Goal: Task Accomplishment & Management: Use online tool/utility

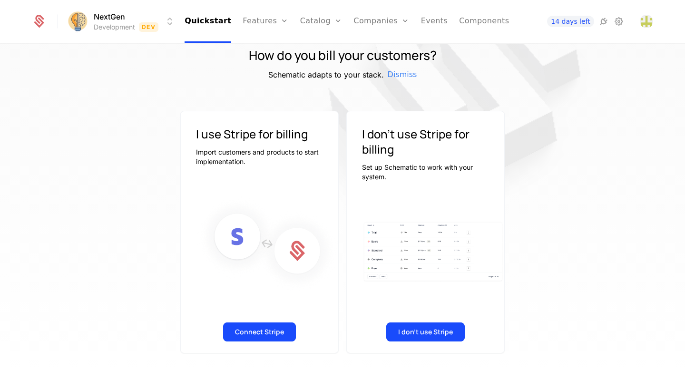
scroll to position [36, 0]
click at [251, 334] on button "Connect Stripe" at bounding box center [259, 331] width 73 height 19
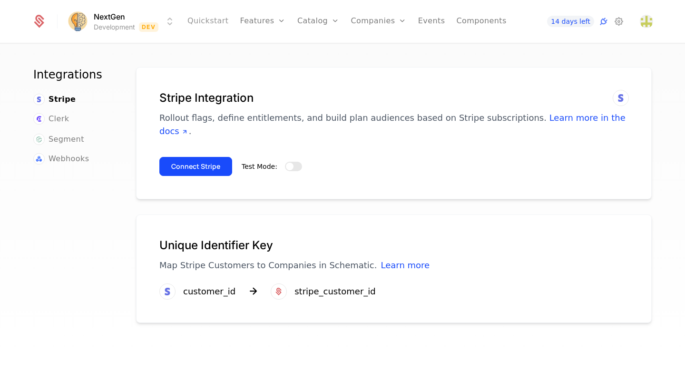
click at [219, 19] on link "Quickstart" at bounding box center [207, 21] width 41 height 43
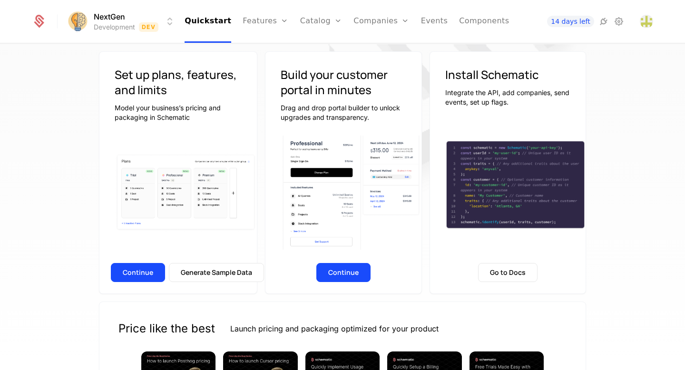
scroll to position [142, 0]
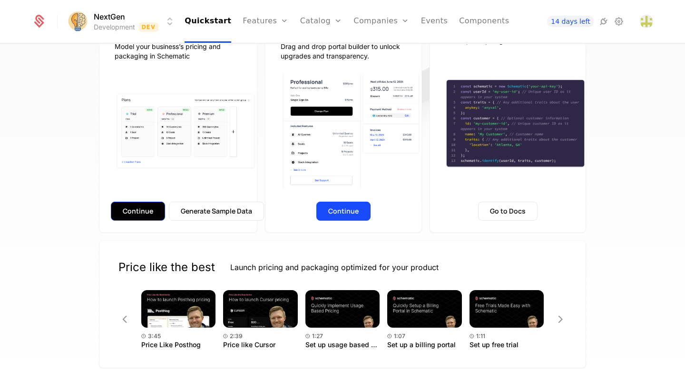
click at [143, 211] on button "Continue" at bounding box center [138, 211] width 54 height 19
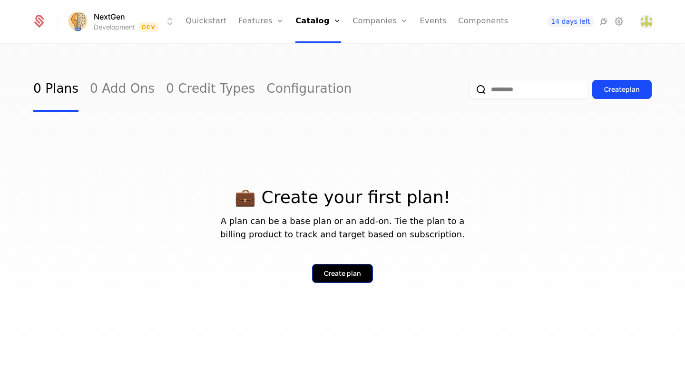
click at [333, 272] on div "Create plan" at bounding box center [342, 274] width 37 height 10
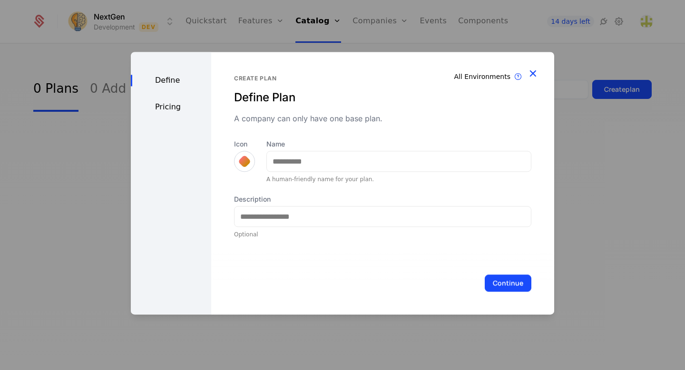
click at [534, 70] on icon "button" at bounding box center [532, 73] width 12 height 12
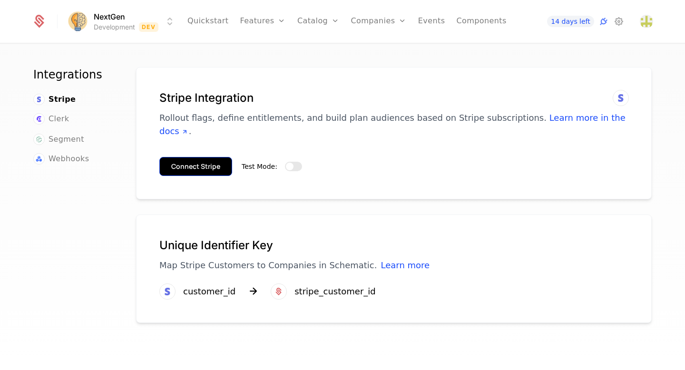
click at [206, 157] on button "Connect Stripe" at bounding box center [195, 166] width 73 height 19
click at [0, 44] on div "NextGen Development Dev Quickstart Features Features Flags Catalog Plans Add On…" at bounding box center [342, 209] width 685 height 331
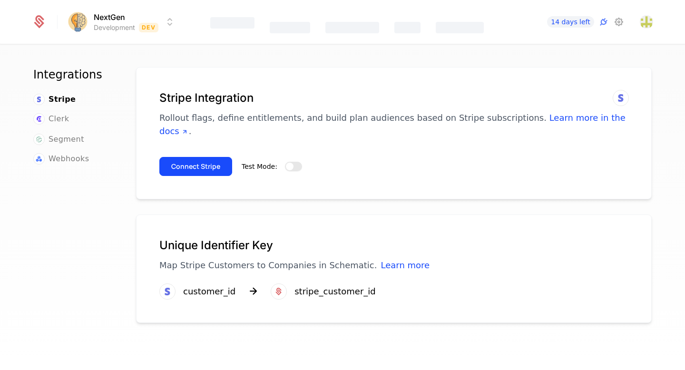
click at [295, 162] on button "Test Mode:" at bounding box center [293, 167] width 17 height 10
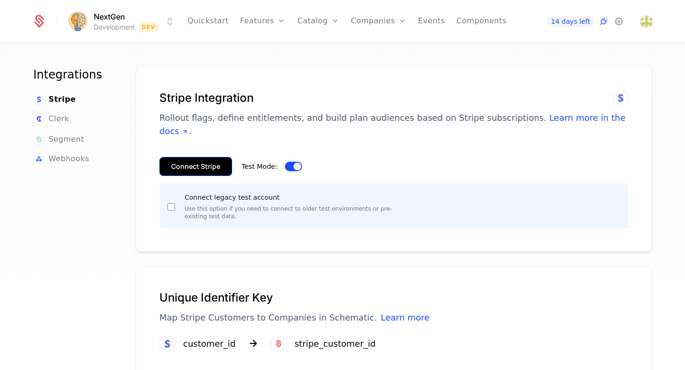
click at [210, 157] on button "Connect Stripe" at bounding box center [195, 166] width 73 height 19
click at [204, 157] on button "Connect Stripe" at bounding box center [195, 166] width 73 height 19
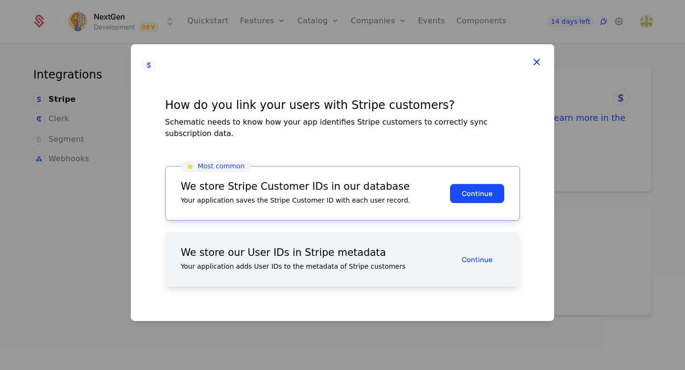
click at [536, 68] on icon at bounding box center [536, 62] width 12 height 12
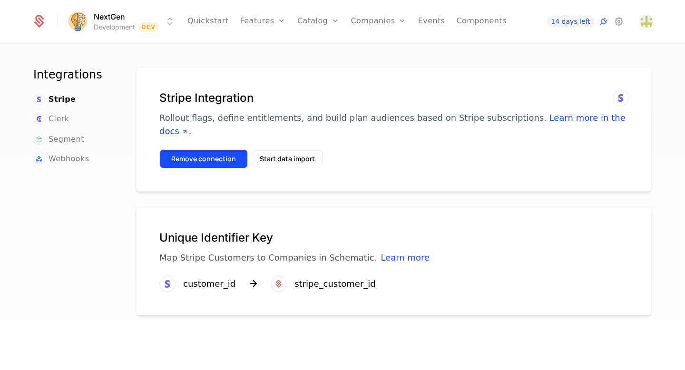
click at [231, 149] on button "Remove connection" at bounding box center [203, 158] width 88 height 19
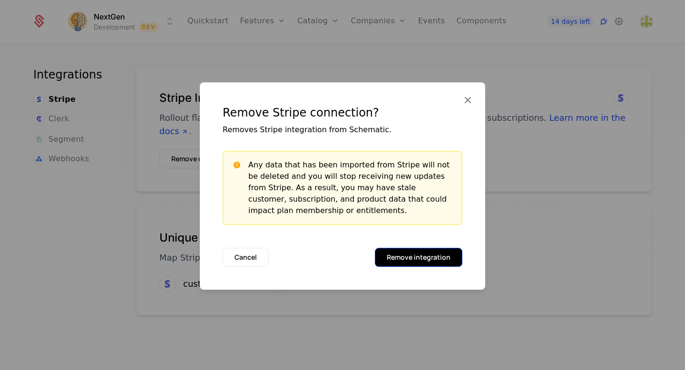
click at [411, 253] on button "Remove integration" at bounding box center [418, 257] width 87 height 19
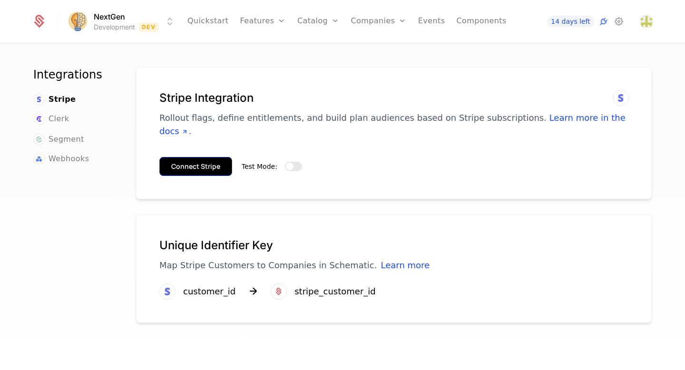
click at [222, 157] on button "Connect Stripe" at bounding box center [195, 166] width 73 height 19
click at [295, 162] on button "Test Mode:" at bounding box center [293, 167] width 17 height 10
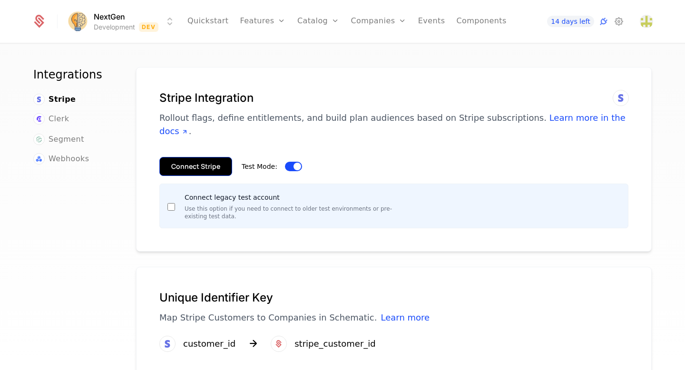
click at [216, 157] on button "Connect Stripe" at bounding box center [195, 166] width 73 height 19
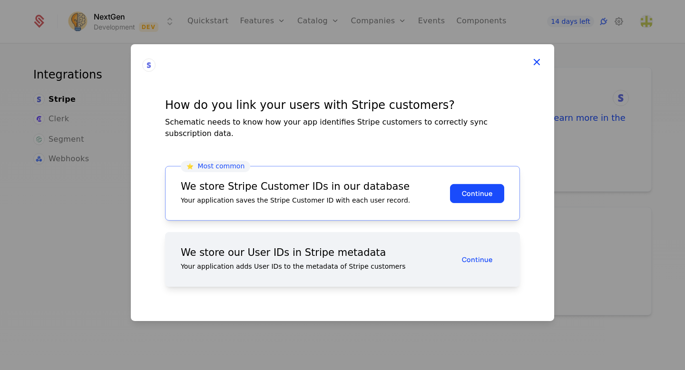
click at [537, 68] on icon at bounding box center [536, 62] width 12 height 12
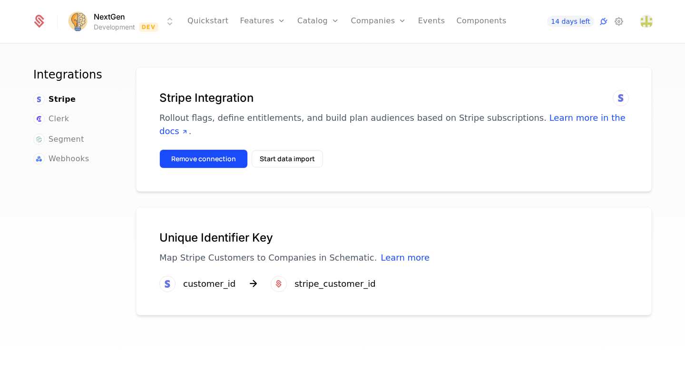
click at [221, 149] on button "Remove connection" at bounding box center [203, 158] width 88 height 19
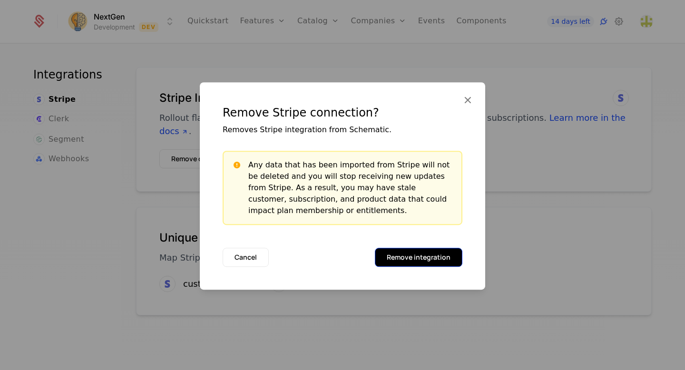
click at [408, 258] on button "Remove integration" at bounding box center [418, 257] width 87 height 19
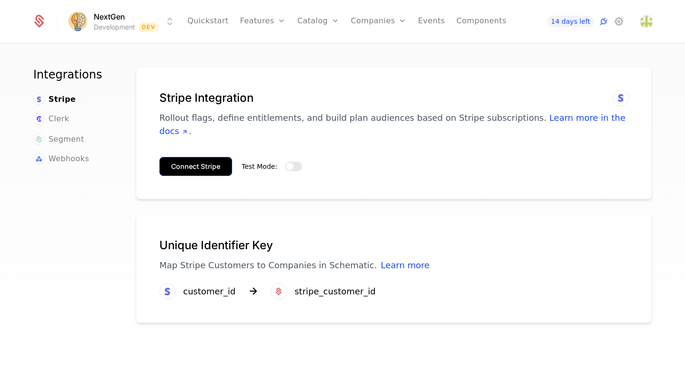
click at [215, 157] on button "Connect Stripe" at bounding box center [195, 166] width 73 height 19
click at [295, 162] on button "Test Mode:" at bounding box center [293, 167] width 17 height 10
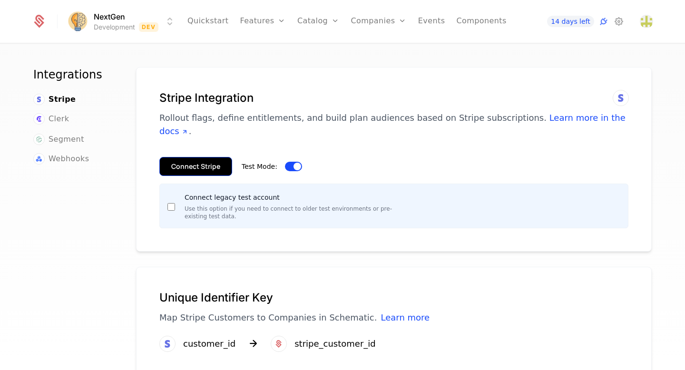
click at [190, 157] on button "Connect Stripe" at bounding box center [195, 166] width 73 height 19
click at [199, 157] on button "Connect Stripe" at bounding box center [195, 166] width 73 height 19
click at [197, 157] on button "Connect Stripe" at bounding box center [195, 166] width 73 height 19
click at [184, 157] on button "Connect Stripe" at bounding box center [195, 166] width 73 height 19
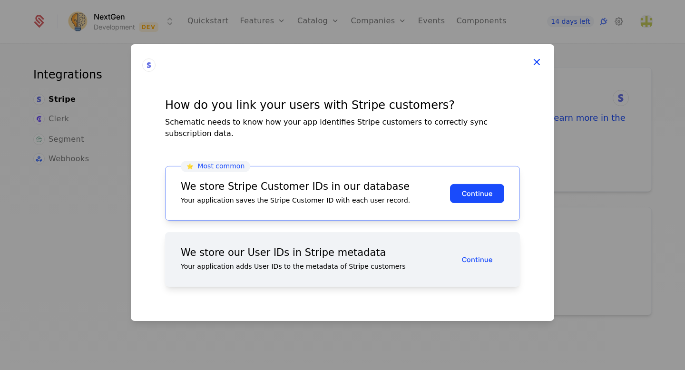
click at [535, 67] on icon at bounding box center [536, 62] width 12 height 12
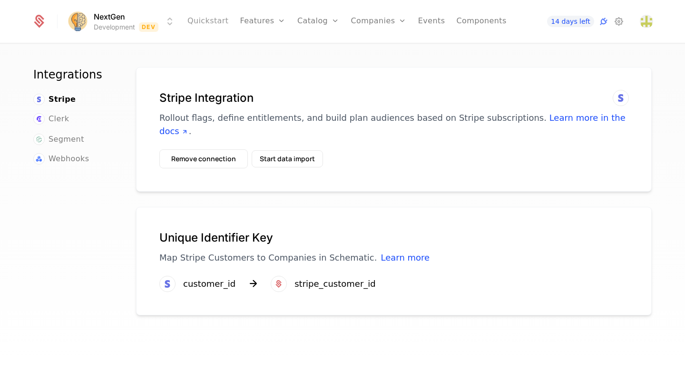
click at [209, 19] on link "Quickstart" at bounding box center [207, 21] width 41 height 43
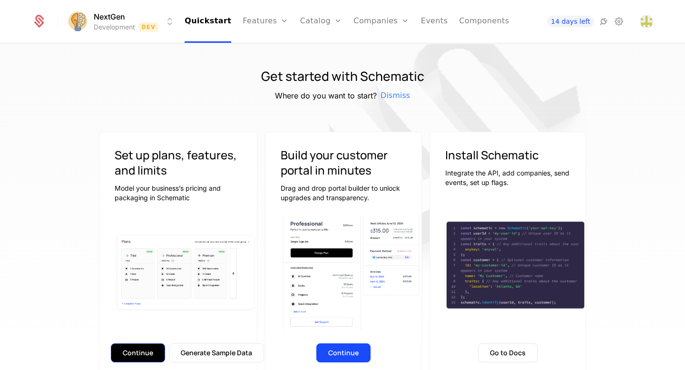
click at [144, 354] on button "Continue" at bounding box center [138, 352] width 54 height 19
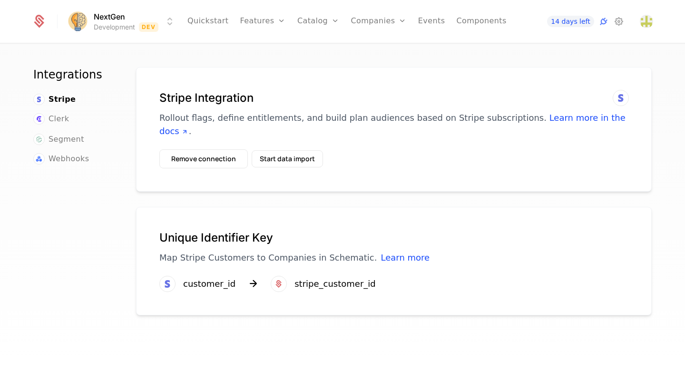
click at [248, 277] on icon at bounding box center [253, 283] width 12 height 12
click at [199, 277] on div "customer_id" at bounding box center [209, 283] width 52 height 13
click at [209, 149] on button "Remove connection" at bounding box center [203, 158] width 88 height 19
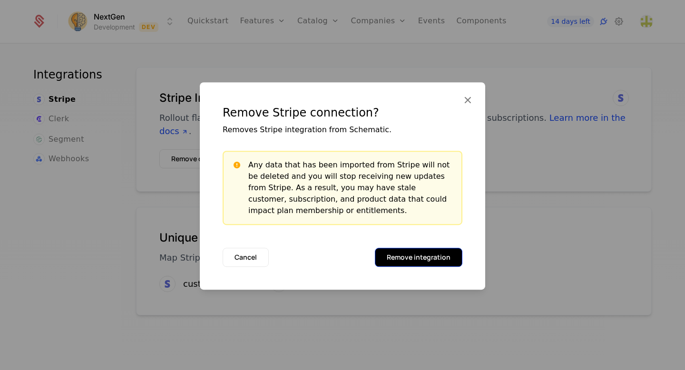
click at [410, 262] on button "Remove integration" at bounding box center [418, 257] width 87 height 19
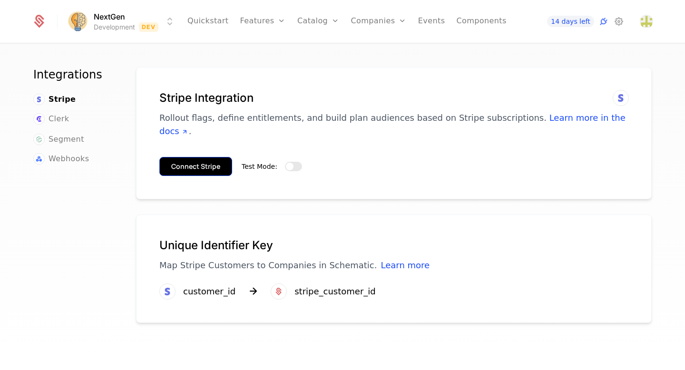
click at [194, 157] on button "Connect Stripe" at bounding box center [195, 166] width 73 height 19
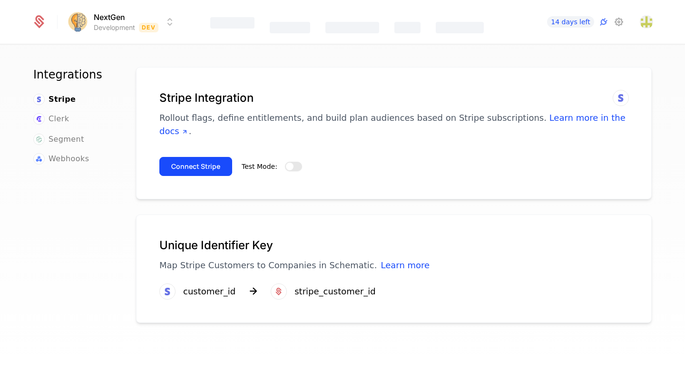
click at [297, 162] on button "Test Mode:" at bounding box center [293, 167] width 17 height 10
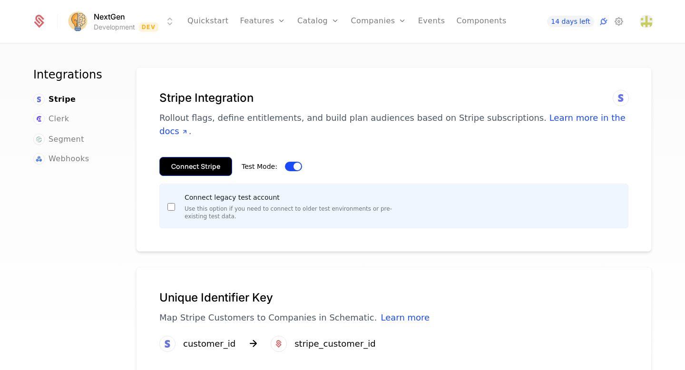
click at [206, 157] on button "Connect Stripe" at bounding box center [195, 166] width 73 height 19
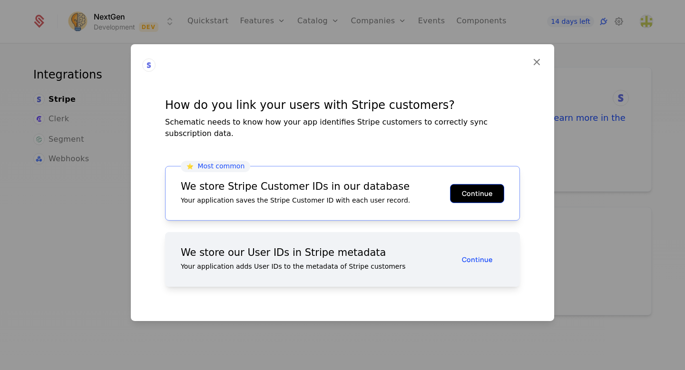
click at [473, 184] on button "Continue" at bounding box center [477, 193] width 54 height 19
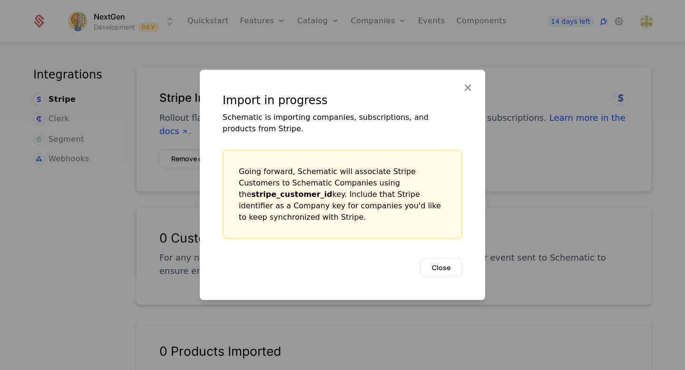
click at [284, 135] on div "Schematic is importing companies, subscriptions, and products from Stripe." at bounding box center [343, 123] width 240 height 23
click at [469, 94] on icon at bounding box center [467, 87] width 12 height 12
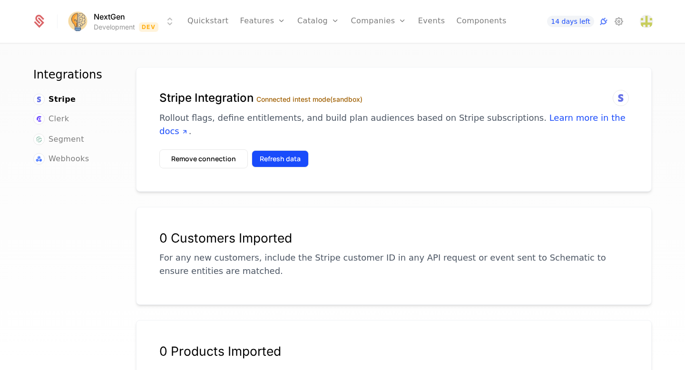
click at [291, 150] on button "Refresh data" at bounding box center [280, 158] width 57 height 17
click at [276, 150] on button "Refresh data" at bounding box center [280, 158] width 57 height 17
click at [294, 150] on button "Refresh data" at bounding box center [280, 158] width 57 height 17
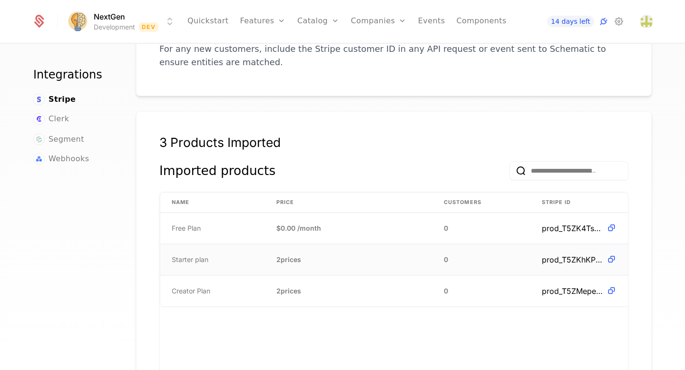
scroll to position [198, 0]
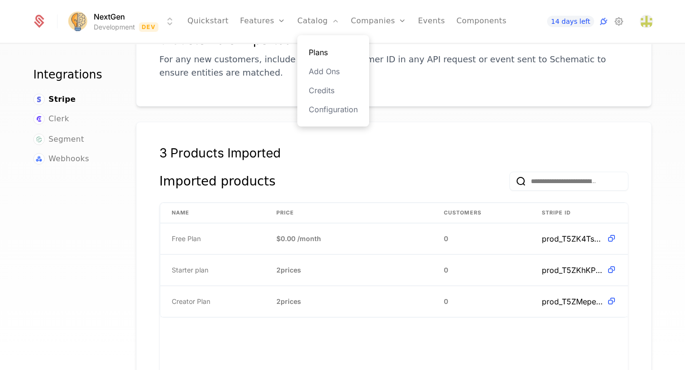
click at [324, 52] on link "Plans" at bounding box center [333, 52] width 49 height 11
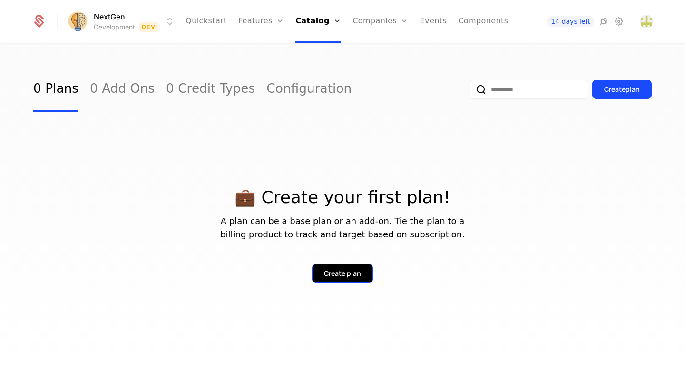
click at [353, 281] on button "Create plan" at bounding box center [342, 273] width 61 height 19
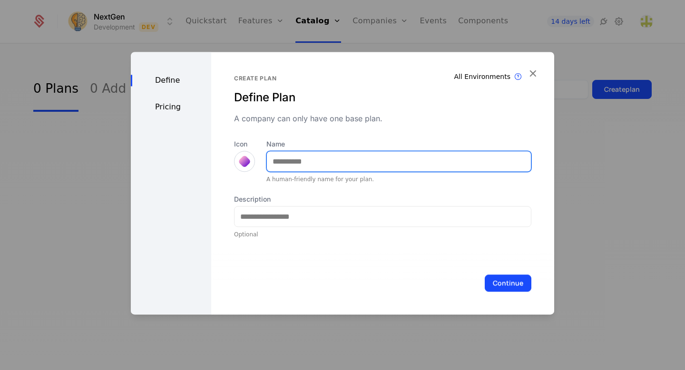
click at [316, 158] on input "Name" at bounding box center [399, 161] width 264 height 20
type input "*********"
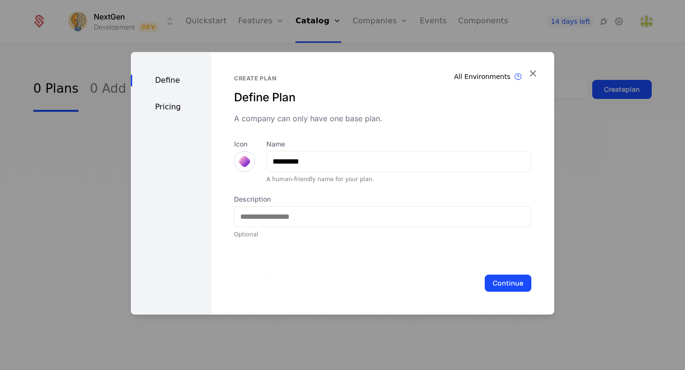
click at [246, 161] on div at bounding box center [244, 161] width 13 height 13
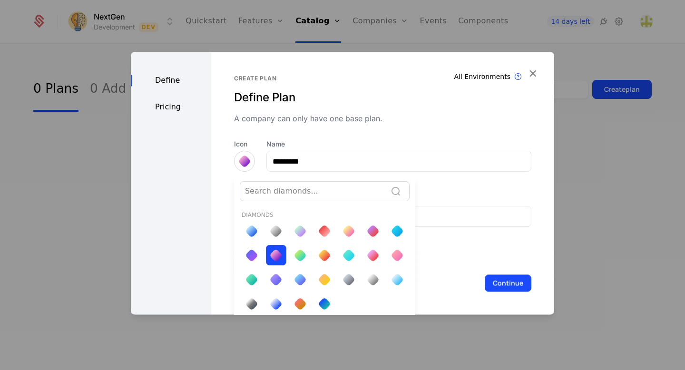
scroll to position [3, 0]
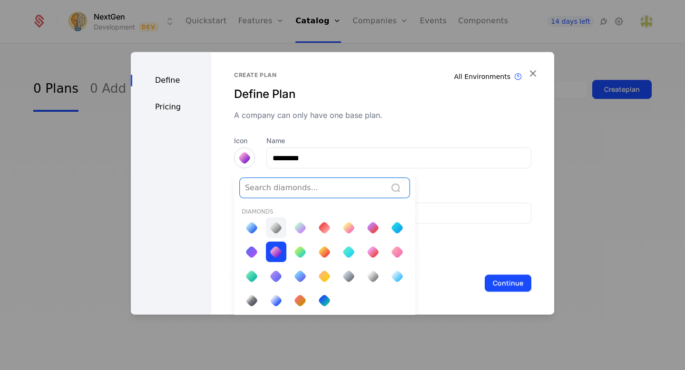
click at [280, 225] on div at bounding box center [275, 227] width 13 height 13
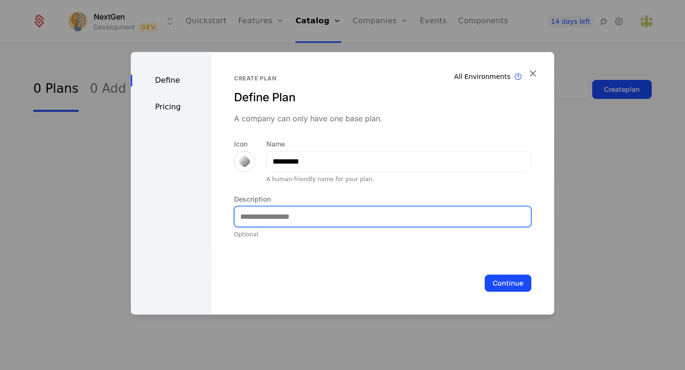
click at [323, 217] on input "Description" at bounding box center [382, 216] width 296 height 20
type input "**********"
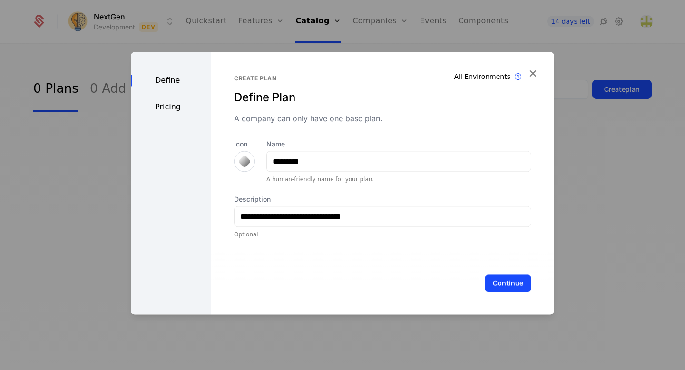
click at [164, 110] on div "Pricing" at bounding box center [171, 106] width 80 height 11
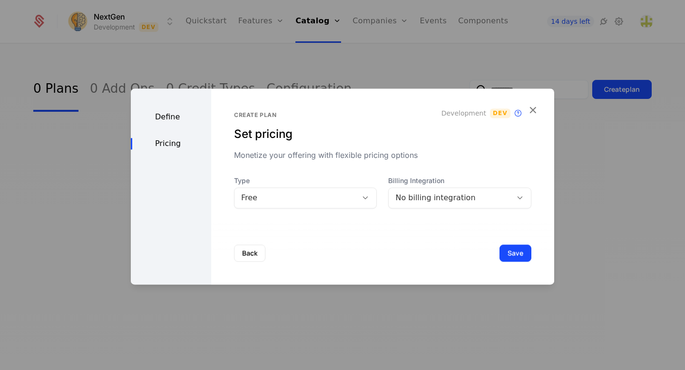
click at [409, 197] on div "No billing integration" at bounding box center [450, 197] width 110 height 11
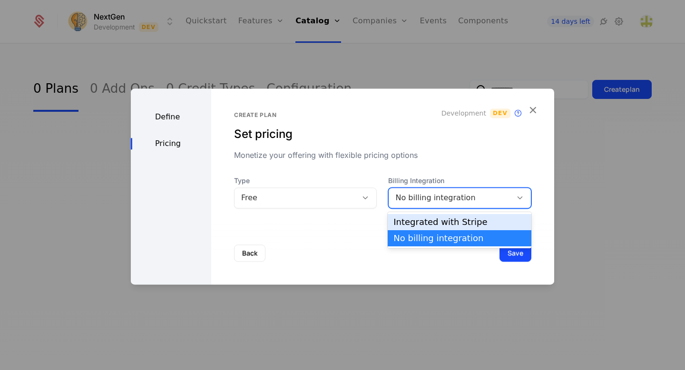
click at [412, 220] on div "Integrated with Stripe" at bounding box center [459, 222] width 132 height 9
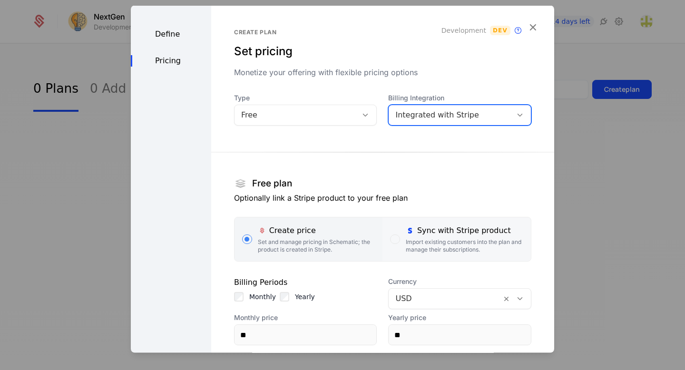
click at [425, 238] on div "Import existing customers into the plan and manage their subscriptions." at bounding box center [464, 245] width 117 height 15
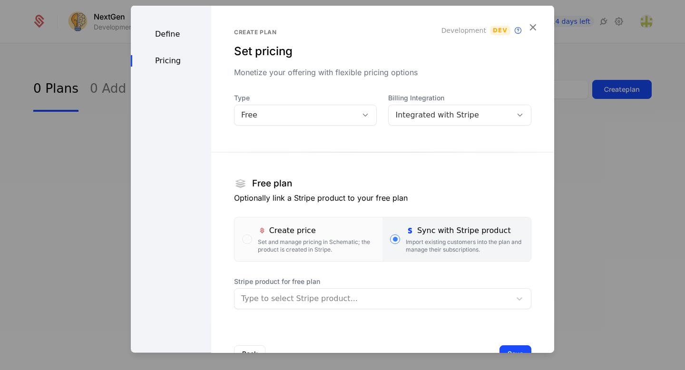
scroll to position [32, 0]
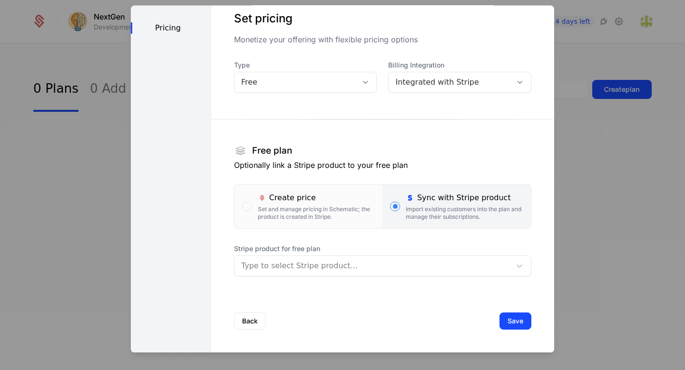
click at [372, 264] on div at bounding box center [372, 266] width 263 height 13
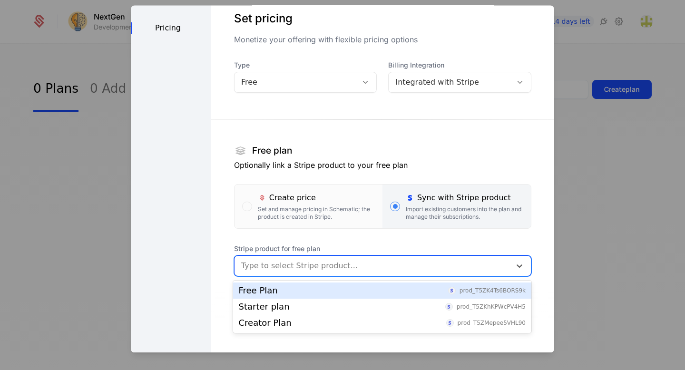
click at [354, 288] on div "Free Plan prod_T5ZK4Ts6BORS9k" at bounding box center [382, 290] width 287 height 9
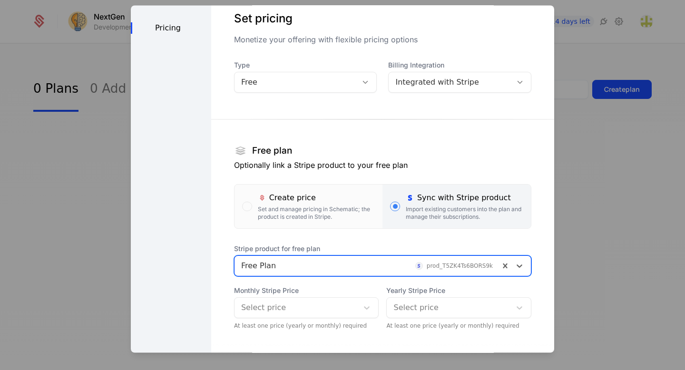
scroll to position [86, 0]
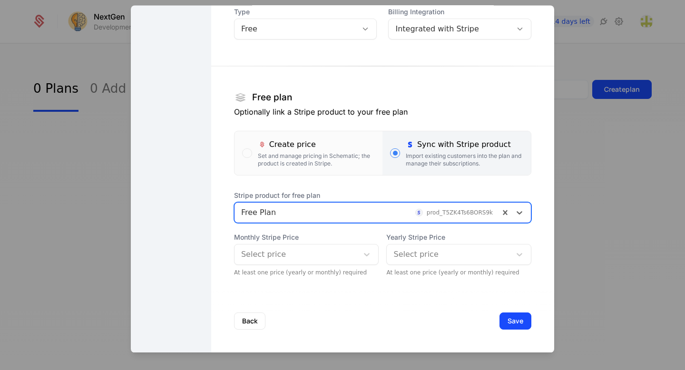
click at [305, 257] on div at bounding box center [296, 254] width 111 height 13
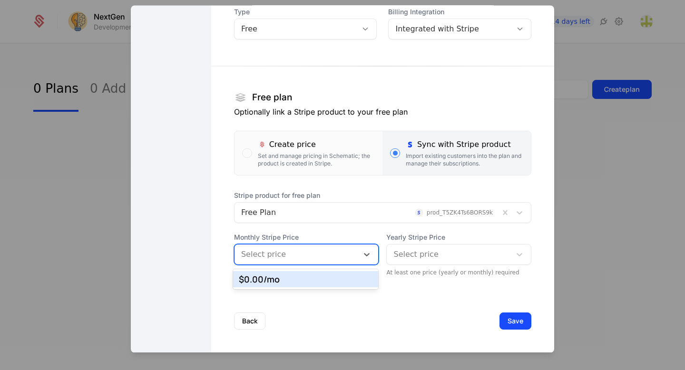
click at [292, 280] on div "$0.00 /mo" at bounding box center [306, 279] width 134 height 9
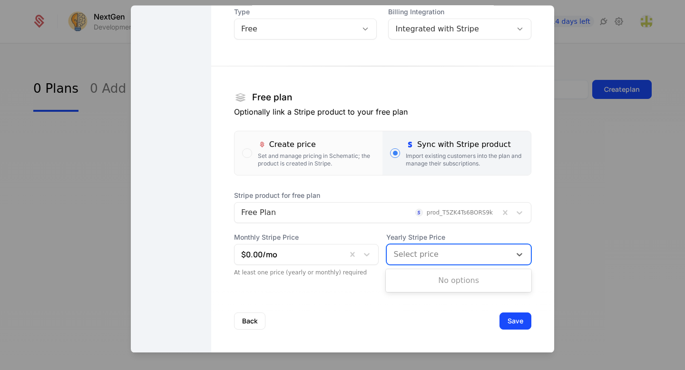
click at [410, 257] on div at bounding box center [448, 254] width 111 height 13
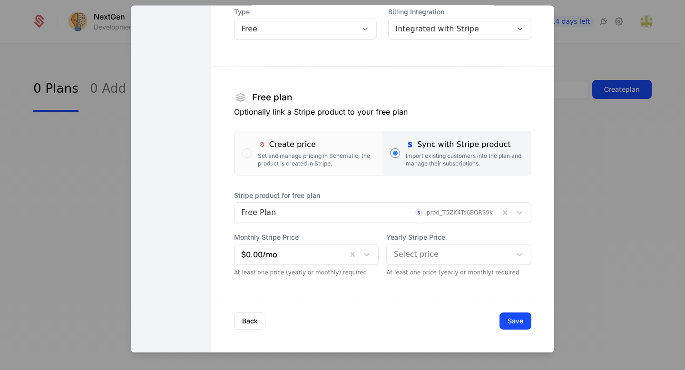
click at [368, 309] on div "Back Save" at bounding box center [382, 321] width 343 height 63
click at [517, 325] on button "Save" at bounding box center [515, 321] width 32 height 17
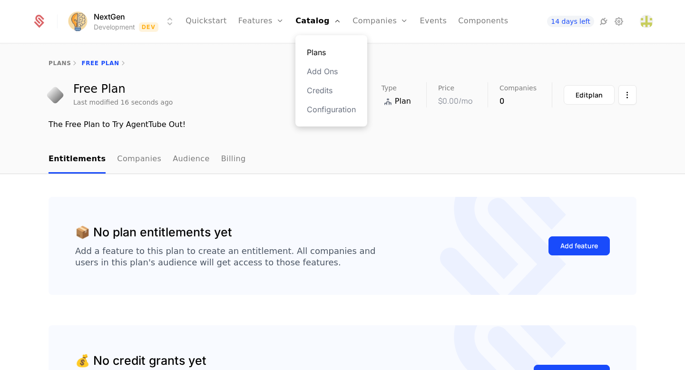
click at [320, 47] on link "Plans" at bounding box center [331, 52] width 49 height 11
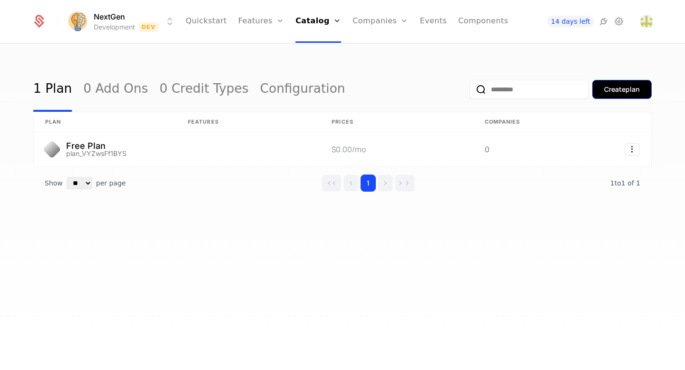
click at [620, 90] on div "Create plan" at bounding box center [622, 90] width 36 height 10
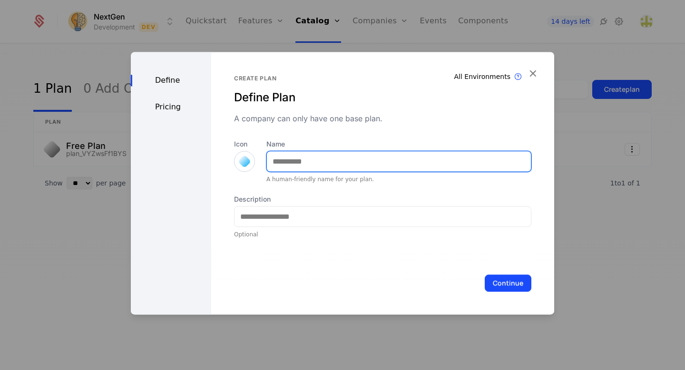
click at [363, 164] on input "Name" at bounding box center [399, 161] width 264 height 20
type input "*******"
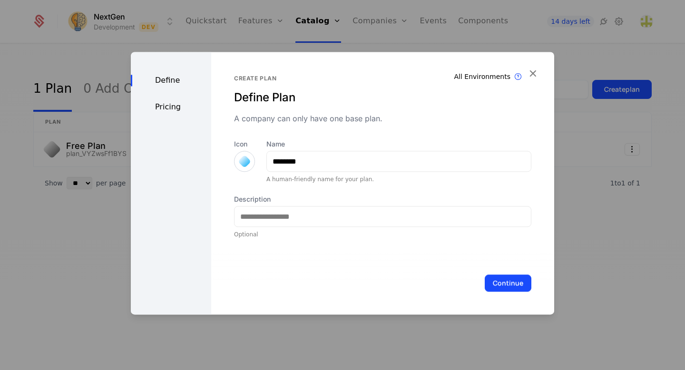
click at [243, 160] on div at bounding box center [244, 161] width 13 height 13
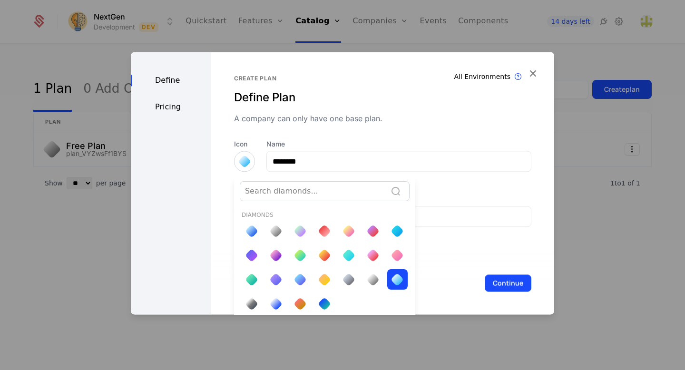
scroll to position [3, 0]
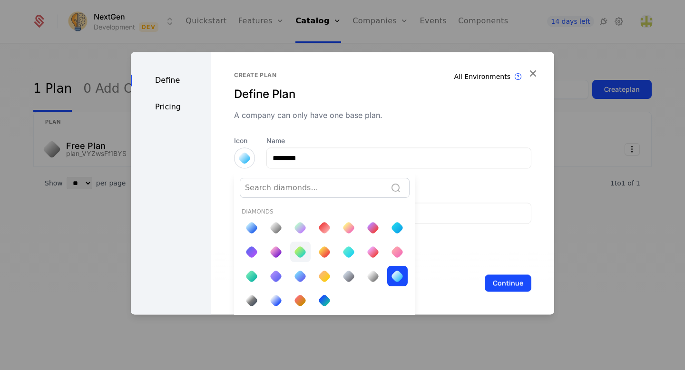
click at [298, 254] on div at bounding box center [299, 251] width 13 height 13
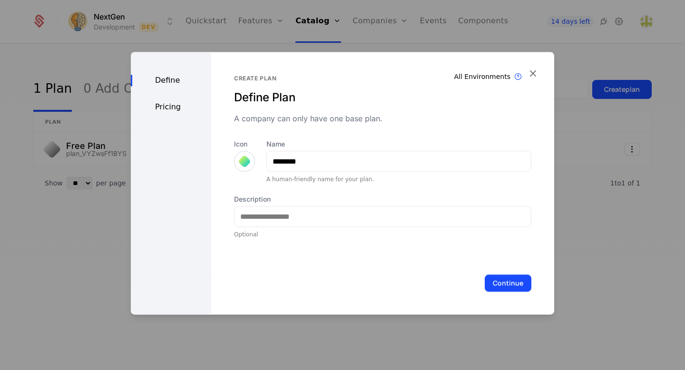
scroll to position [0, 0]
click at [516, 279] on button "Continue" at bounding box center [507, 282] width 47 height 17
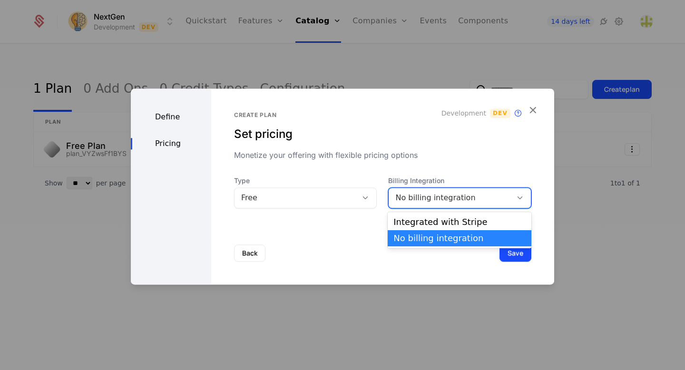
click at [432, 195] on div "No billing integration" at bounding box center [450, 197] width 110 height 11
click at [427, 221] on div "Integrated with Stripe" at bounding box center [459, 222] width 132 height 9
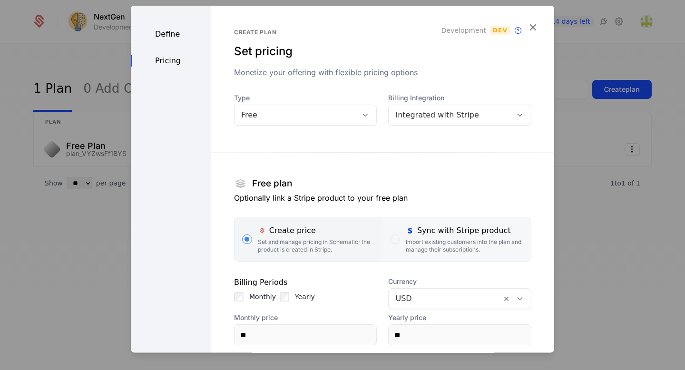
click at [416, 241] on div "Import existing customers into the plan and manage their subscriptions." at bounding box center [464, 245] width 117 height 15
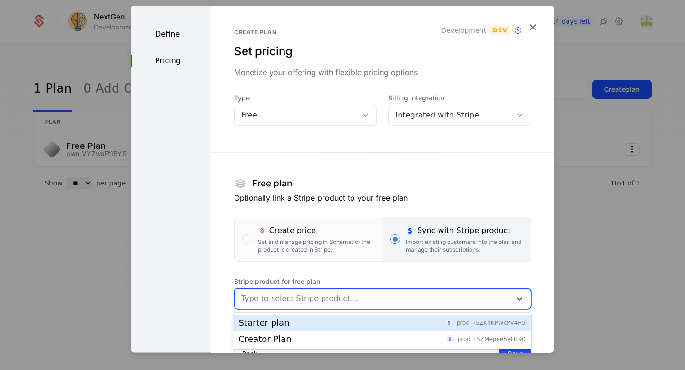
click at [361, 295] on div at bounding box center [372, 298] width 263 height 13
click at [330, 324] on div "Starter plan prod_T5ZKhKPWcPV4H5" at bounding box center [382, 323] width 287 height 9
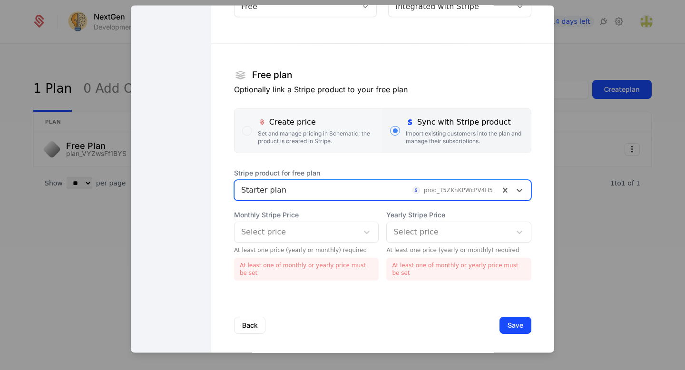
scroll to position [109, 0]
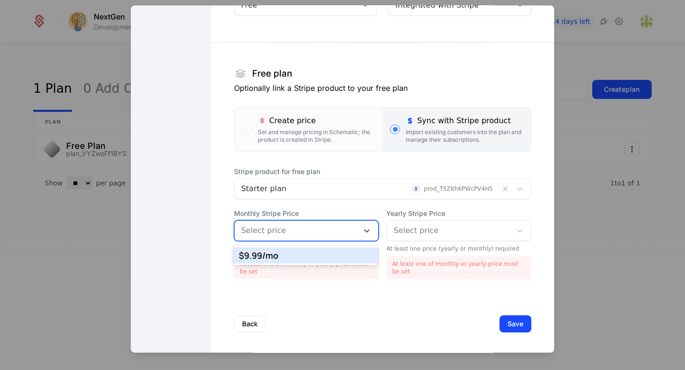
click at [311, 230] on div at bounding box center [296, 230] width 111 height 13
click at [295, 255] on div "$9.99 /mo" at bounding box center [306, 255] width 134 height 9
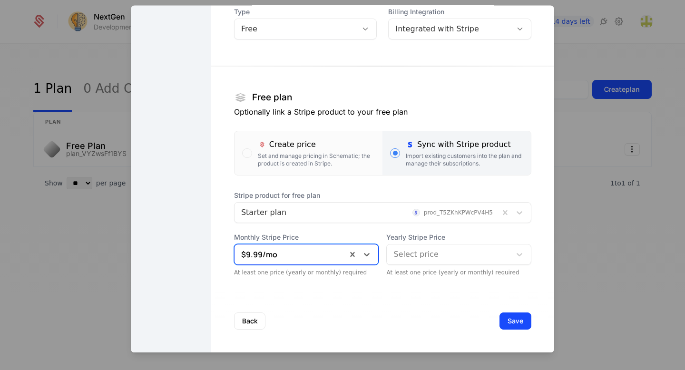
scroll to position [86, 0]
click at [396, 257] on div at bounding box center [448, 254] width 111 height 13
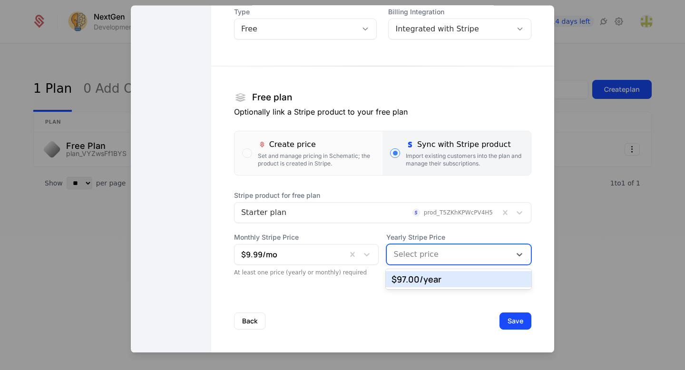
click at [400, 276] on div "$97.00 /year" at bounding box center [458, 279] width 134 height 9
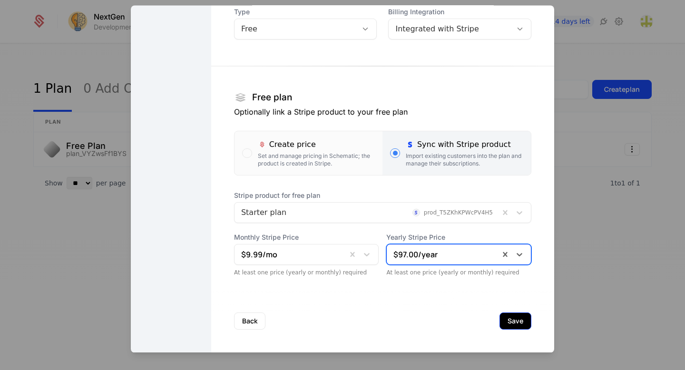
click at [513, 325] on button "Save" at bounding box center [515, 321] width 32 height 17
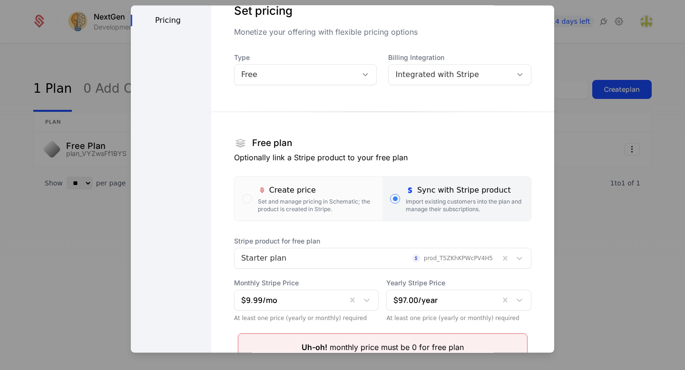
scroll to position [0, 0]
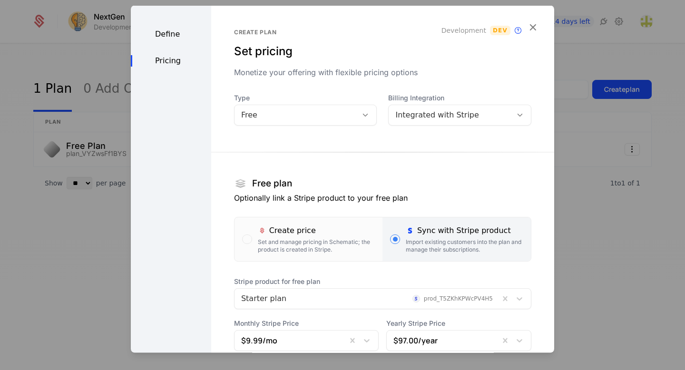
click at [288, 124] on div "Free" at bounding box center [305, 115] width 143 height 21
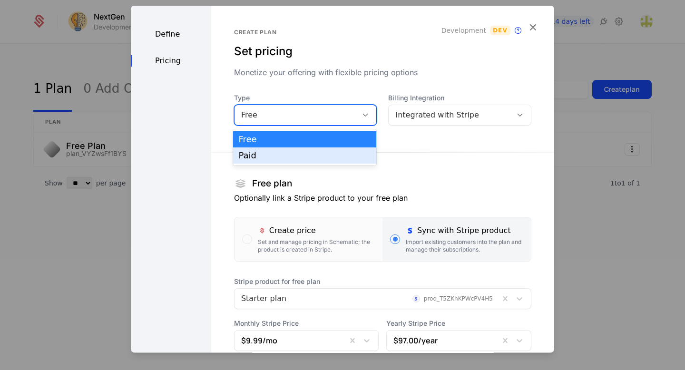
click at [272, 160] on div "Paid" at bounding box center [305, 155] width 144 height 16
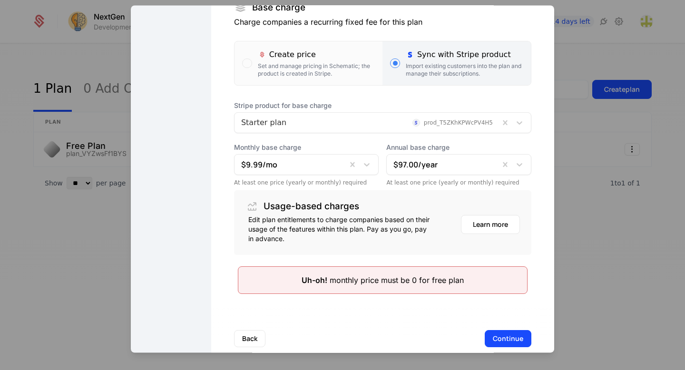
scroll to position [178, 0]
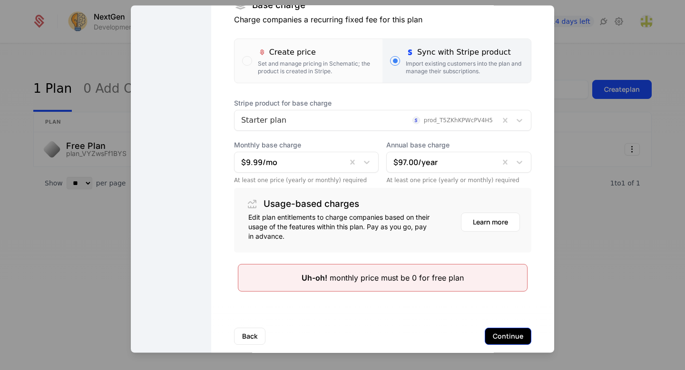
click at [503, 336] on button "Continue" at bounding box center [507, 336] width 47 height 17
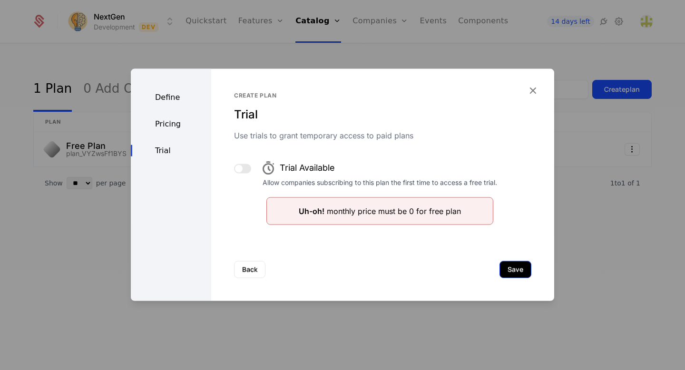
scroll to position [0, 0]
click at [244, 166] on button "button" at bounding box center [242, 169] width 17 height 10
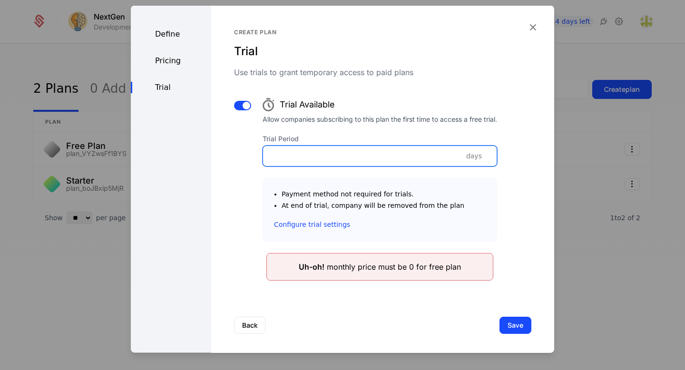
click at [345, 161] on input "Trial Period" at bounding box center [379, 156] width 233 height 20
type input "**"
click at [245, 199] on div "Trial Available Allow companies subscribing to this plan the first time to acce…" at bounding box center [382, 186] width 297 height 187
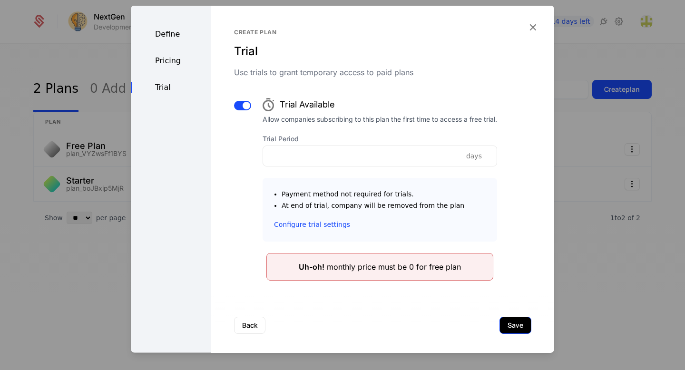
click at [517, 322] on button "Save" at bounding box center [515, 325] width 32 height 17
click at [166, 53] on div "Define Pricing Trial" at bounding box center [171, 181] width 80 height 351
click at [163, 60] on div "Pricing" at bounding box center [171, 60] width 80 height 11
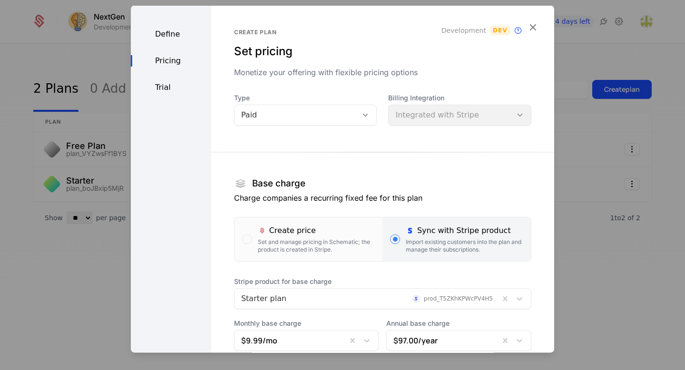
click at [172, 32] on div "Define" at bounding box center [171, 34] width 80 height 11
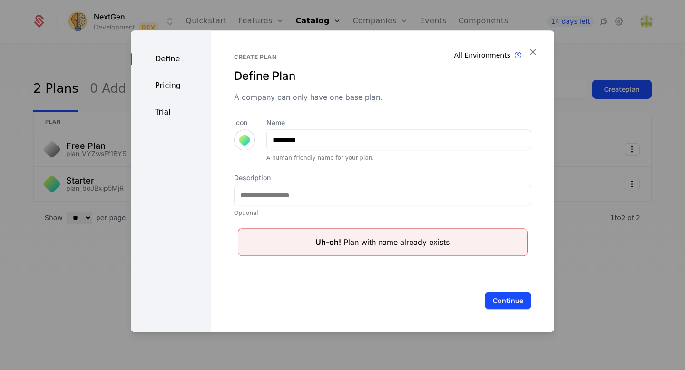
click at [164, 87] on div "Pricing" at bounding box center [171, 85] width 80 height 11
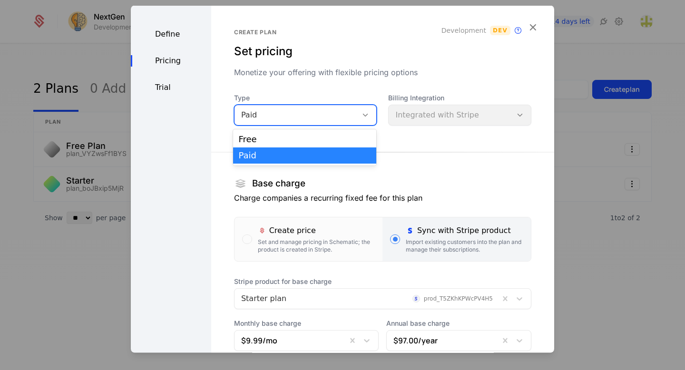
click at [339, 116] on div "Paid" at bounding box center [296, 114] width 110 height 11
click at [325, 154] on div "Paid" at bounding box center [305, 155] width 132 height 9
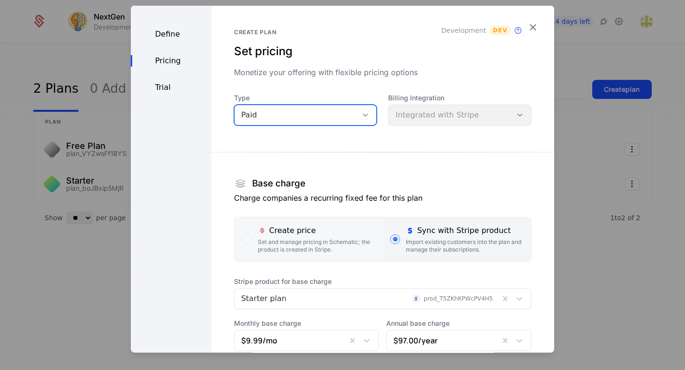
click at [348, 232] on div "Create price" at bounding box center [316, 230] width 117 height 11
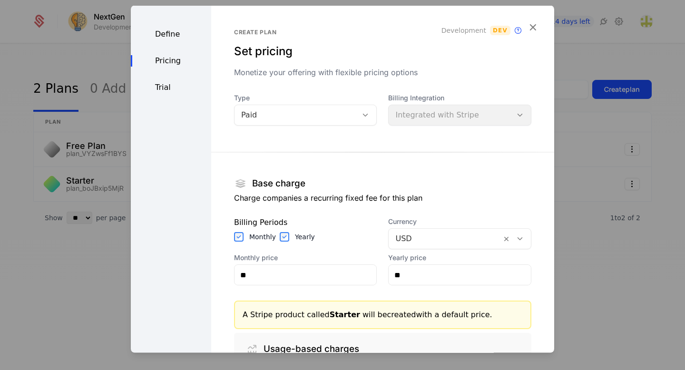
click at [415, 114] on div "Billing Integration Integrated with Stripe" at bounding box center [459, 109] width 143 height 32
click at [174, 36] on div "Define" at bounding box center [171, 34] width 80 height 11
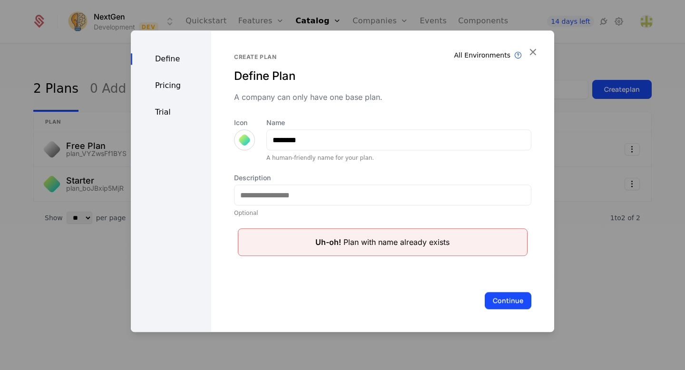
click at [165, 86] on div "Pricing" at bounding box center [171, 85] width 80 height 11
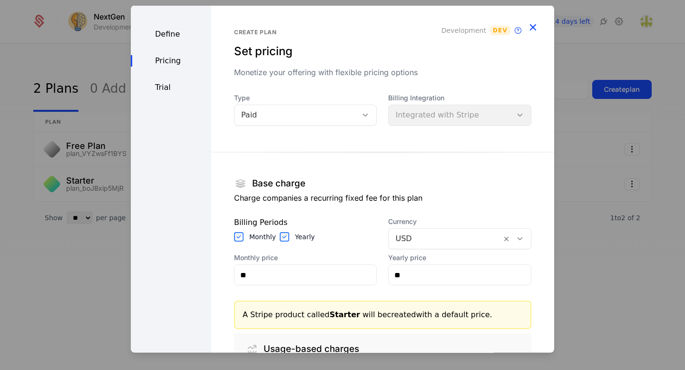
click at [533, 24] on icon "button" at bounding box center [532, 27] width 12 height 12
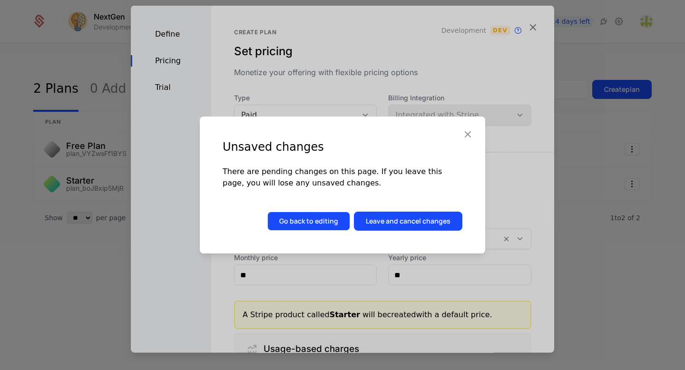
click at [308, 228] on button "Go back to editing" at bounding box center [308, 221] width 83 height 19
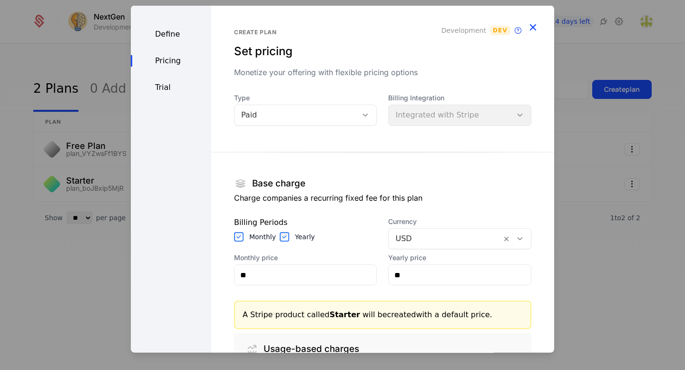
click at [531, 23] on icon "button" at bounding box center [532, 27] width 12 height 12
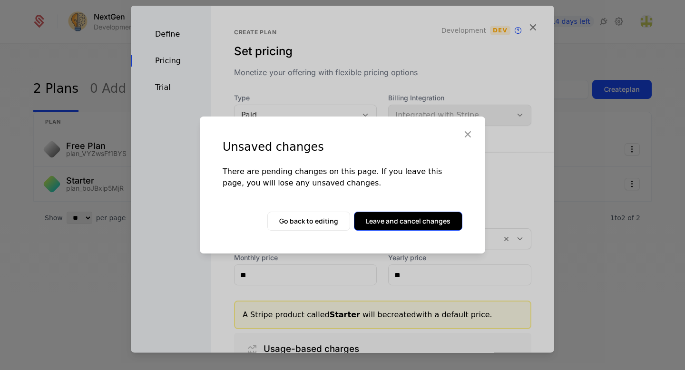
click at [387, 224] on button "Leave and cancel changes" at bounding box center [408, 221] width 108 height 19
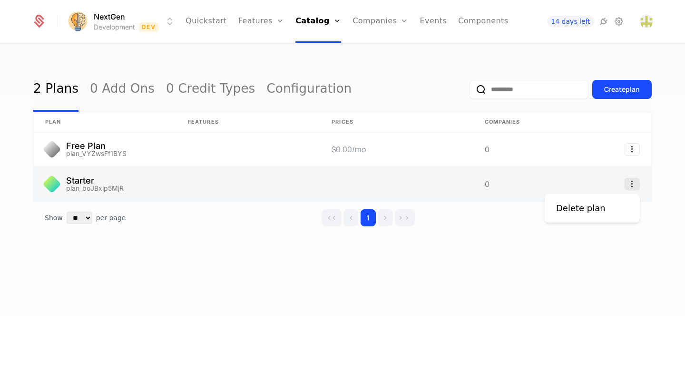
click at [630, 188] on icon "Select action" at bounding box center [631, 184] width 15 height 12
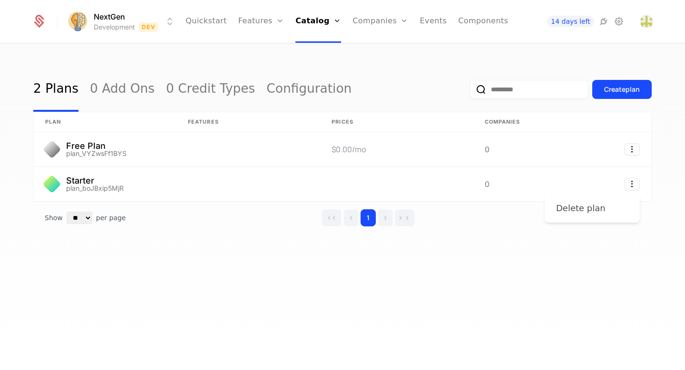
click at [584, 211] on div "Delete plan" at bounding box center [580, 208] width 49 height 13
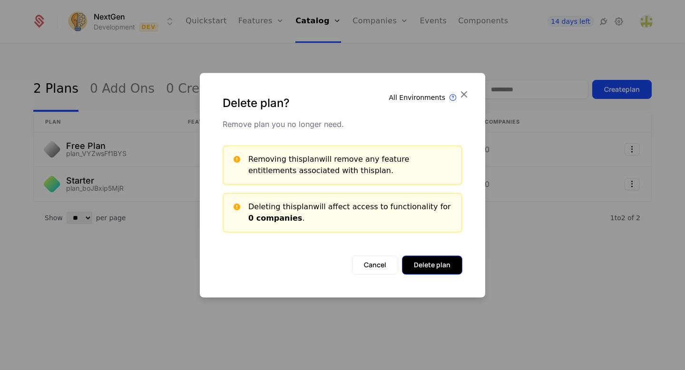
click at [416, 268] on button "Delete plan" at bounding box center [432, 264] width 60 height 19
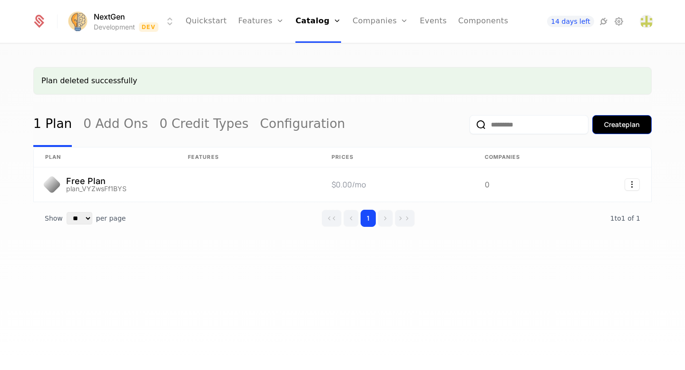
click at [608, 125] on div "Create plan" at bounding box center [622, 125] width 36 height 10
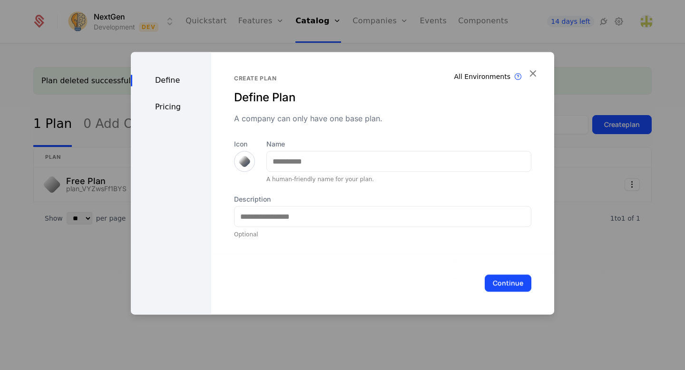
click at [247, 159] on div at bounding box center [244, 161] width 13 height 13
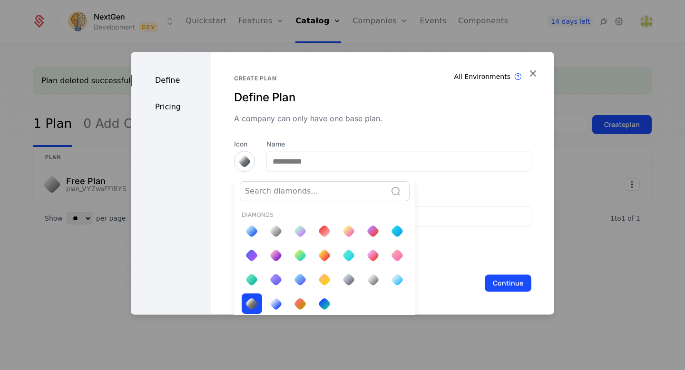
scroll to position [3, 0]
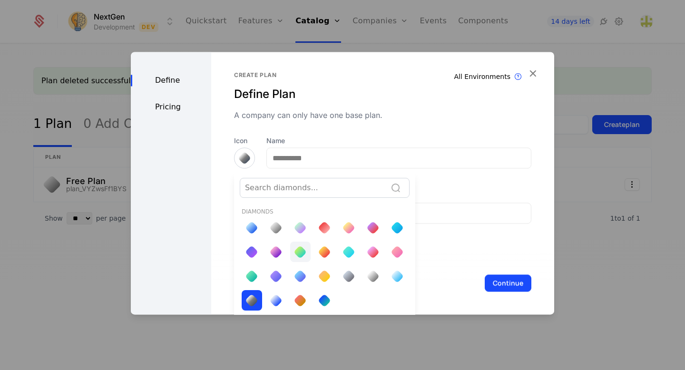
click at [301, 244] on div at bounding box center [300, 252] width 20 height 20
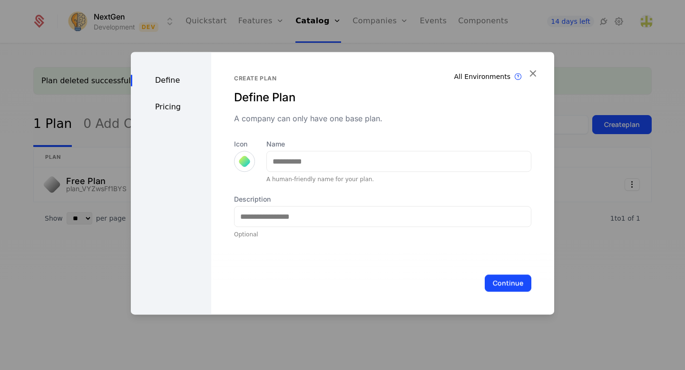
scroll to position [0, 0]
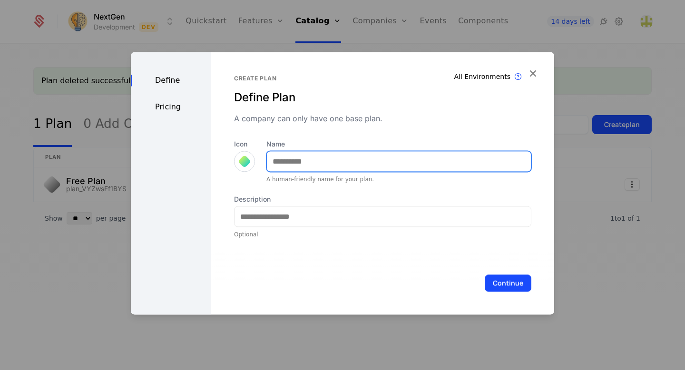
click at [333, 159] on input "Name" at bounding box center [399, 161] width 264 height 20
type input "*******"
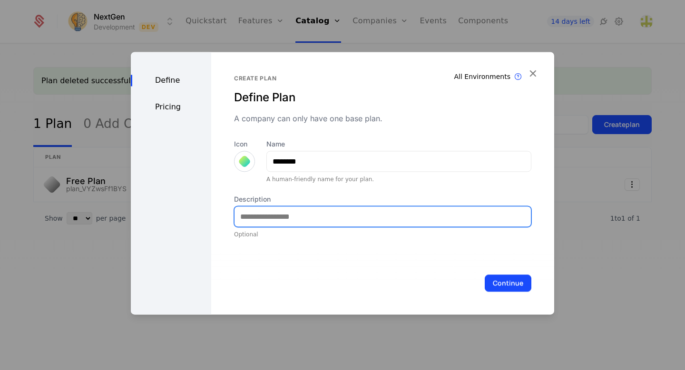
click at [262, 220] on input "Description" at bounding box center [382, 216] width 296 height 20
type input "**********"
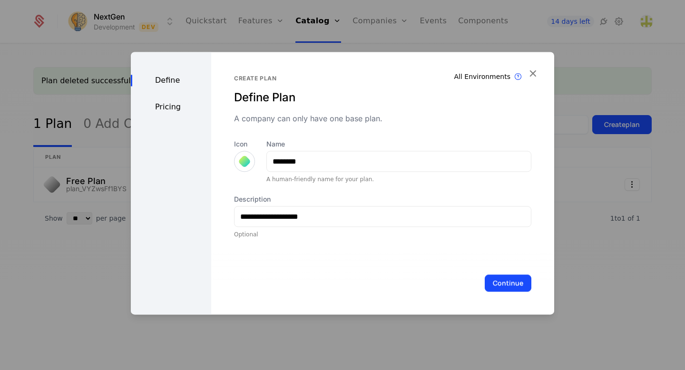
click at [164, 109] on div "Pricing" at bounding box center [171, 106] width 80 height 11
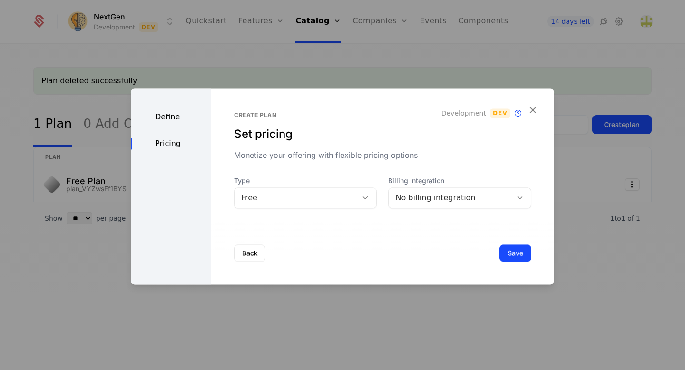
click at [295, 193] on div "Free" at bounding box center [296, 197] width 110 height 11
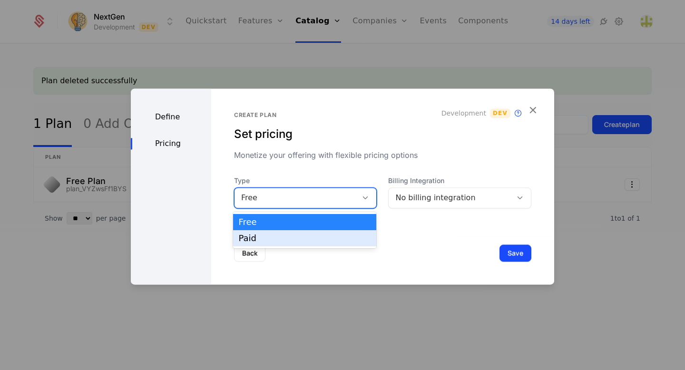
click at [284, 241] on div "Paid" at bounding box center [305, 238] width 132 height 9
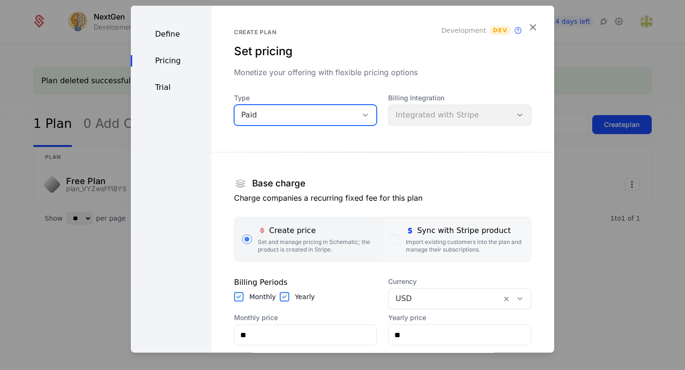
click at [428, 237] on div "Sync with Stripe product Import existing customers into the plan and manage the…" at bounding box center [464, 239] width 117 height 29
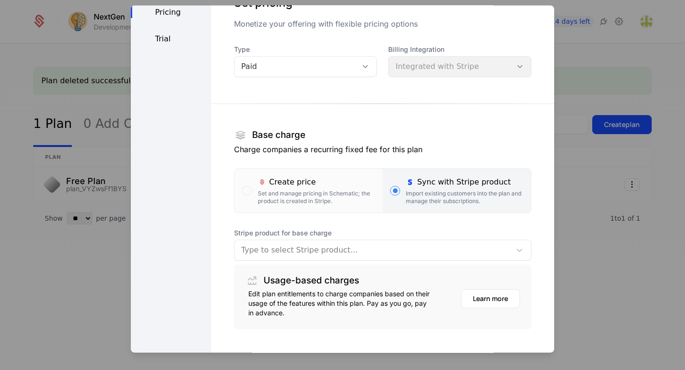
scroll to position [83, 0]
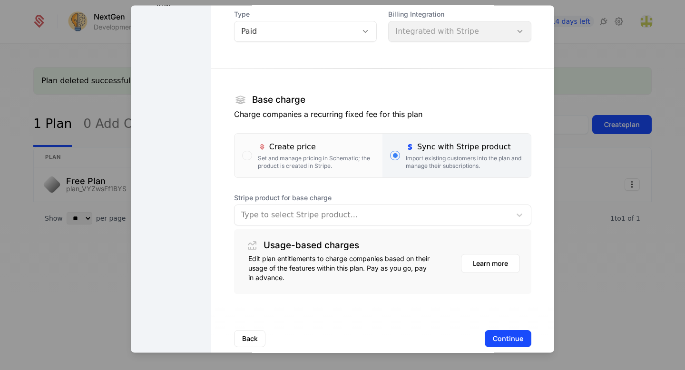
click at [343, 216] on div at bounding box center [372, 215] width 263 height 13
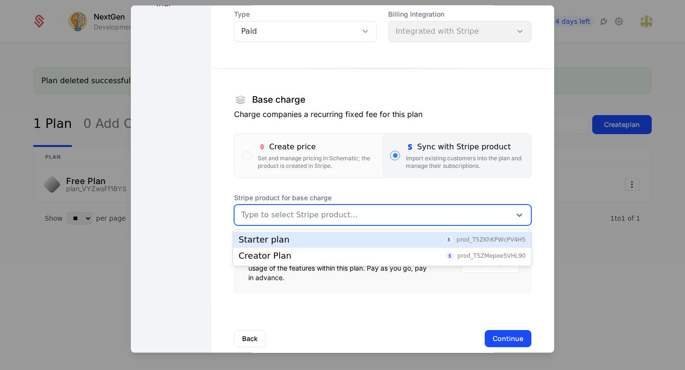
click at [324, 236] on div "Starter plan prod_T5ZKhKPWcPV4H5" at bounding box center [382, 239] width 287 height 9
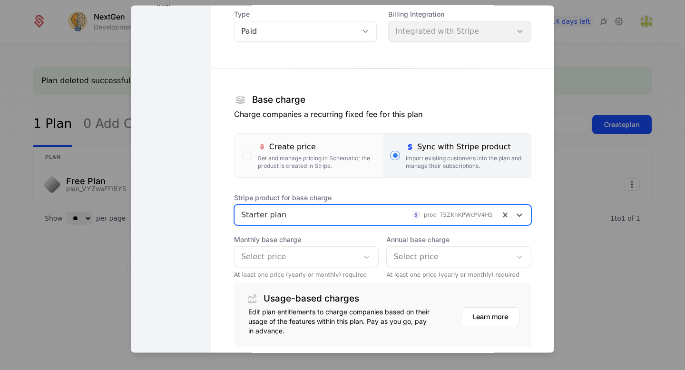
click at [296, 257] on div at bounding box center [296, 257] width 111 height 13
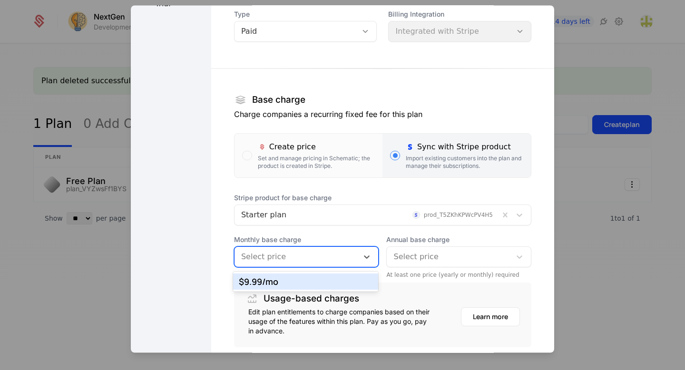
click at [288, 282] on div "$9.99 /mo" at bounding box center [306, 281] width 134 height 9
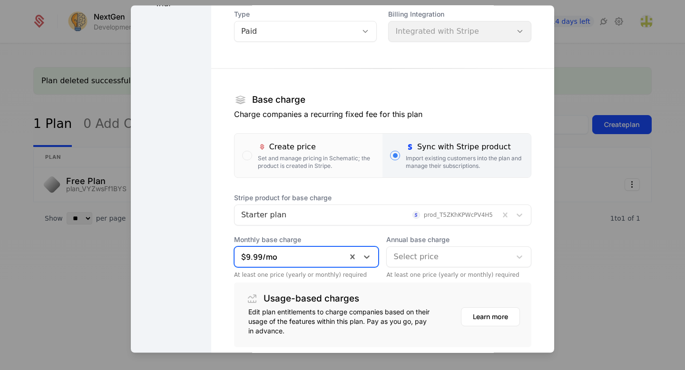
click at [420, 258] on div at bounding box center [448, 257] width 111 height 13
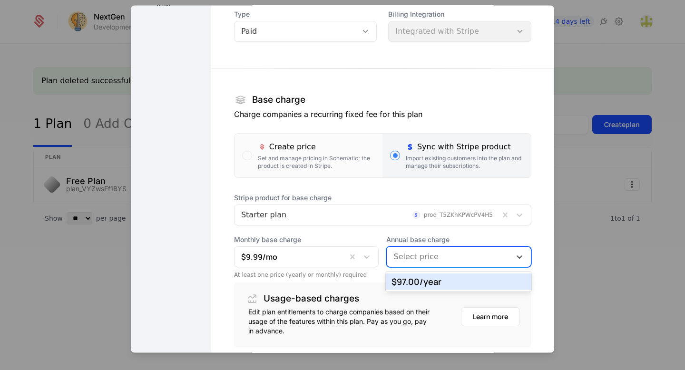
click at [415, 279] on div "$97.00 /year" at bounding box center [458, 281] width 134 height 9
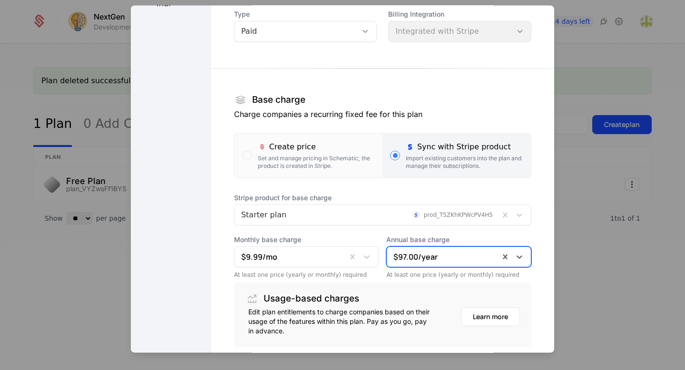
scroll to position [154, 0]
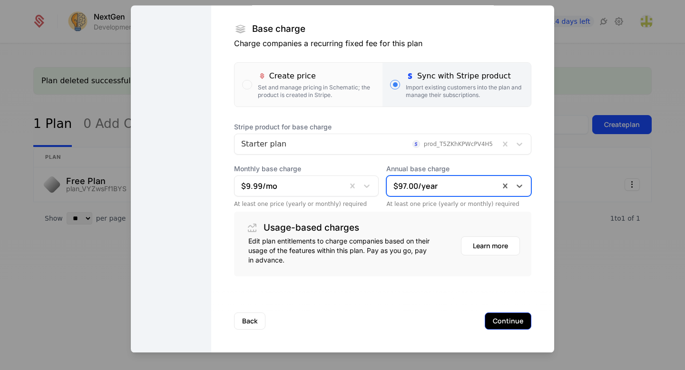
click at [501, 319] on button "Continue" at bounding box center [507, 321] width 47 height 17
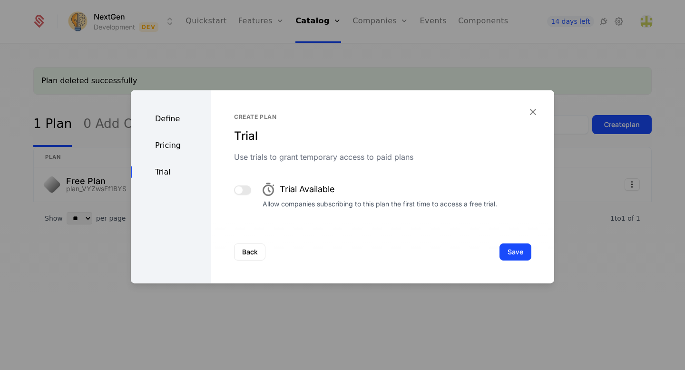
click at [243, 189] on button "button" at bounding box center [242, 190] width 17 height 10
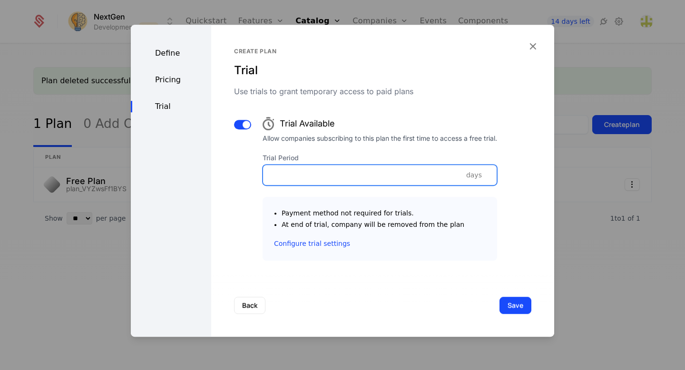
click at [331, 182] on input "Trial Period" at bounding box center [379, 175] width 233 height 20
type input "**"
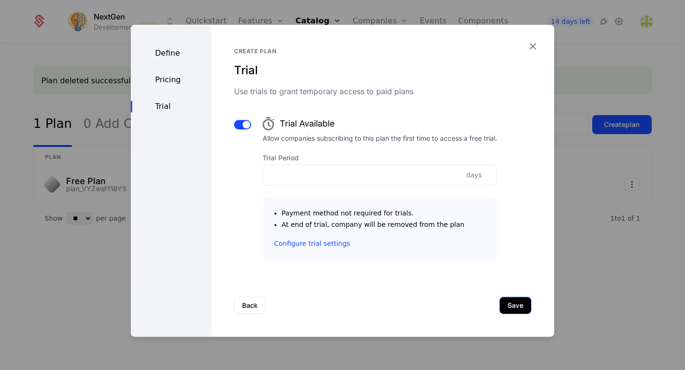
click at [513, 304] on button "Save" at bounding box center [515, 305] width 32 height 17
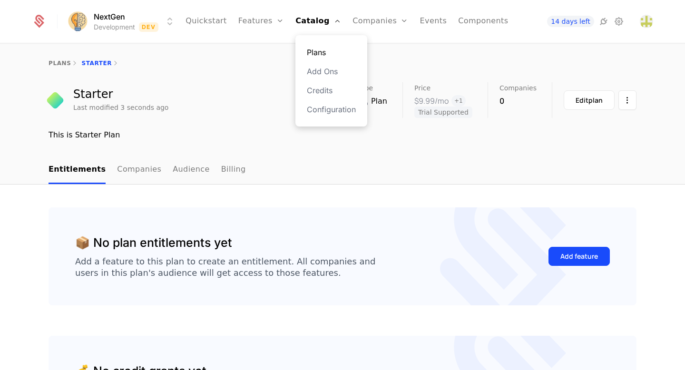
click at [324, 56] on link "Plans" at bounding box center [331, 52] width 49 height 11
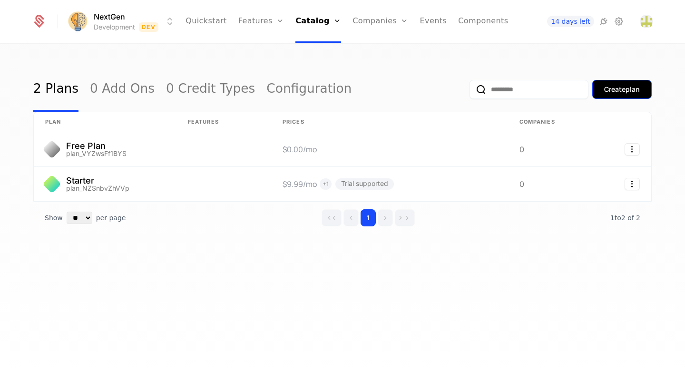
click at [611, 86] on div "Create plan" at bounding box center [622, 90] width 36 height 10
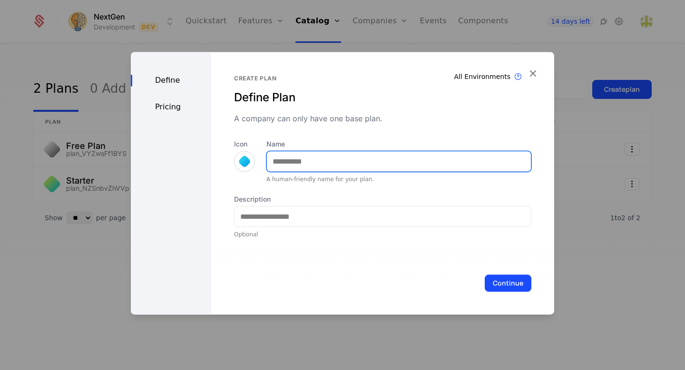
click at [329, 168] on input "Name" at bounding box center [399, 161] width 264 height 20
type input "**********"
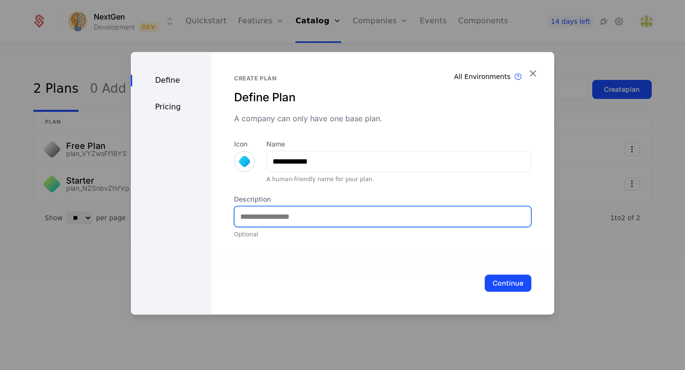
click at [265, 220] on input "Description" at bounding box center [382, 216] width 296 height 20
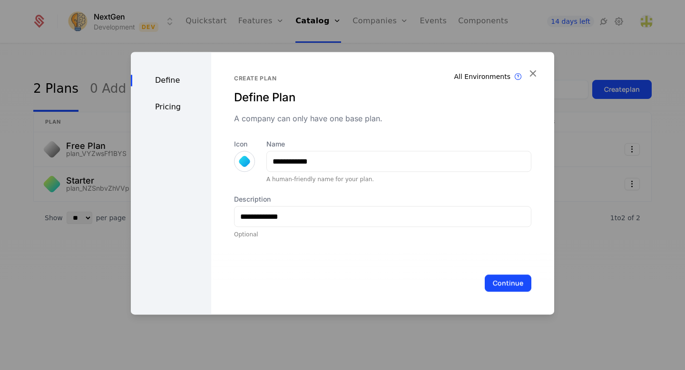
click at [246, 161] on div at bounding box center [244, 161] width 13 height 13
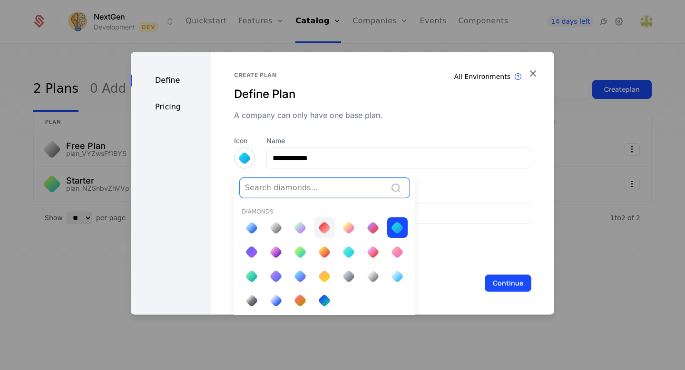
click at [320, 223] on div at bounding box center [324, 227] width 13 height 13
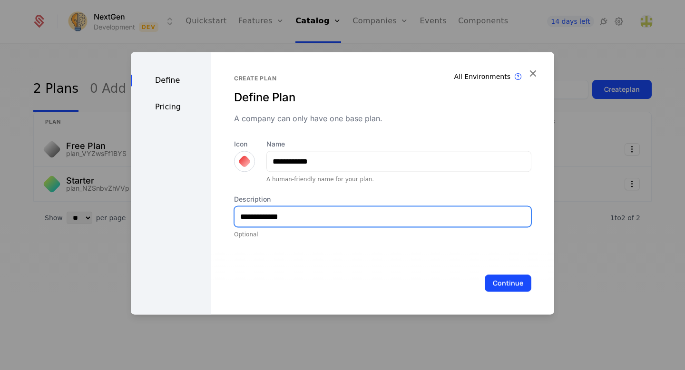
click at [285, 218] on input "**********" at bounding box center [382, 216] width 296 height 20
type input "**********"
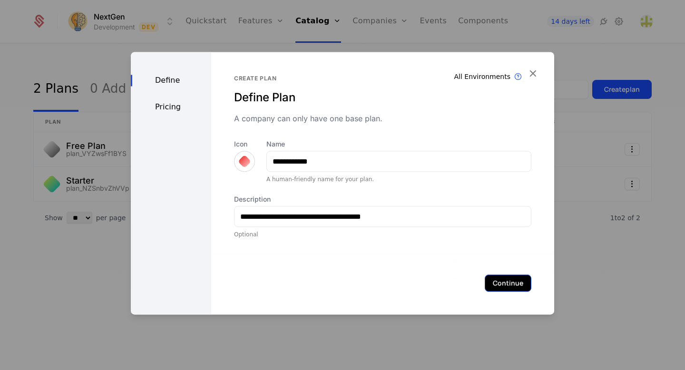
click at [516, 282] on button "Continue" at bounding box center [507, 282] width 47 height 17
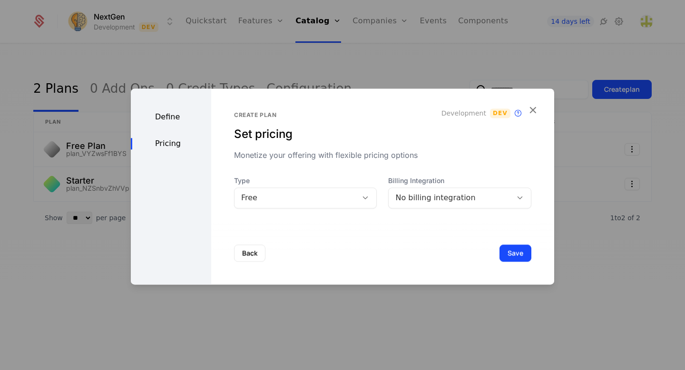
click at [295, 202] on div "Free" at bounding box center [296, 197] width 110 height 11
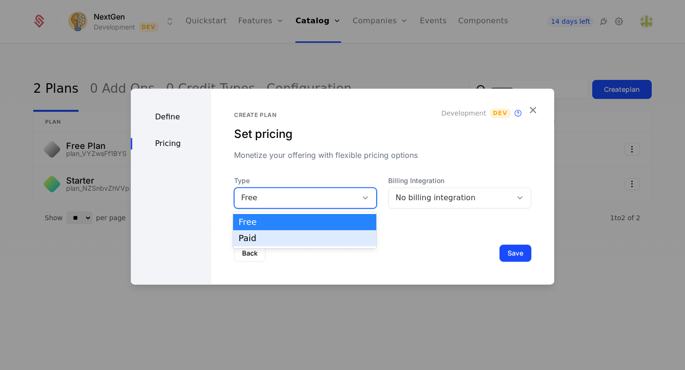
click at [290, 239] on div "Paid" at bounding box center [305, 238] width 132 height 9
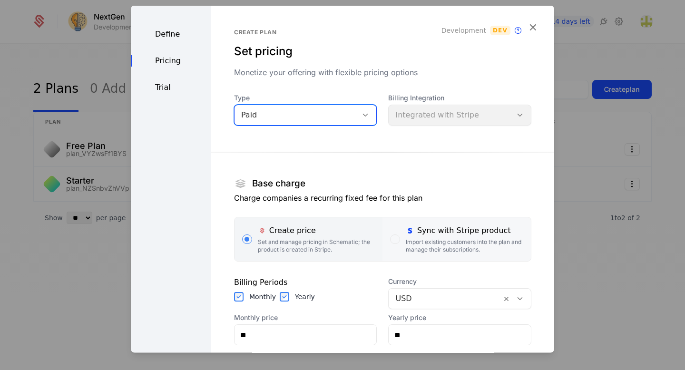
click at [432, 240] on div "Import existing customers into the plan and manage their subscriptions." at bounding box center [464, 245] width 117 height 15
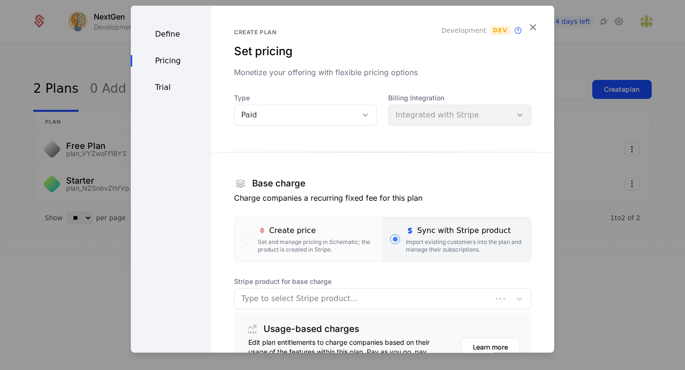
click at [333, 300] on div at bounding box center [363, 298] width 244 height 13
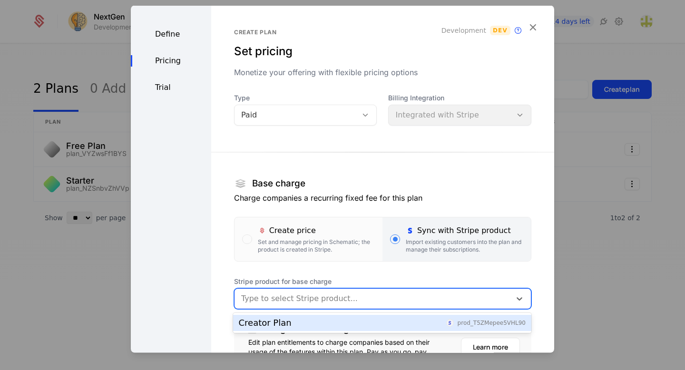
click at [329, 319] on div "Creator Plan prod_T5ZMepee5VHL90" at bounding box center [382, 323] width 287 height 9
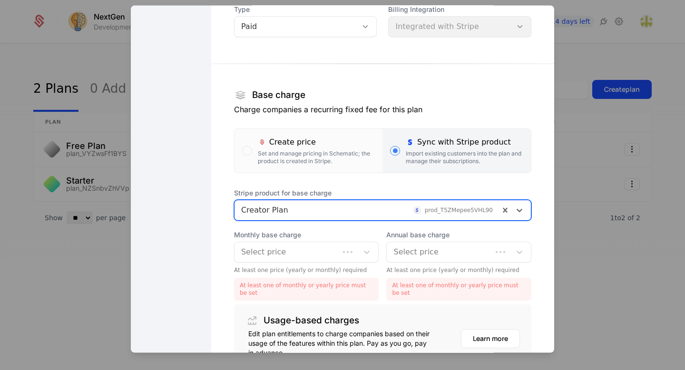
scroll to position [120, 0]
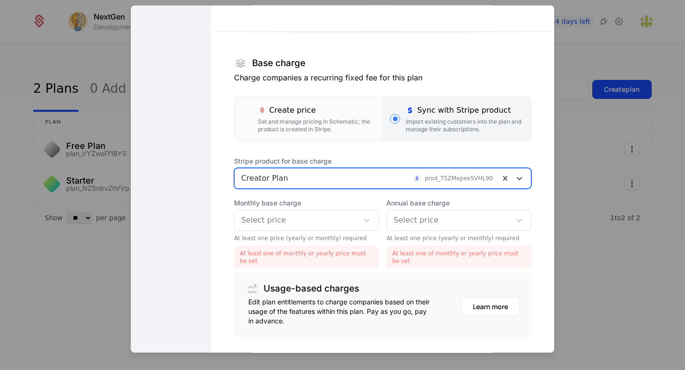
click at [300, 224] on div at bounding box center [296, 220] width 111 height 13
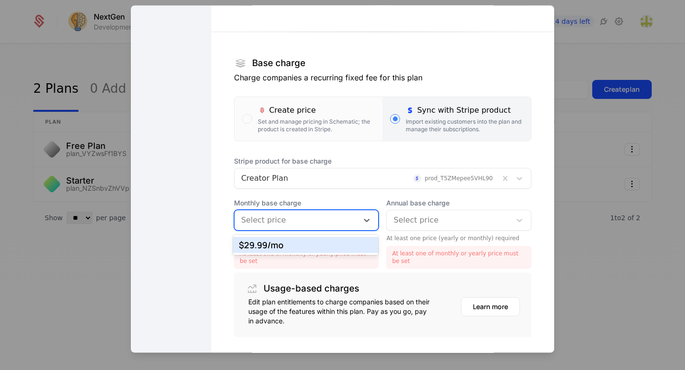
click at [294, 243] on div "$29.99 /mo" at bounding box center [306, 245] width 134 height 9
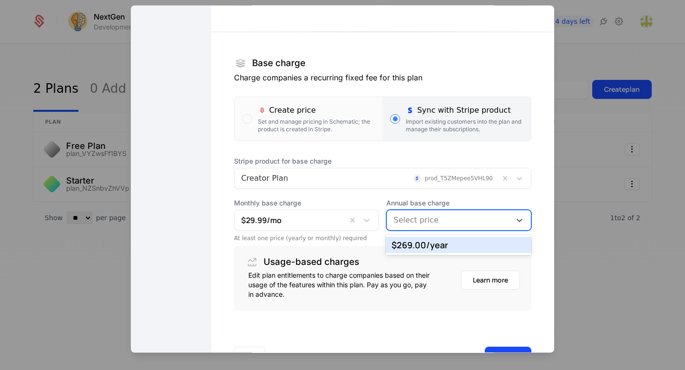
click at [417, 218] on div at bounding box center [448, 220] width 111 height 13
click at [415, 245] on div "$269.00 /year" at bounding box center [458, 245] width 134 height 9
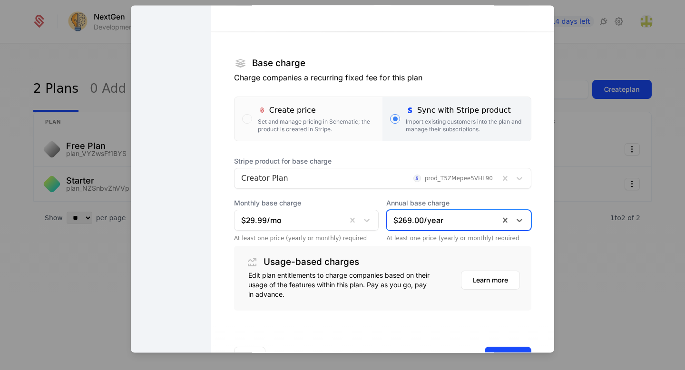
scroll to position [154, 0]
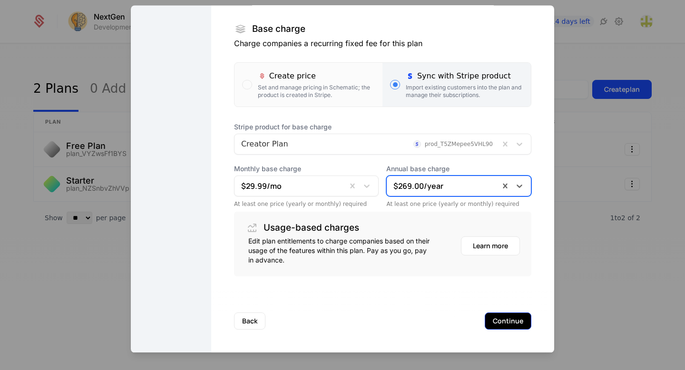
click at [509, 319] on button "Continue" at bounding box center [507, 321] width 47 height 17
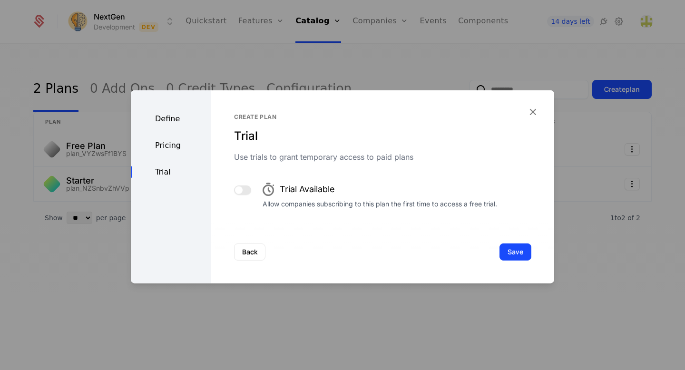
click at [247, 190] on button "button" at bounding box center [242, 190] width 17 height 10
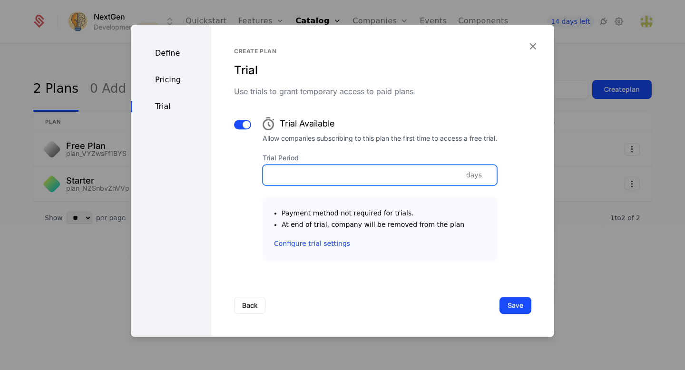
click at [305, 177] on input "Trial Period" at bounding box center [379, 175] width 233 height 20
click at [487, 175] on input "**" at bounding box center [379, 175] width 233 height 20
type input "**"
click at [488, 173] on input "**" at bounding box center [379, 175] width 233 height 20
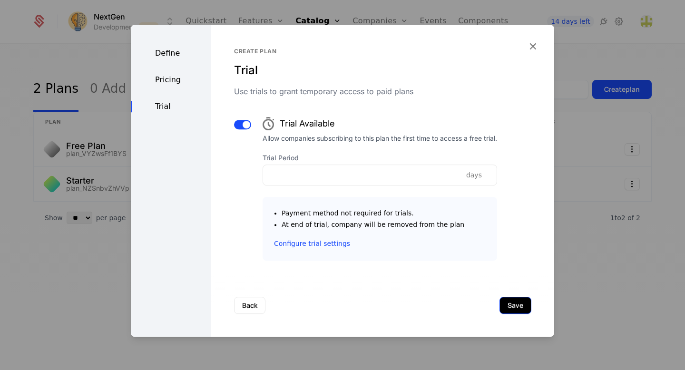
click at [516, 308] on button "Save" at bounding box center [515, 305] width 32 height 17
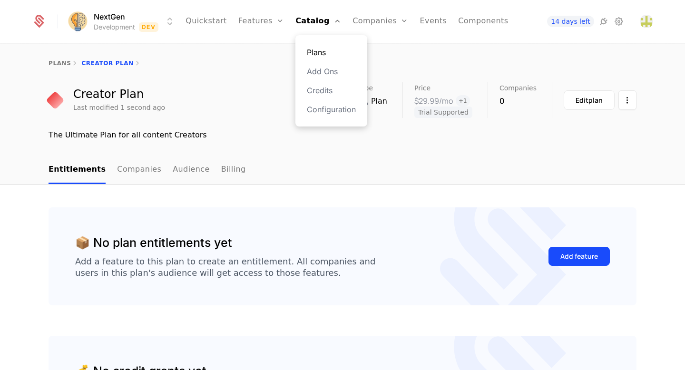
click at [322, 55] on link "Plans" at bounding box center [331, 52] width 49 height 11
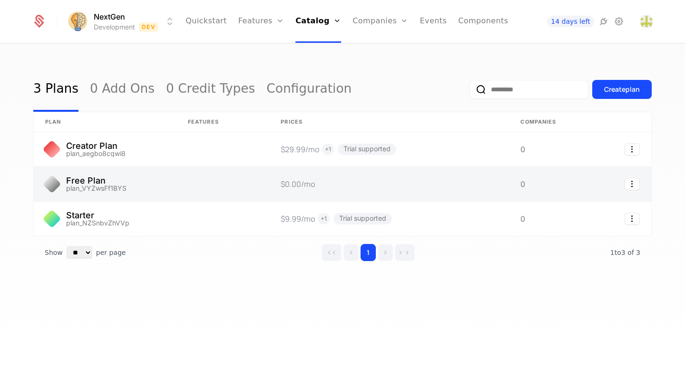
click at [178, 180] on link at bounding box center [222, 184] width 93 height 34
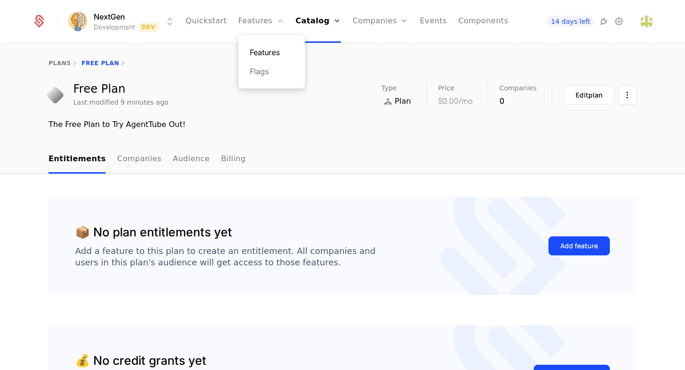
click at [266, 48] on link "Features" at bounding box center [272, 52] width 44 height 11
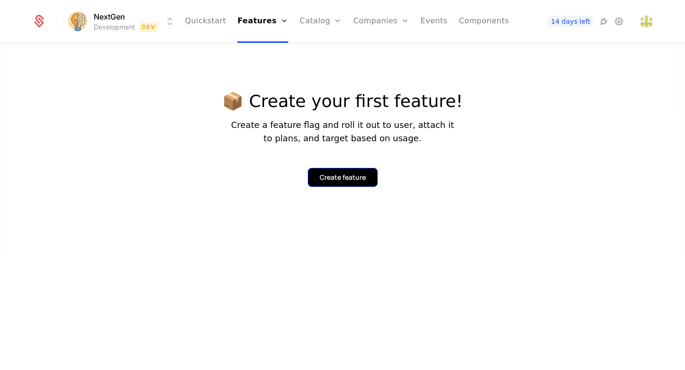
click at [326, 171] on button "Create feature" at bounding box center [343, 177] width 70 height 19
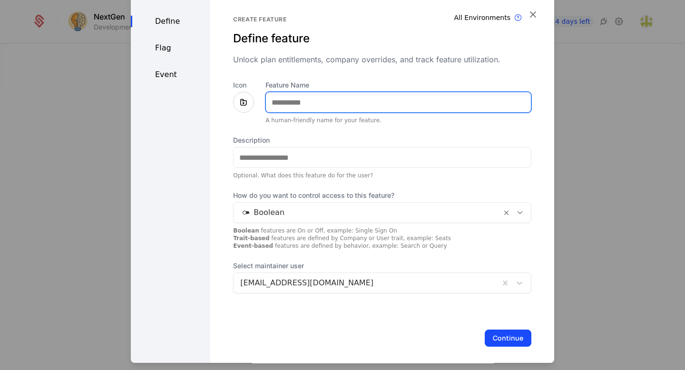
click at [307, 108] on input "Feature Name" at bounding box center [398, 102] width 265 height 20
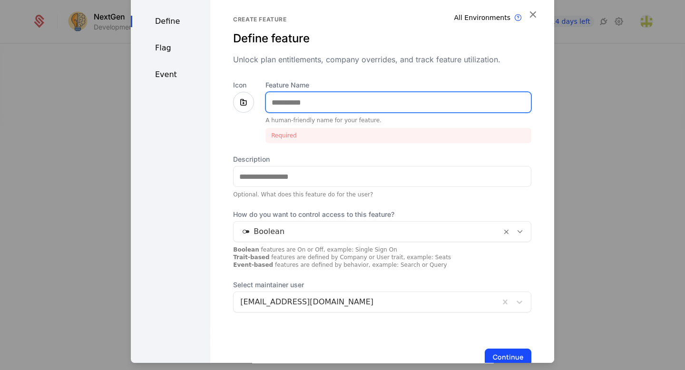
click at [299, 101] on input "Feature Name" at bounding box center [398, 102] width 265 height 20
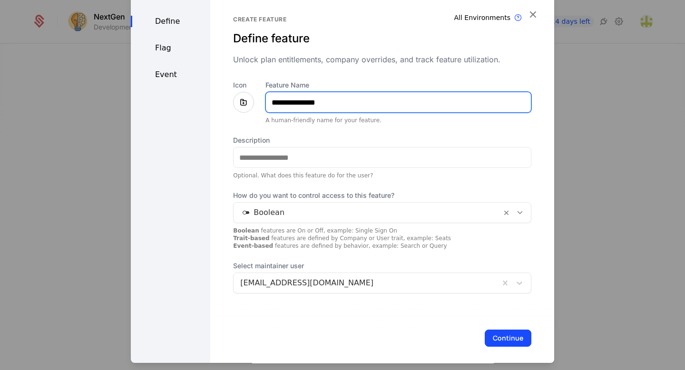
type input "**********"
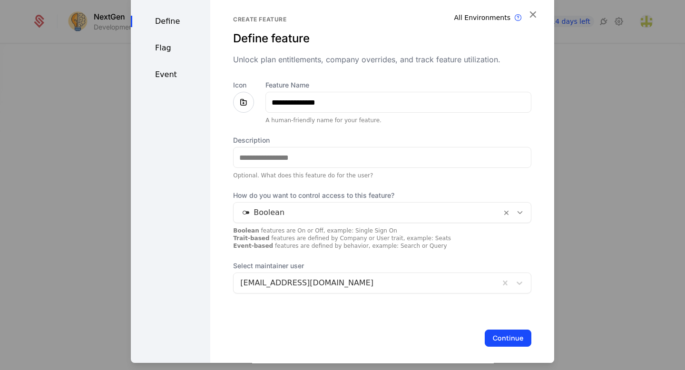
click at [247, 109] on div at bounding box center [243, 102] width 21 height 21
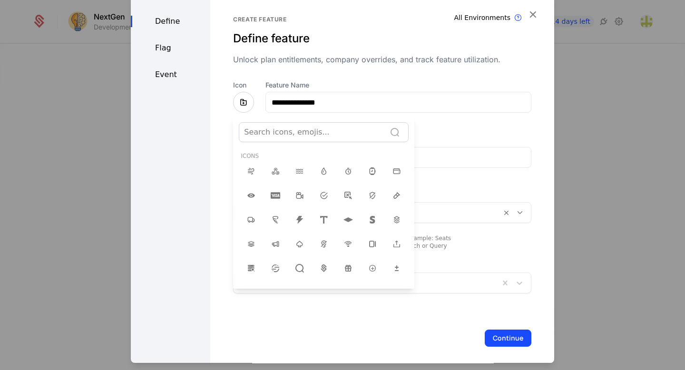
click at [245, 104] on div at bounding box center [342, 178] width 423 height 370
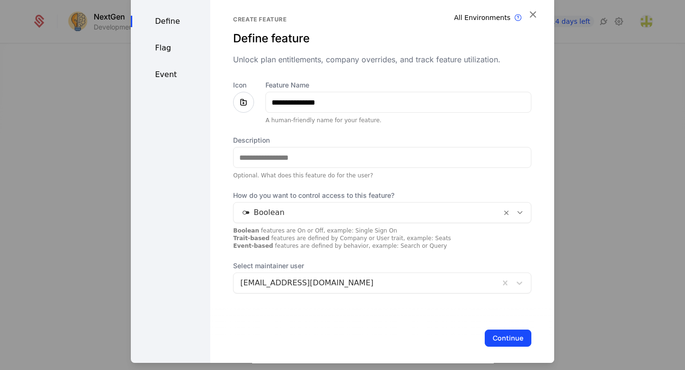
click at [245, 104] on icon at bounding box center [243, 102] width 11 height 11
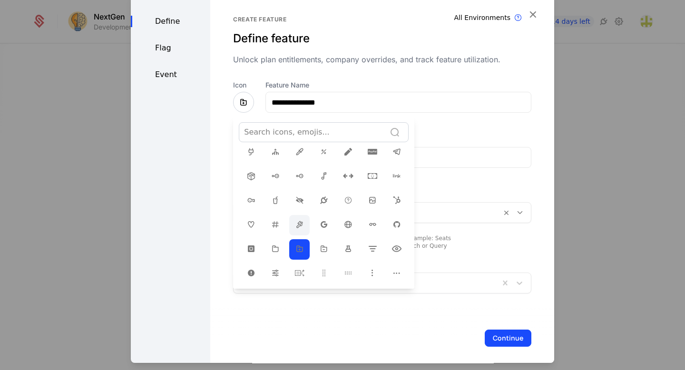
scroll to position [150, 0]
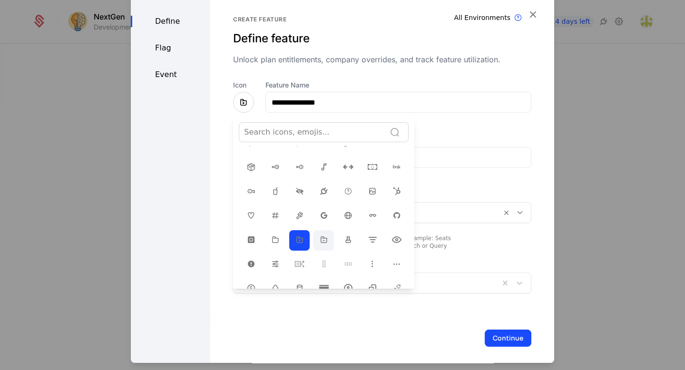
click at [325, 234] on icon at bounding box center [323, 239] width 11 height 11
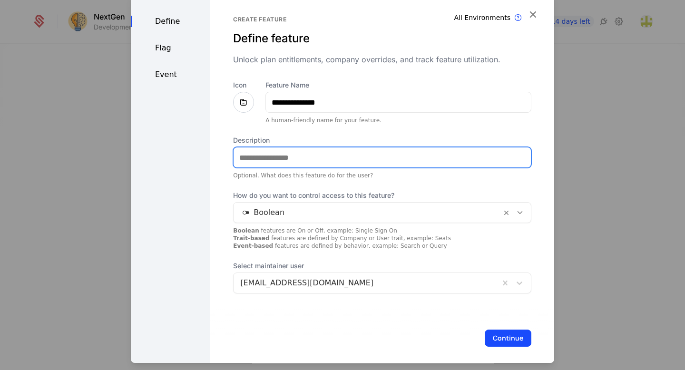
click at [304, 162] on input "Description" at bounding box center [381, 157] width 297 height 20
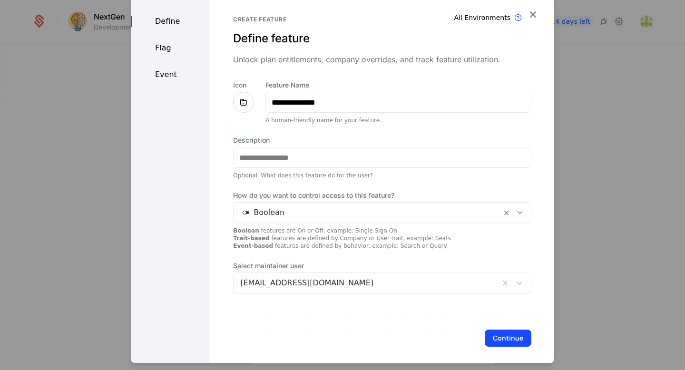
click at [220, 179] on div "**********" at bounding box center [382, 181] width 344 height 377
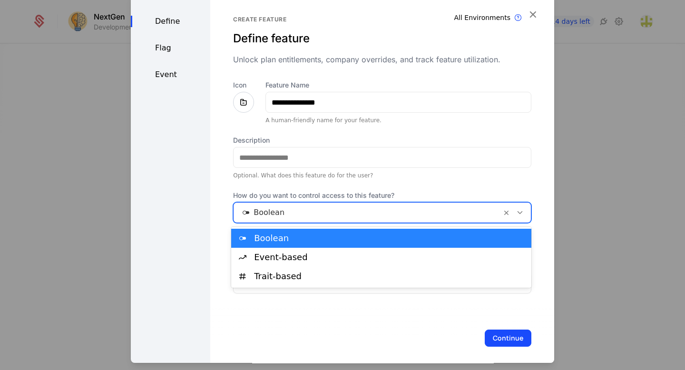
click at [272, 211] on div at bounding box center [367, 212] width 254 height 13
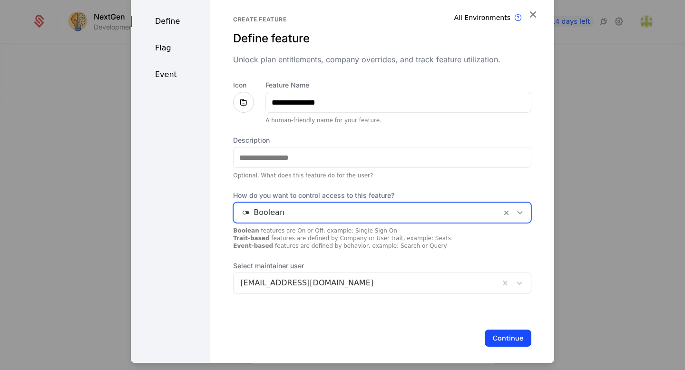
click at [264, 210] on div at bounding box center [367, 212] width 254 height 13
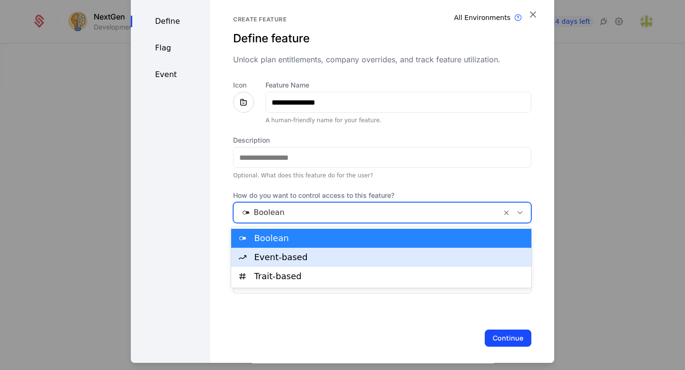
click at [270, 256] on div "Event-based" at bounding box center [389, 257] width 271 height 9
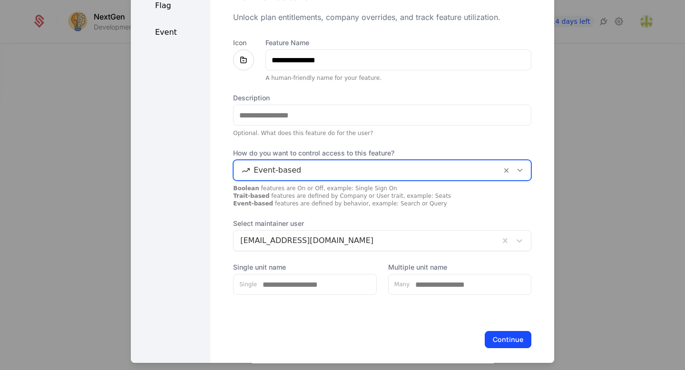
scroll to position [50, 0]
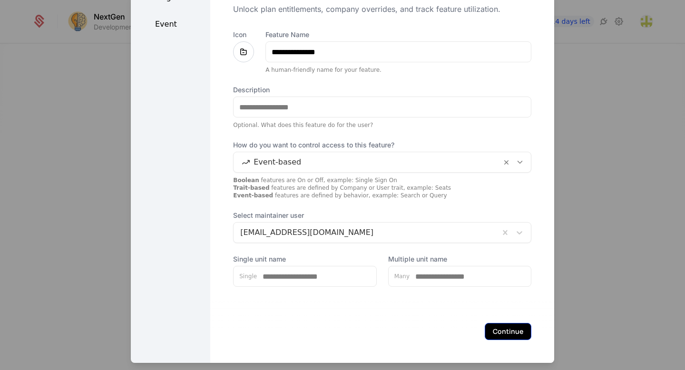
click at [503, 329] on button "Continue" at bounding box center [507, 331] width 47 height 17
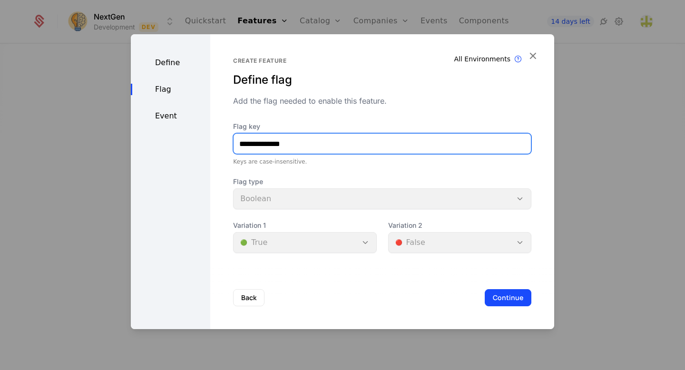
click at [260, 145] on input "**********" at bounding box center [381, 144] width 297 height 20
type input "**********"
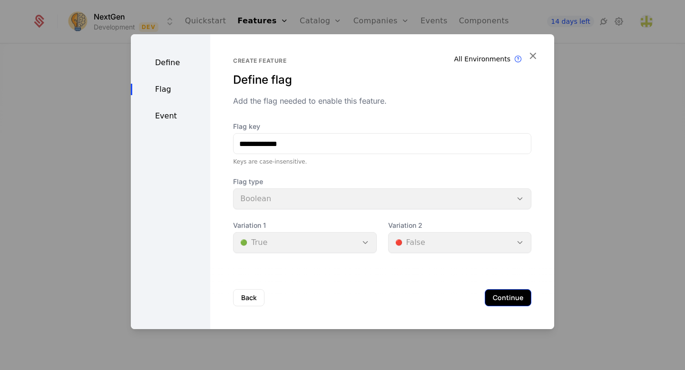
click at [513, 294] on button "Continue" at bounding box center [507, 297] width 47 height 17
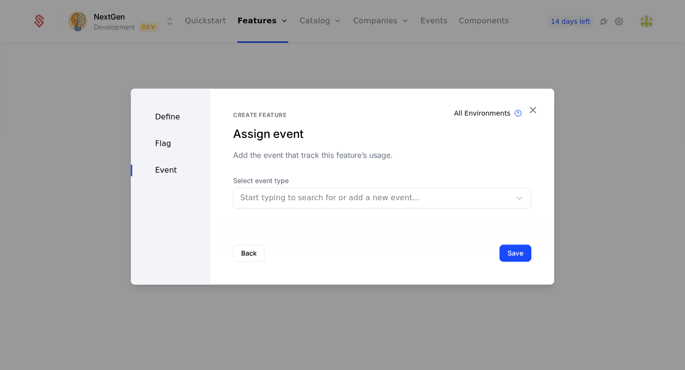
click at [305, 199] on div at bounding box center [372, 197] width 264 height 13
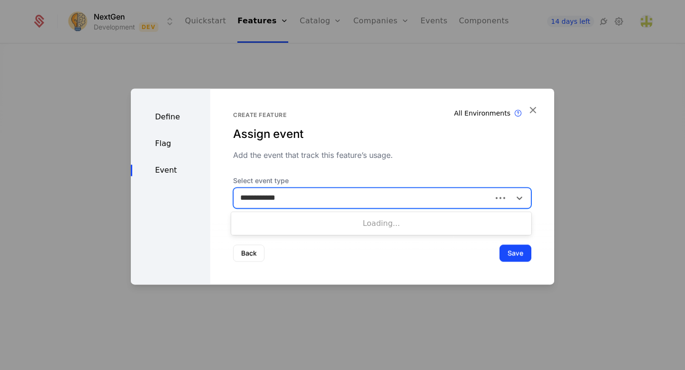
type input "**********"
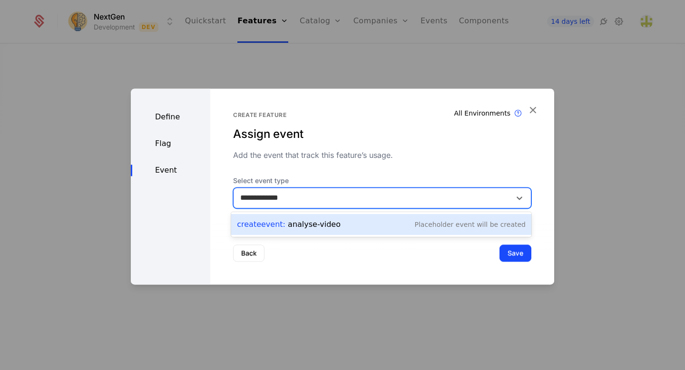
click at [300, 225] on div "Create Event : analyse-video" at bounding box center [289, 224] width 104 height 11
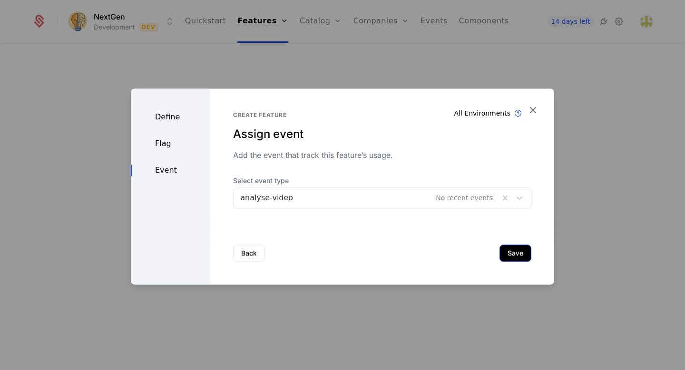
click at [517, 257] on button "Save" at bounding box center [515, 252] width 32 height 17
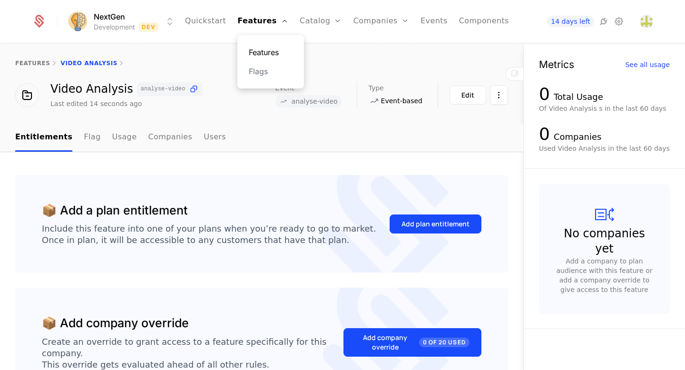
click at [264, 48] on link "Features" at bounding box center [271, 52] width 44 height 11
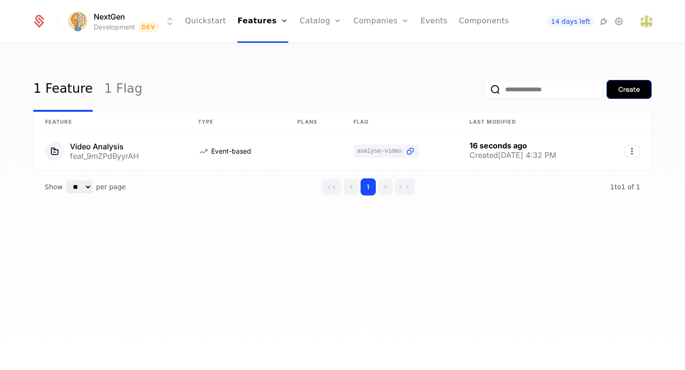
click at [622, 87] on div "Create" at bounding box center [628, 90] width 21 height 10
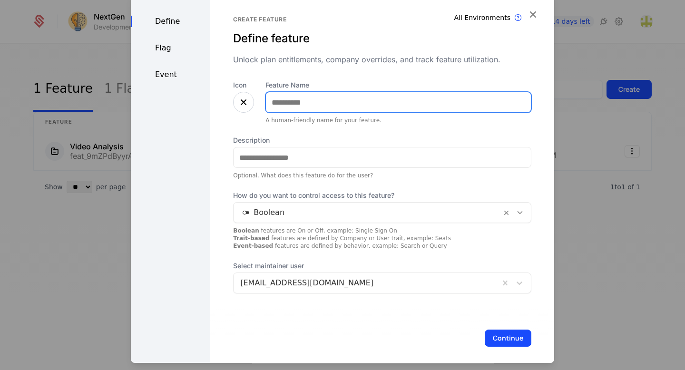
click at [296, 106] on input "Feature Name" at bounding box center [398, 102] width 265 height 20
click at [278, 103] on input "**********" at bounding box center [398, 102] width 265 height 20
click at [281, 103] on input "**********" at bounding box center [398, 102] width 265 height 20
click at [330, 103] on input "**********" at bounding box center [398, 102] width 265 height 20
type input "**********"
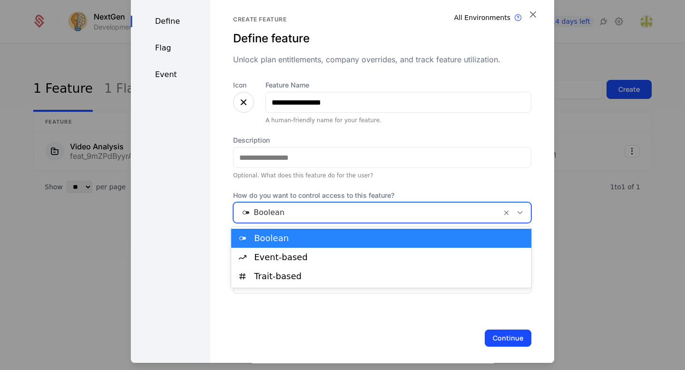
click at [304, 212] on div at bounding box center [367, 212] width 254 height 13
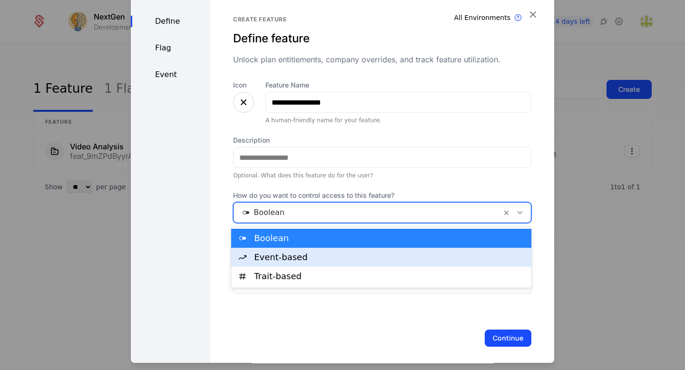
click at [299, 259] on div "Event-based" at bounding box center [389, 257] width 271 height 9
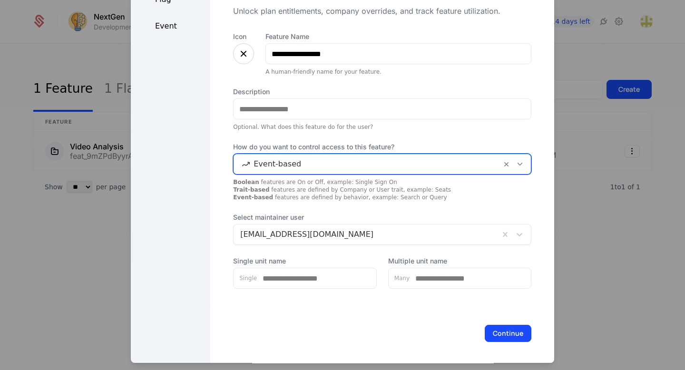
scroll to position [50, 0]
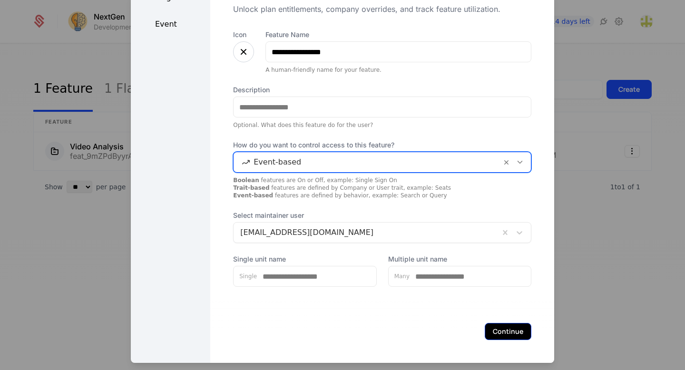
click at [503, 330] on button "Continue" at bounding box center [507, 331] width 47 height 17
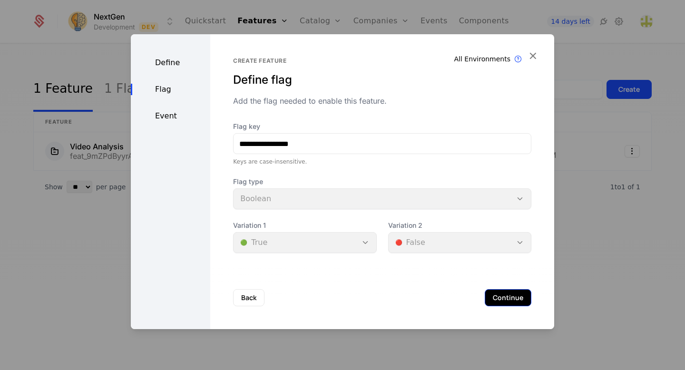
click at [507, 292] on button "Continue" at bounding box center [507, 297] width 47 height 17
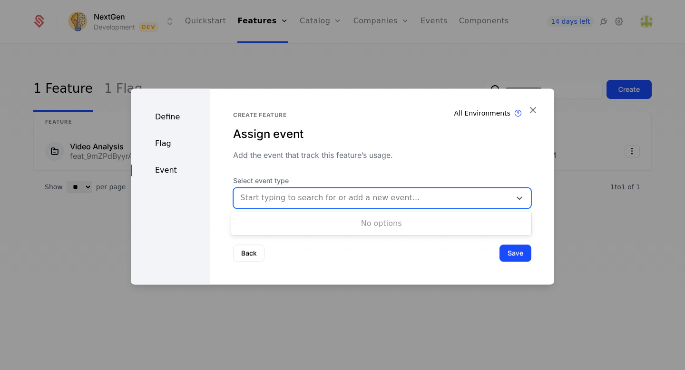
click at [371, 198] on div at bounding box center [372, 197] width 264 height 13
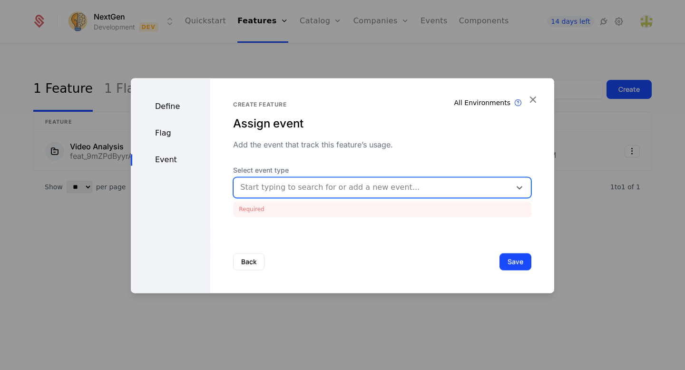
click at [313, 188] on div at bounding box center [372, 187] width 264 height 13
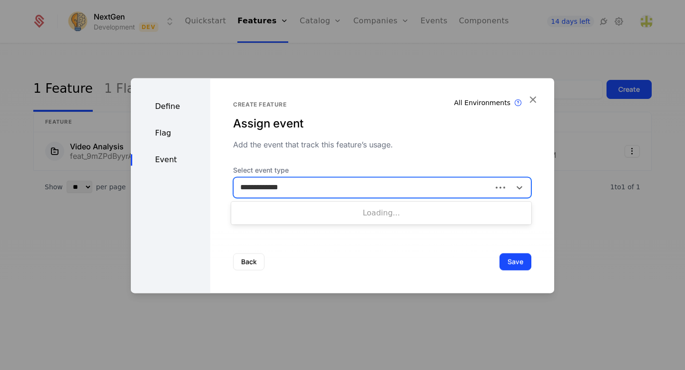
type input "**********"
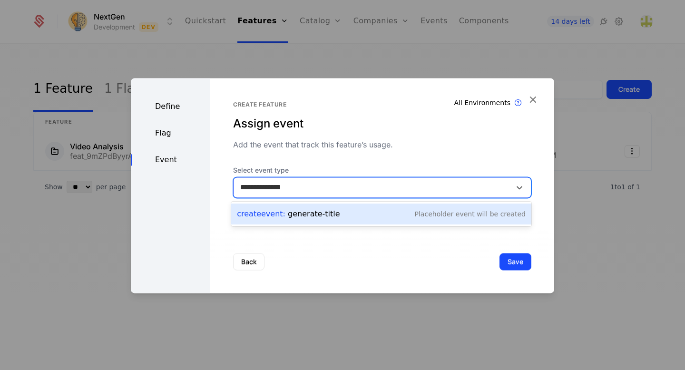
click at [338, 213] on div "Create Event : generate-title Placeholder Event will be created" at bounding box center [381, 213] width 289 height 13
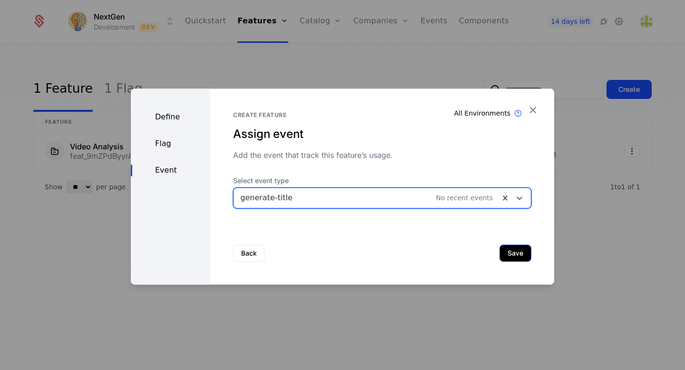
click at [518, 255] on button "Save" at bounding box center [515, 252] width 32 height 17
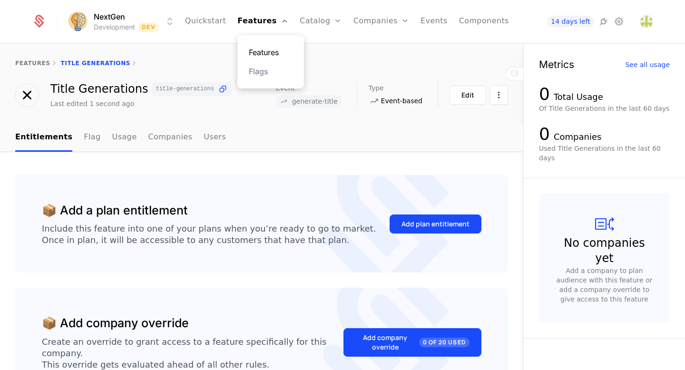
click at [261, 47] on link "Features" at bounding box center [271, 52] width 44 height 11
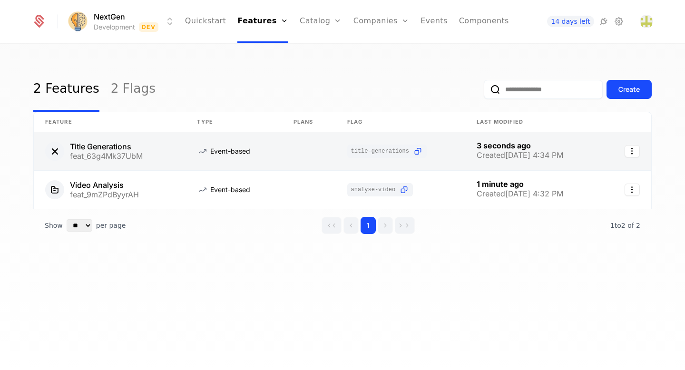
click at [100, 150] on link at bounding box center [110, 151] width 152 height 38
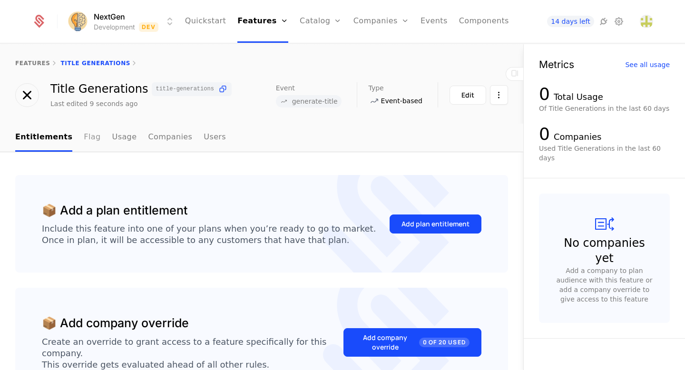
click at [85, 140] on link "Flag" at bounding box center [92, 138] width 17 height 28
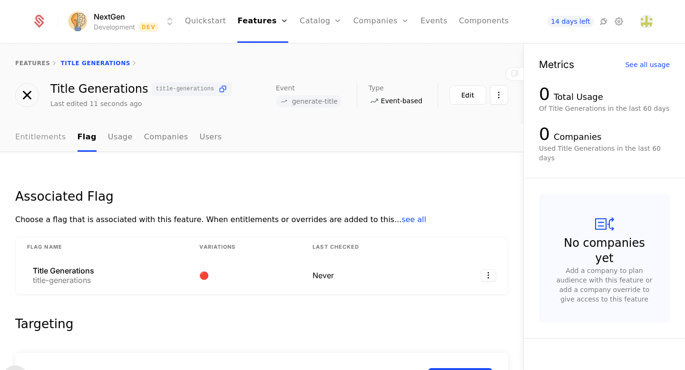
click at [54, 139] on link "Entitlements" at bounding box center [40, 138] width 51 height 28
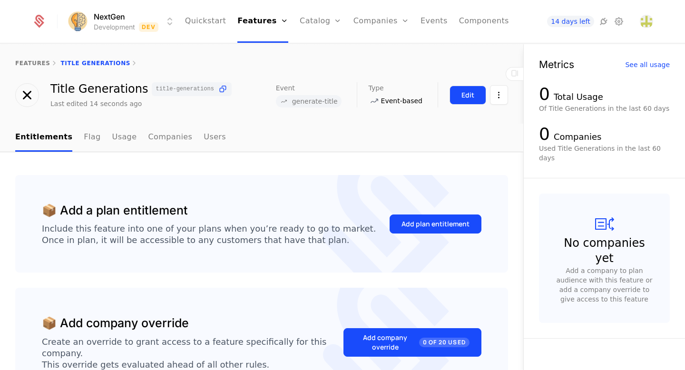
click at [468, 94] on div "Edit" at bounding box center [467, 95] width 13 height 10
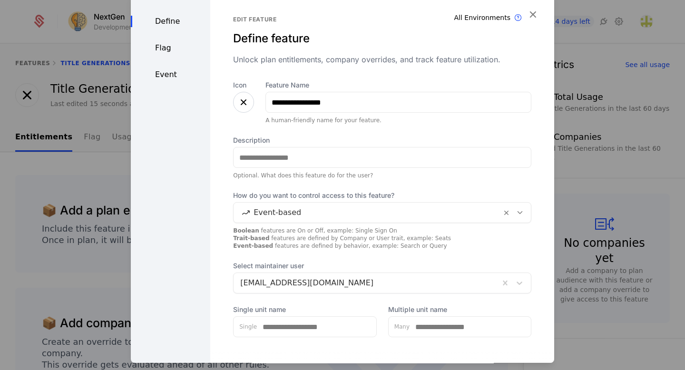
click at [235, 101] on div at bounding box center [243, 102] width 21 height 21
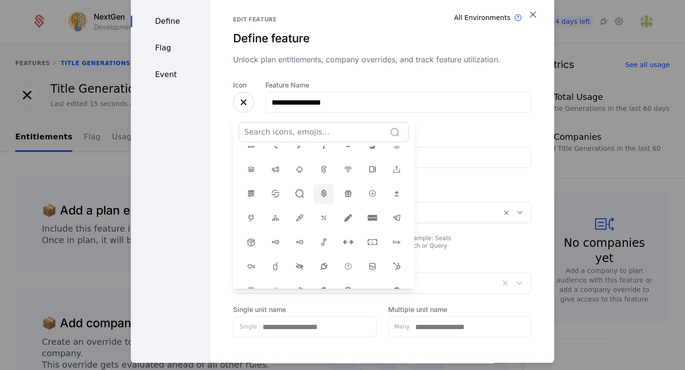
scroll to position [76, 0]
click at [346, 218] on icon at bounding box center [347, 216] width 11 height 11
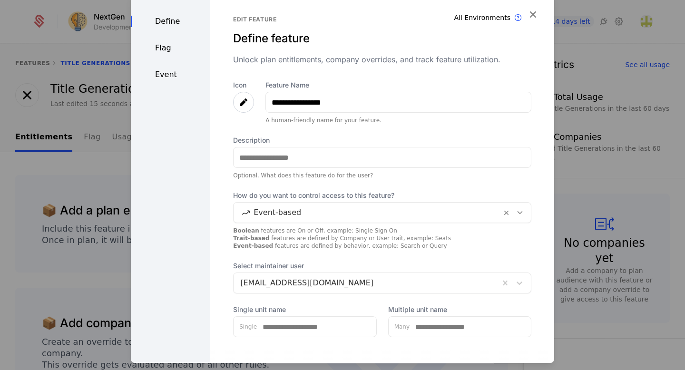
scroll to position [50, 0]
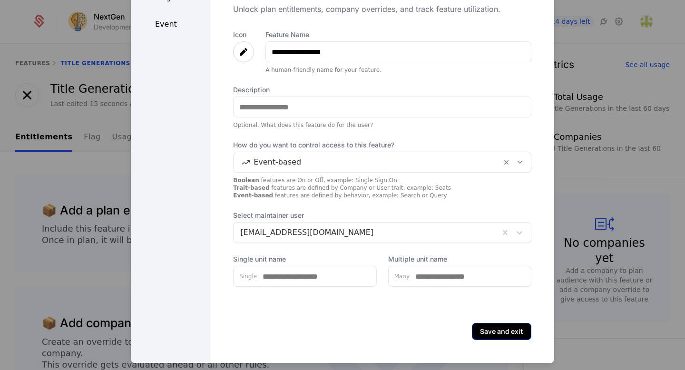
click at [493, 333] on button "Save and exit" at bounding box center [501, 331] width 59 height 17
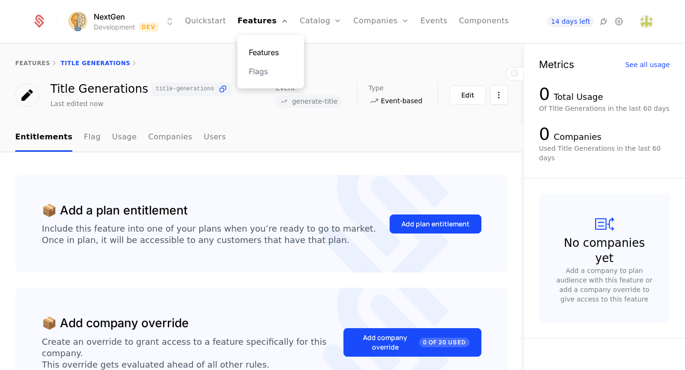
click at [266, 52] on link "Features" at bounding box center [271, 52] width 44 height 11
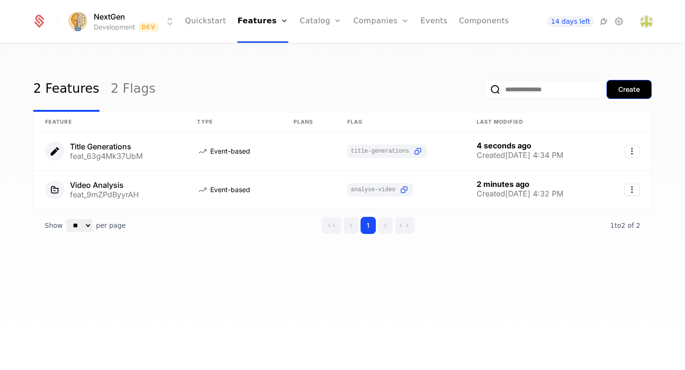
click at [641, 90] on button "Create" at bounding box center [628, 89] width 45 height 19
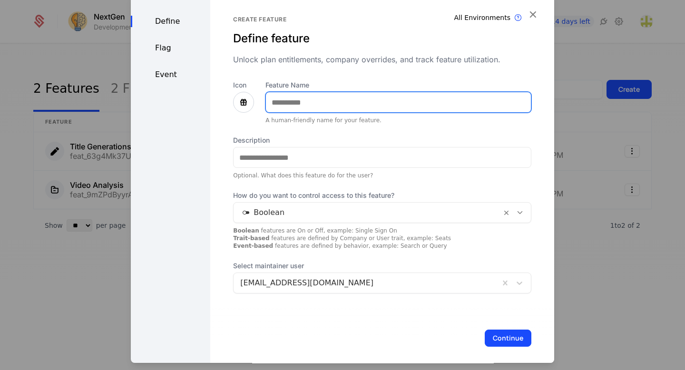
click at [317, 106] on input "Feature Name" at bounding box center [398, 102] width 265 height 20
click at [315, 104] on input "**********" at bounding box center [398, 102] width 265 height 20
type input "**********"
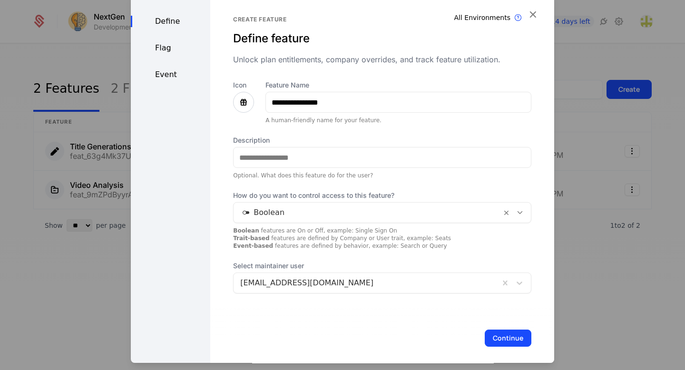
click at [245, 98] on icon at bounding box center [243, 102] width 11 height 11
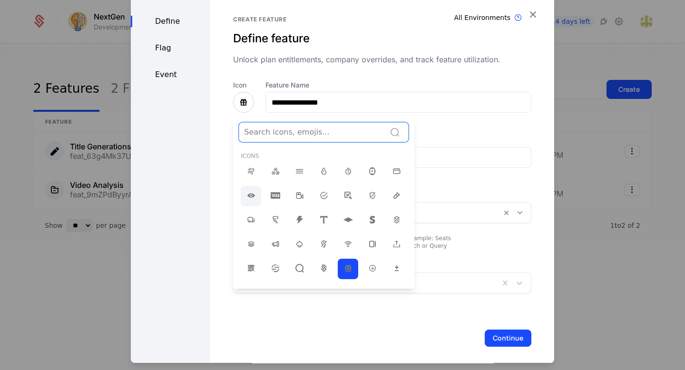
click at [252, 190] on icon at bounding box center [250, 195] width 11 height 11
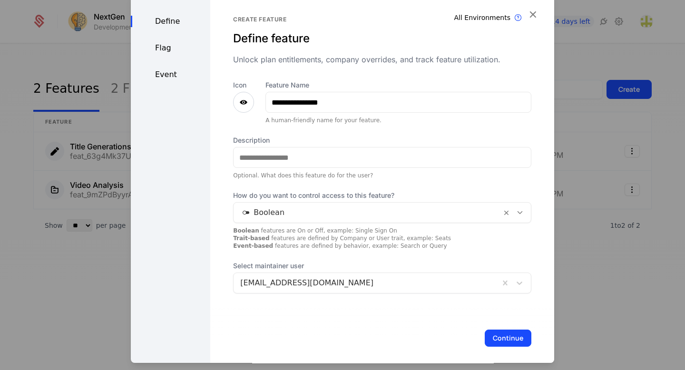
click at [277, 206] on div at bounding box center [367, 212] width 254 height 13
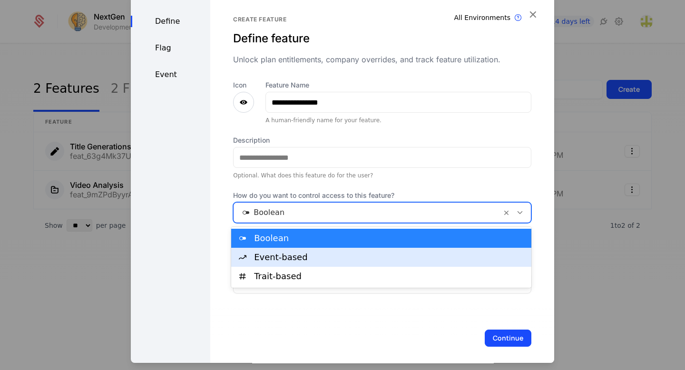
click at [280, 259] on div "Event-based" at bounding box center [389, 257] width 271 height 9
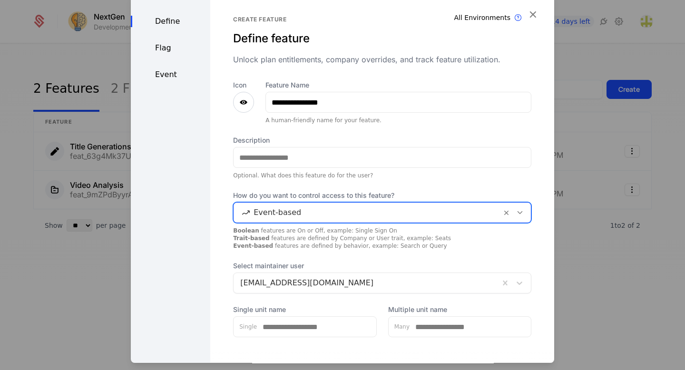
scroll to position [50, 0]
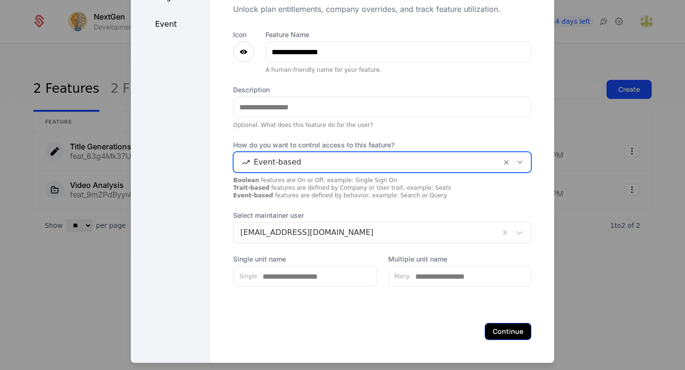
click at [496, 331] on button "Continue" at bounding box center [507, 331] width 47 height 17
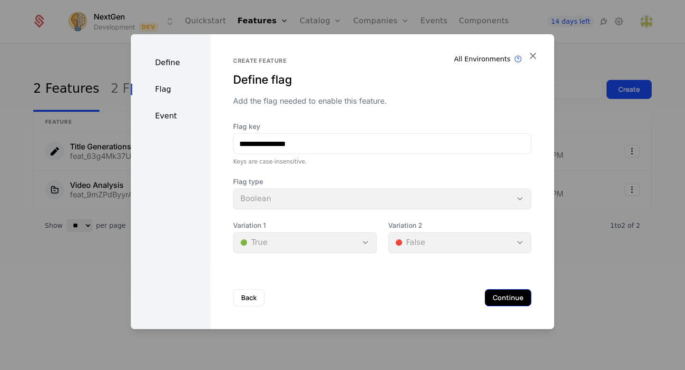
click at [500, 299] on button "Continue" at bounding box center [507, 297] width 47 height 17
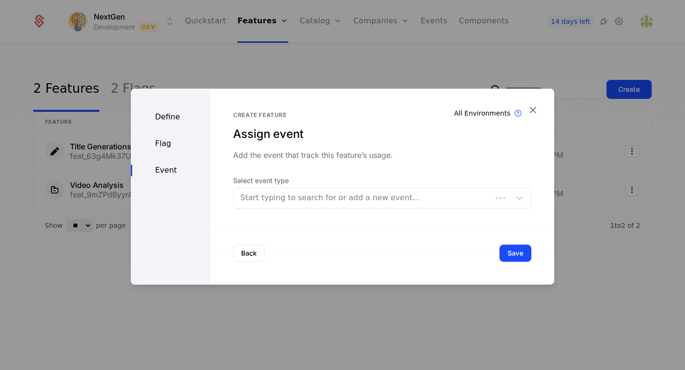
click at [325, 198] on div at bounding box center [362, 197] width 245 height 13
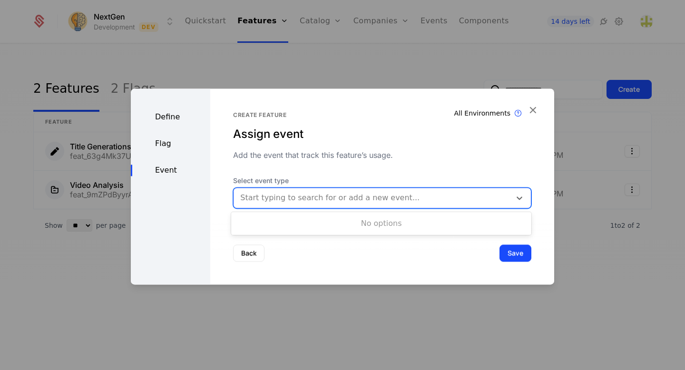
type input "*"
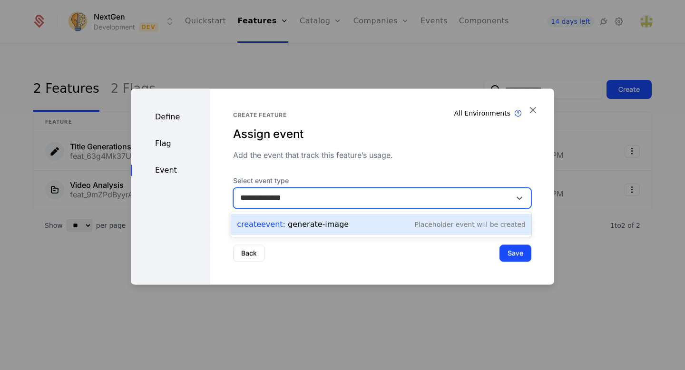
type input "**********"
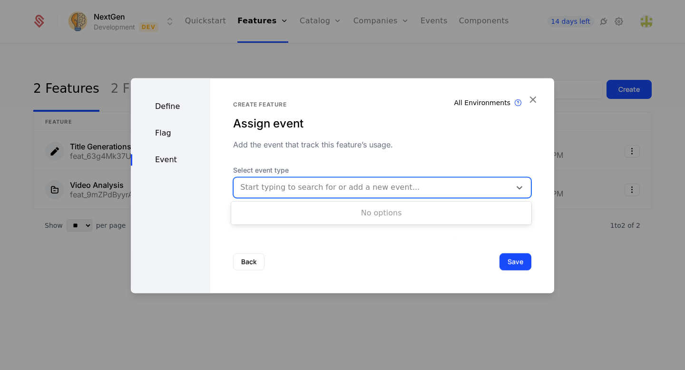
click at [326, 189] on div at bounding box center [372, 187] width 264 height 13
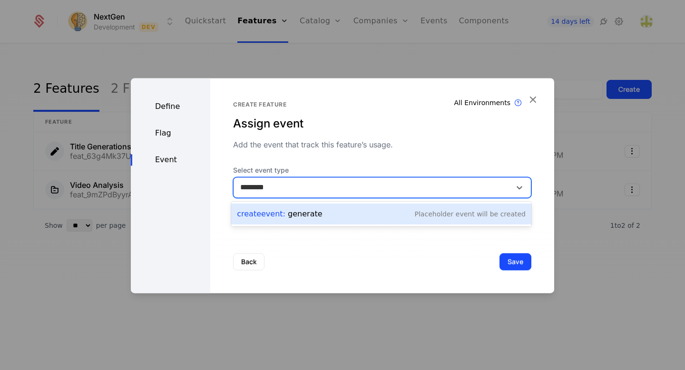
type input "********"
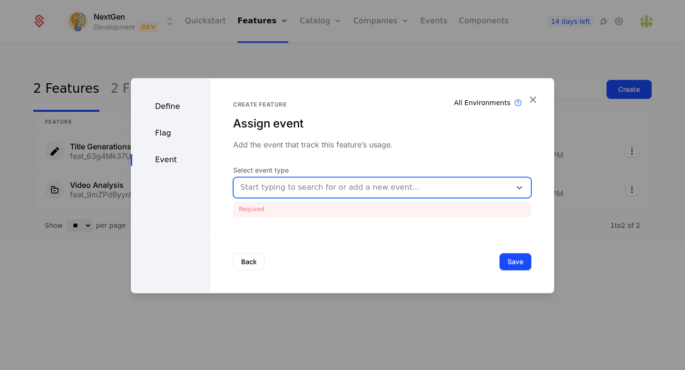
click at [326, 189] on div at bounding box center [372, 187] width 264 height 13
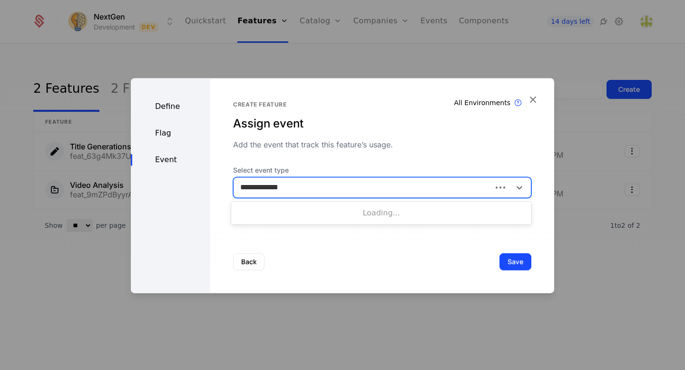
type input "**********"
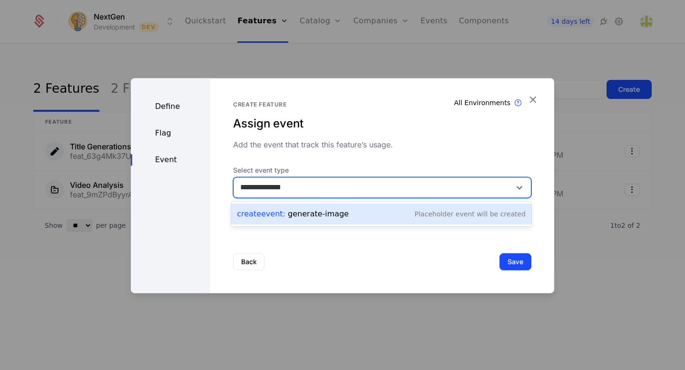
click at [343, 218] on div "Create Event : generate-image Placeholder Event will be created" at bounding box center [381, 213] width 289 height 13
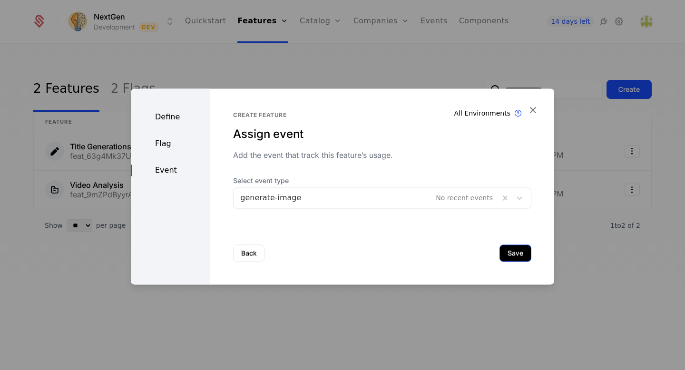
click at [515, 259] on button "Save" at bounding box center [515, 252] width 32 height 17
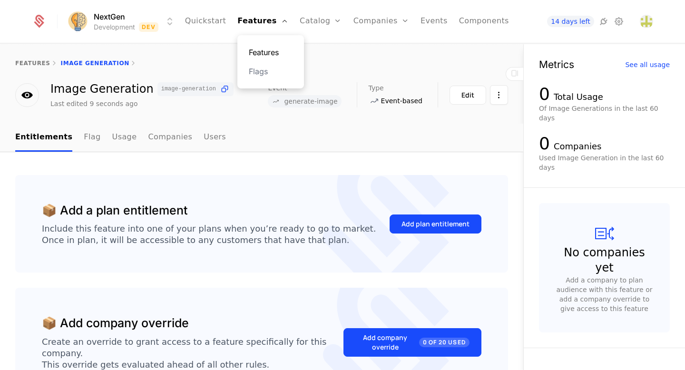
click at [266, 53] on link "Features" at bounding box center [271, 52] width 44 height 11
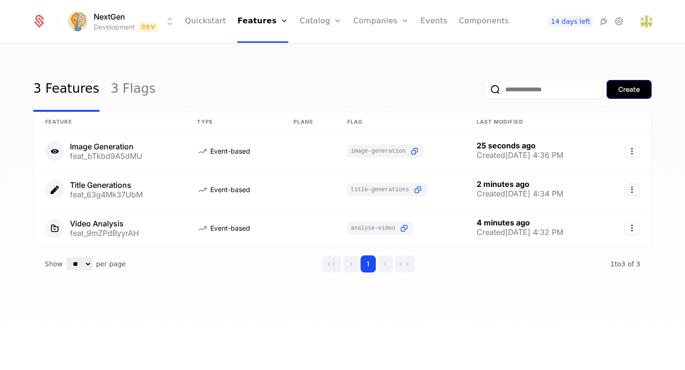
click at [626, 93] on div "Create" at bounding box center [628, 90] width 21 height 10
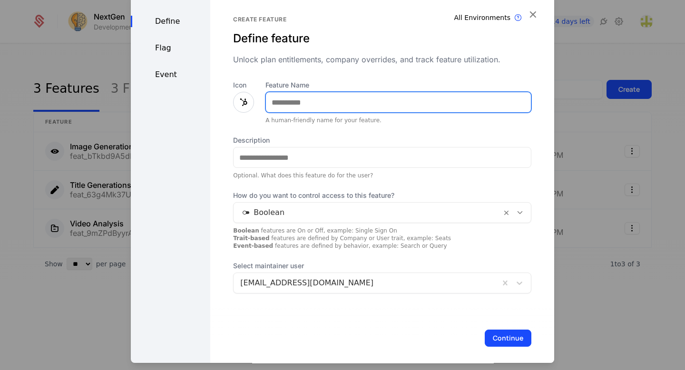
click at [363, 105] on input "Feature Name" at bounding box center [398, 102] width 265 height 20
type input "**********"
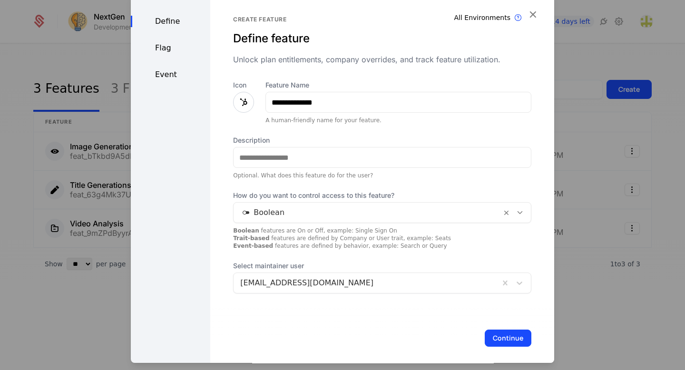
click at [335, 211] on div at bounding box center [367, 212] width 254 height 13
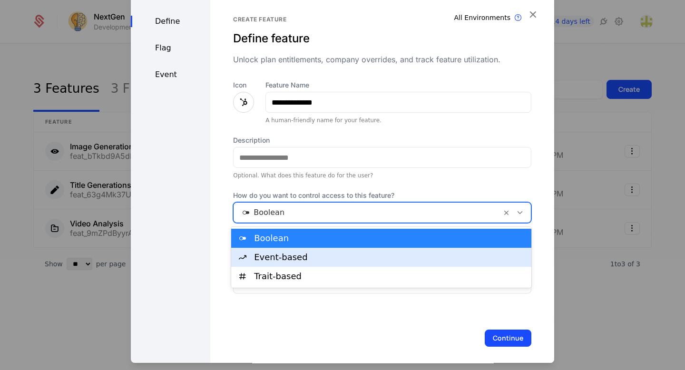
click at [324, 259] on div "Event-based" at bounding box center [389, 257] width 271 height 9
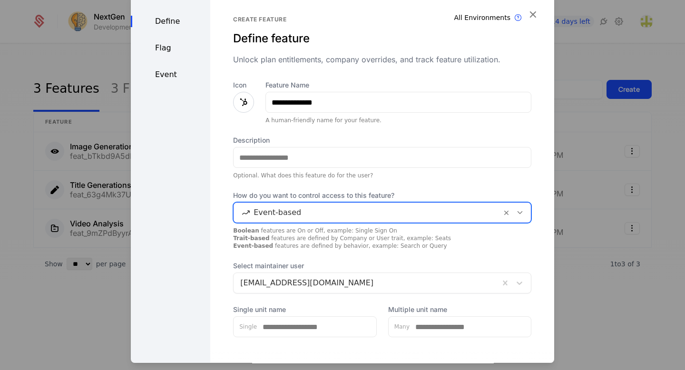
scroll to position [50, 0]
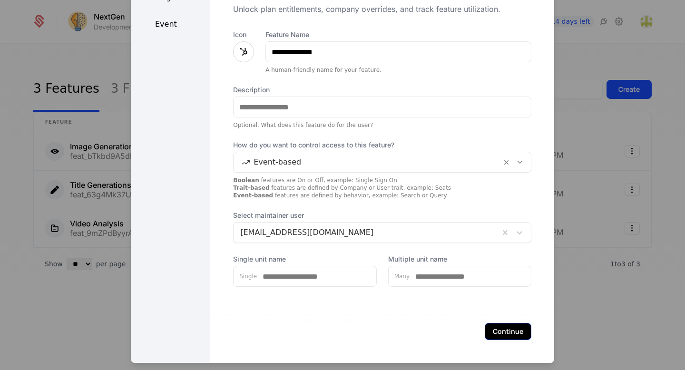
click at [513, 334] on button "Continue" at bounding box center [507, 331] width 47 height 17
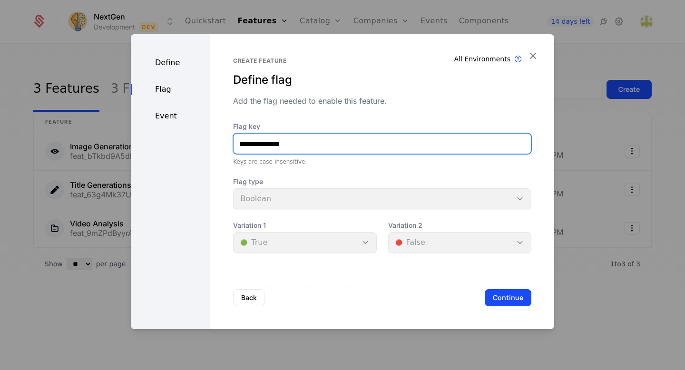
click at [367, 148] on input "**********" at bounding box center [381, 144] width 297 height 20
type input "**********"
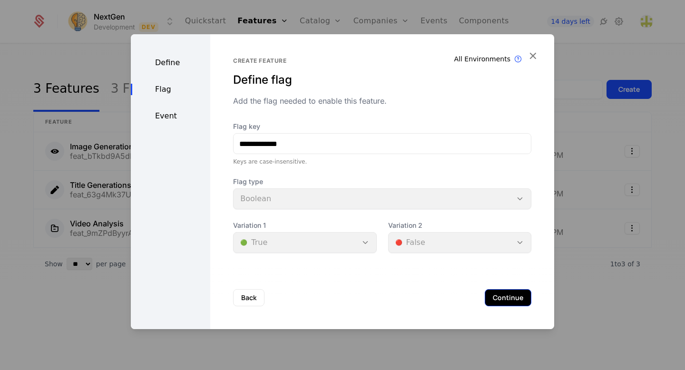
click at [516, 301] on button "Continue" at bounding box center [507, 297] width 47 height 17
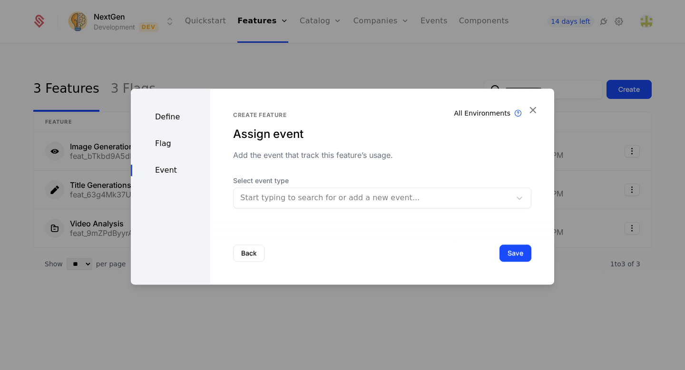
click at [336, 196] on div at bounding box center [372, 197] width 264 height 13
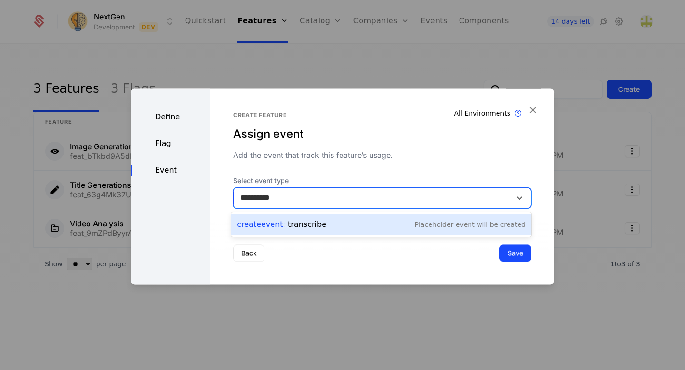
type input "**********"
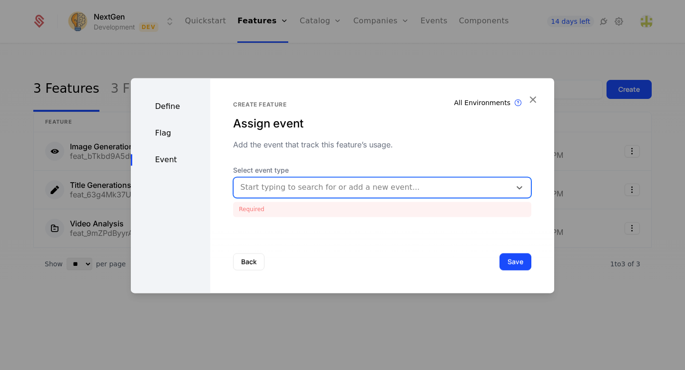
click at [367, 190] on div at bounding box center [372, 187] width 264 height 13
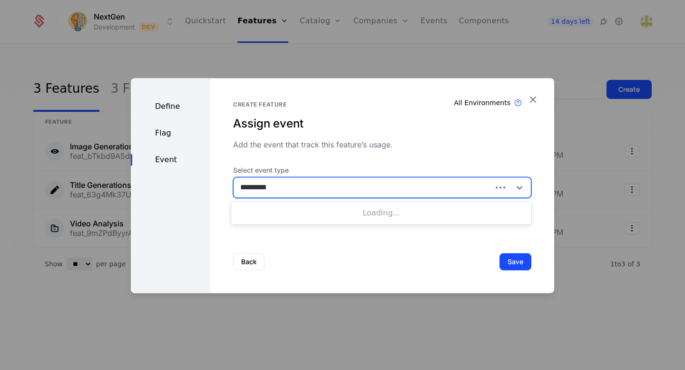
type input "**********"
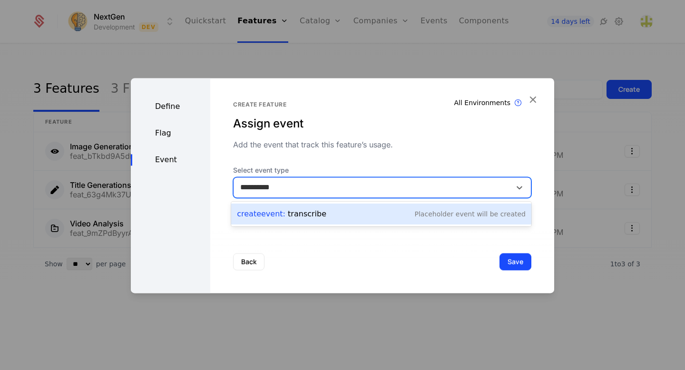
click at [376, 214] on div "Create Event : transcribe Placeholder Event will be created" at bounding box center [381, 213] width 289 height 13
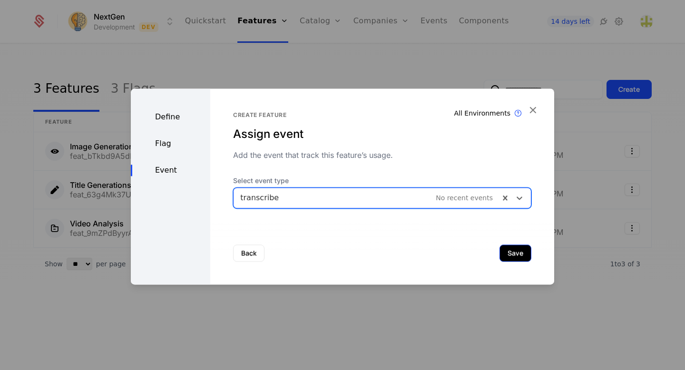
click at [517, 252] on button "Save" at bounding box center [515, 252] width 32 height 17
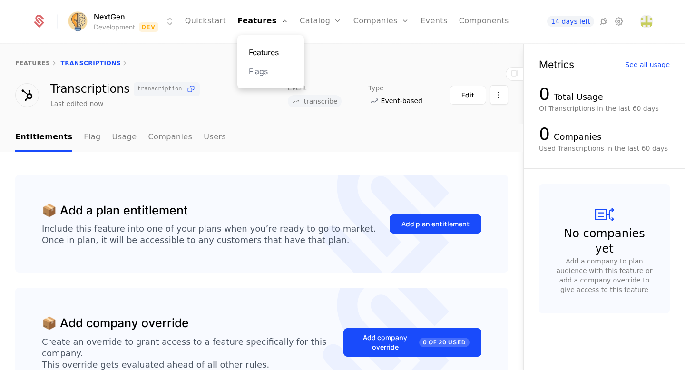
click at [275, 54] on link "Features" at bounding box center [271, 52] width 44 height 11
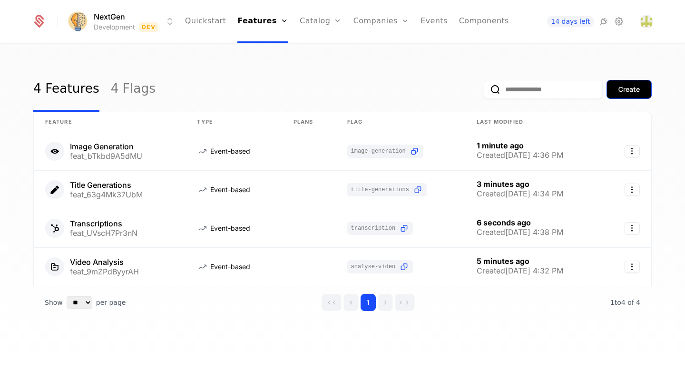
click at [625, 94] on div "Create" at bounding box center [628, 90] width 21 height 10
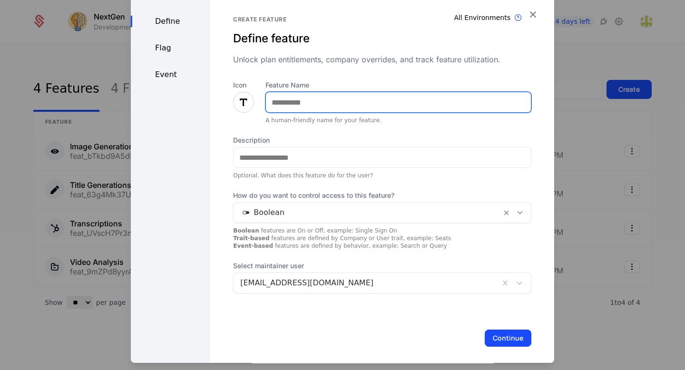
click at [328, 105] on input "Feature Name" at bounding box center [398, 102] width 265 height 20
click at [296, 102] on input "**********" at bounding box center [398, 102] width 265 height 20
type input "**********"
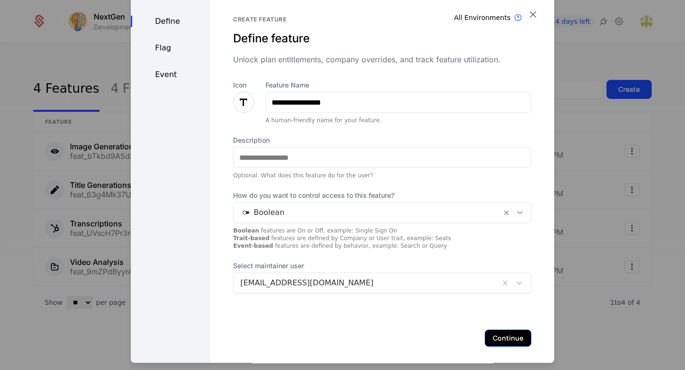
click at [519, 340] on button "Continue" at bounding box center [507, 337] width 47 height 17
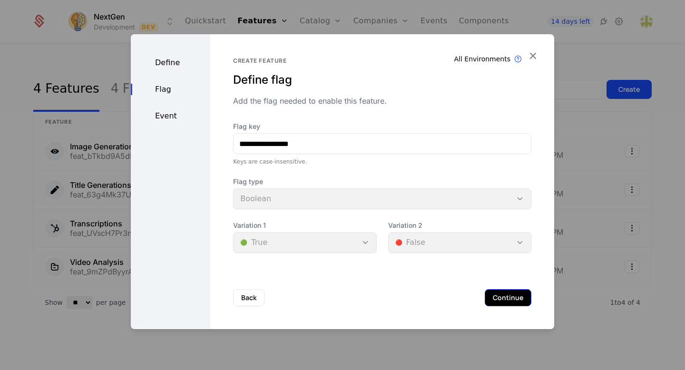
click at [515, 296] on button "Continue" at bounding box center [507, 297] width 47 height 17
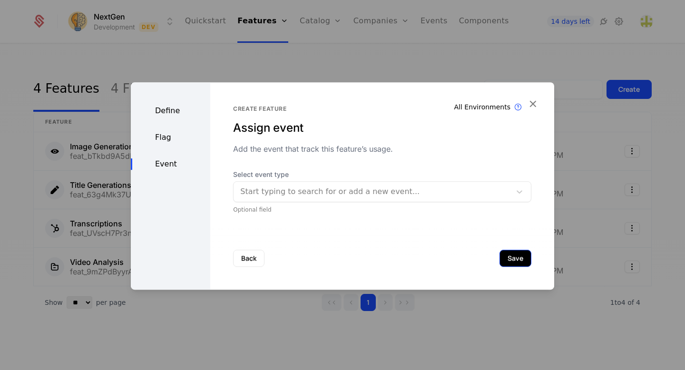
click at [515, 258] on button "Save" at bounding box center [515, 258] width 32 height 17
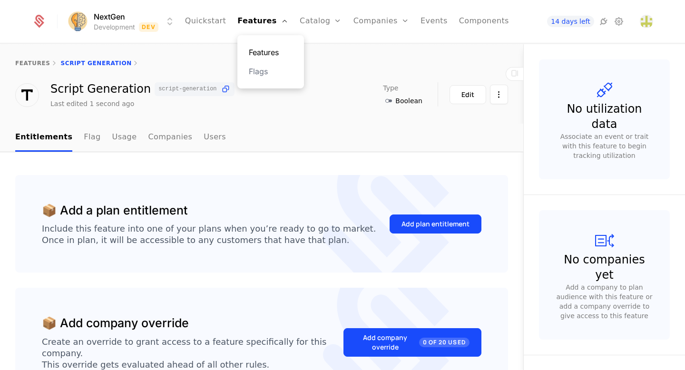
click at [269, 52] on link "Features" at bounding box center [271, 52] width 44 height 11
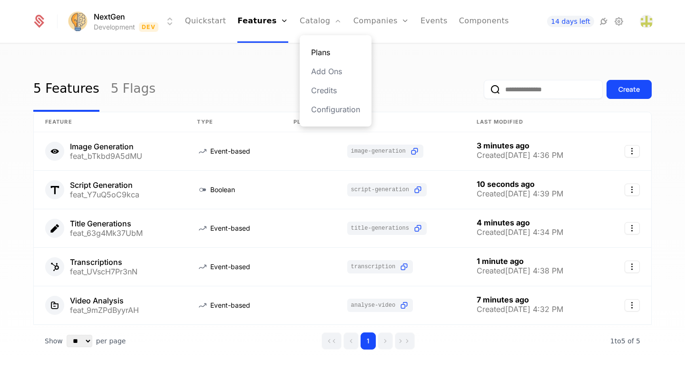
click at [318, 50] on link "Plans" at bounding box center [335, 52] width 49 height 11
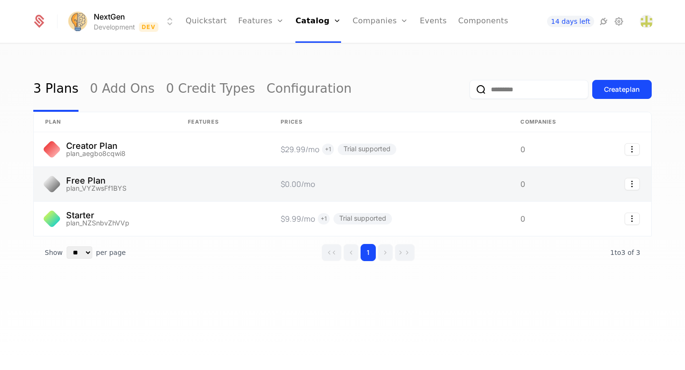
click at [100, 183] on link at bounding box center [105, 184] width 143 height 34
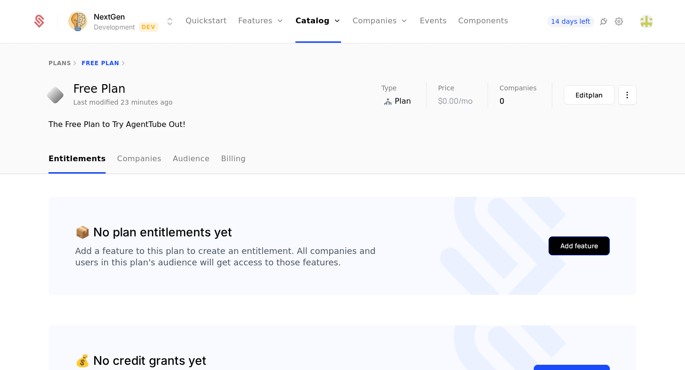
click at [569, 242] on div "Add feature" at bounding box center [579, 246] width 38 height 10
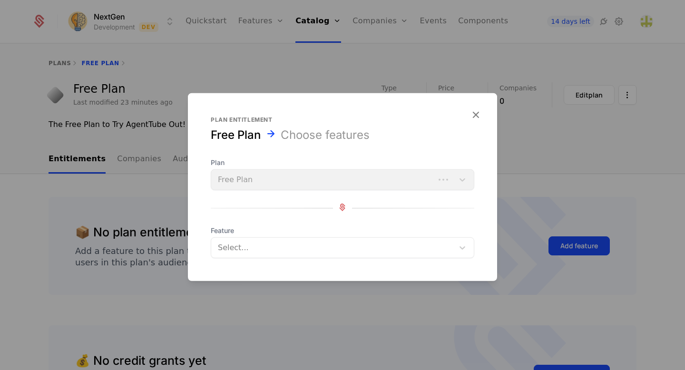
click at [297, 253] on div at bounding box center [333, 247] width 229 height 13
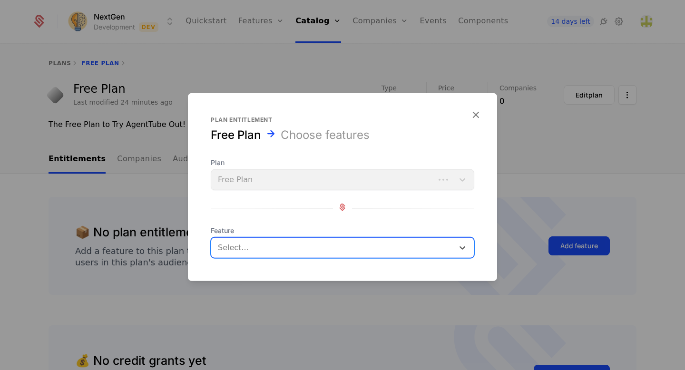
click at [261, 250] on div at bounding box center [333, 247] width 229 height 13
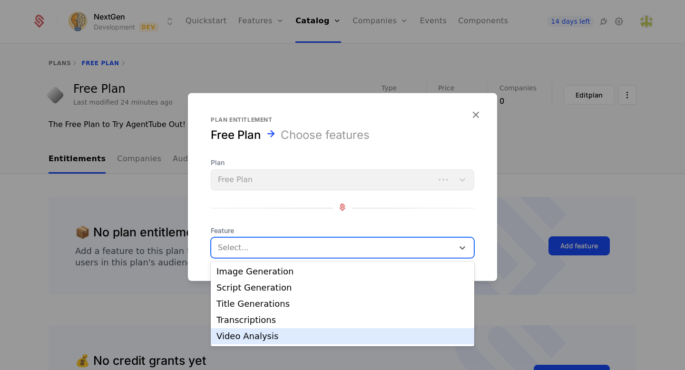
click at [251, 340] on div "Video Analysis" at bounding box center [342, 336] width 252 height 9
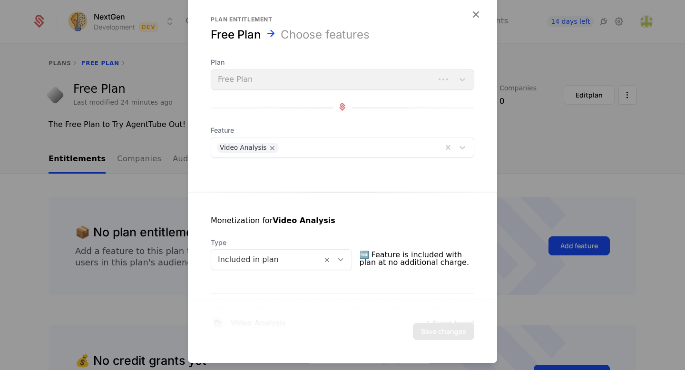
click at [321, 192] on div at bounding box center [342, 192] width 309 height 0
click at [477, 13] on icon "button" at bounding box center [475, 14] width 12 height 12
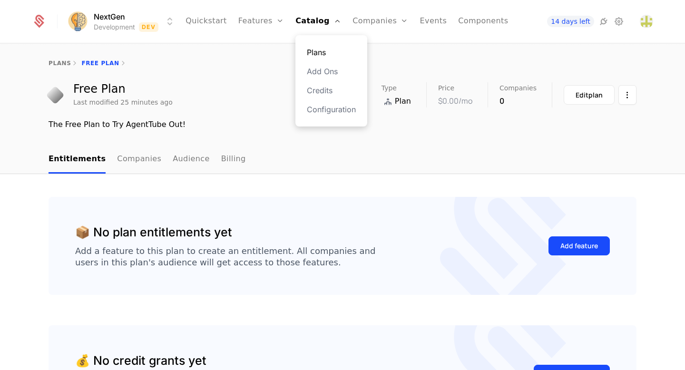
click at [318, 53] on link "Plans" at bounding box center [331, 52] width 49 height 11
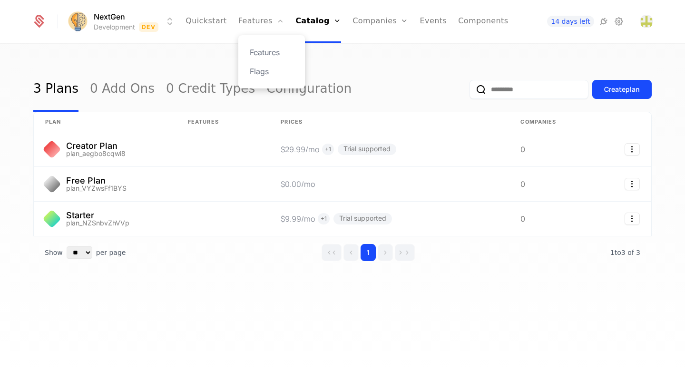
click at [261, 58] on div "Features Flags" at bounding box center [271, 61] width 67 height 53
click at [261, 56] on link "Features" at bounding box center [272, 52] width 44 height 11
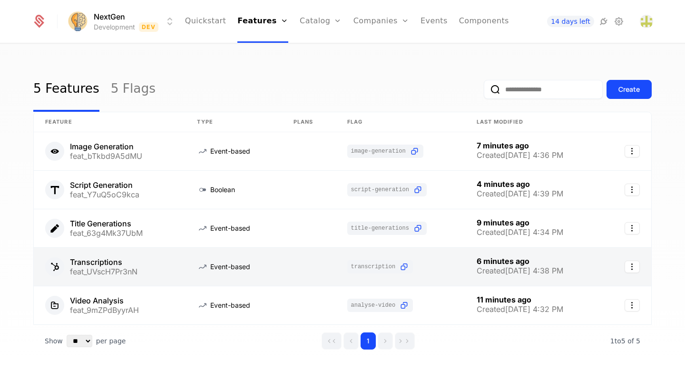
click at [103, 262] on link at bounding box center [110, 267] width 152 height 38
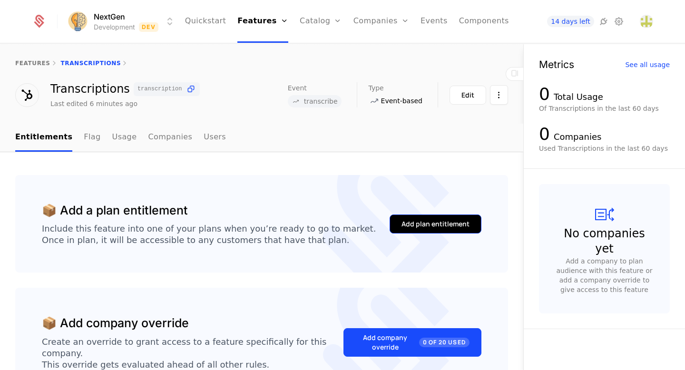
click at [418, 223] on div "Add plan entitlement" at bounding box center [435, 224] width 68 height 10
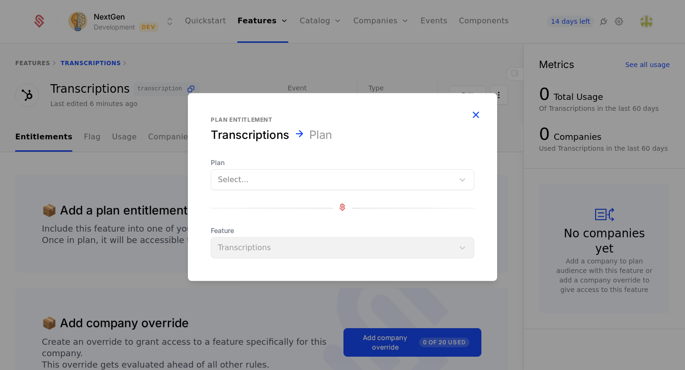
click at [476, 109] on icon "button" at bounding box center [475, 114] width 12 height 12
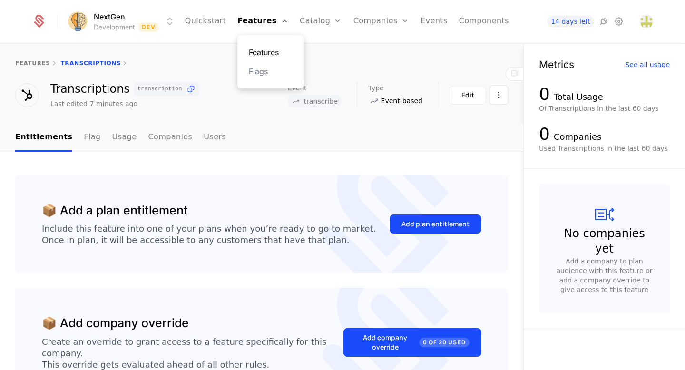
click at [268, 48] on link "Features" at bounding box center [271, 52] width 44 height 11
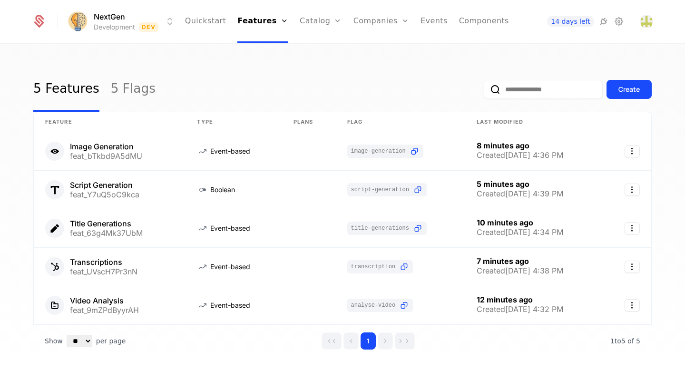
click at [185, 90] on div "5 Features 5 Flags Create" at bounding box center [342, 89] width 618 height 45
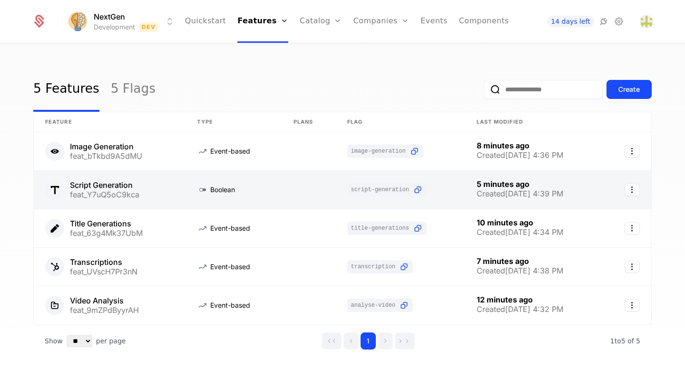
click at [163, 192] on link at bounding box center [110, 190] width 152 height 38
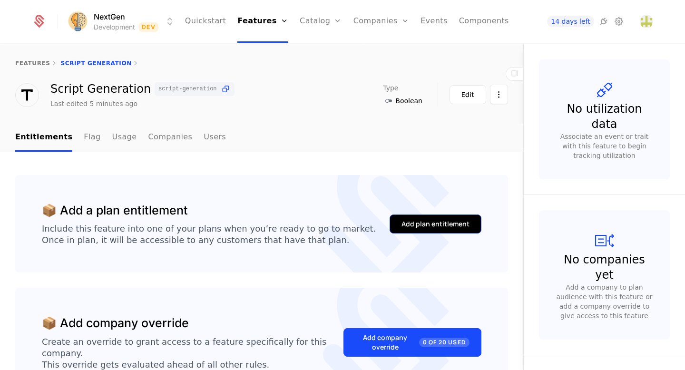
click at [410, 224] on div "Add plan entitlement" at bounding box center [435, 224] width 68 height 10
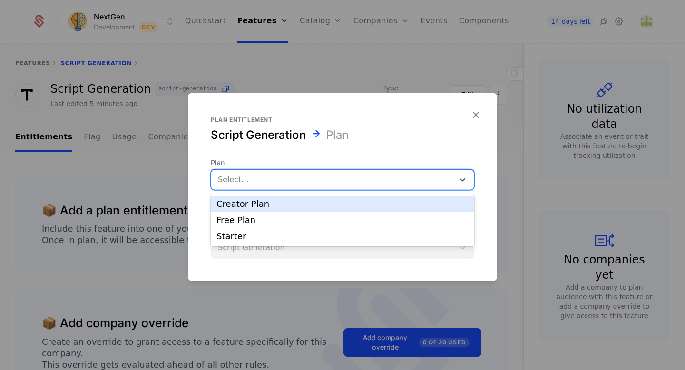
click at [346, 185] on div at bounding box center [332, 179] width 229 height 13
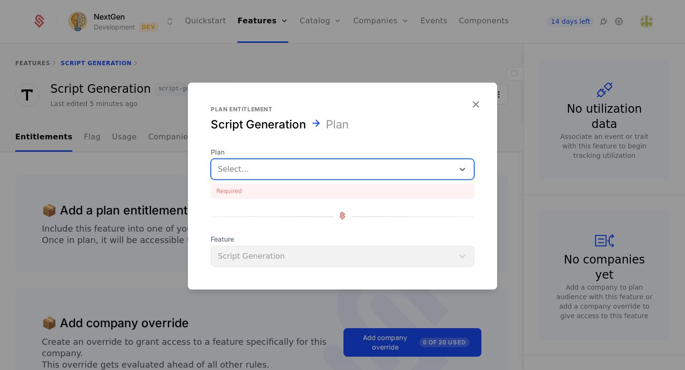
click at [327, 174] on div at bounding box center [332, 169] width 229 height 13
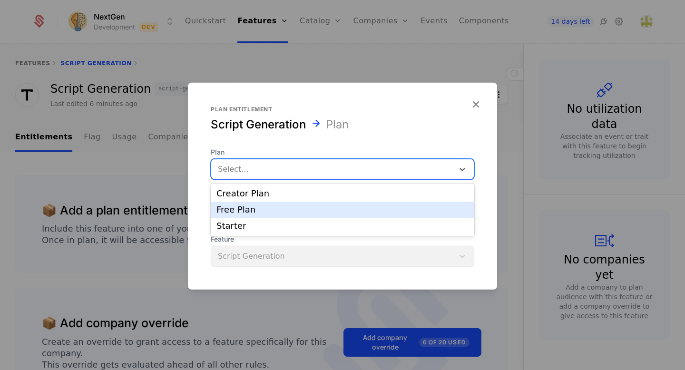
click at [304, 208] on div "Free Plan" at bounding box center [342, 209] width 252 height 9
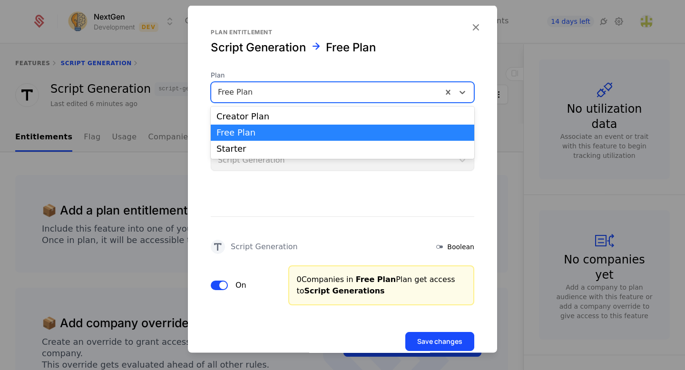
click at [272, 96] on div at bounding box center [327, 92] width 218 height 13
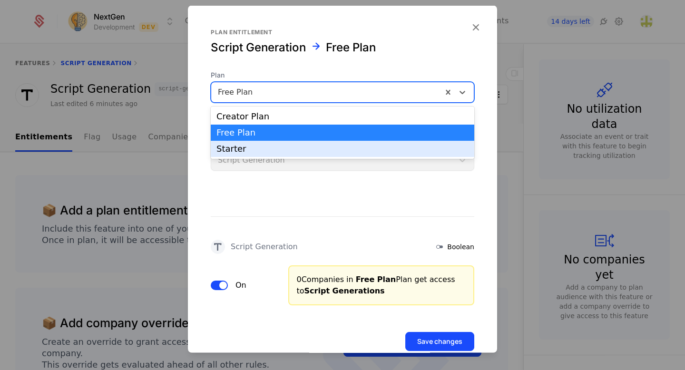
click at [263, 150] on div "Starter" at bounding box center [342, 149] width 252 height 9
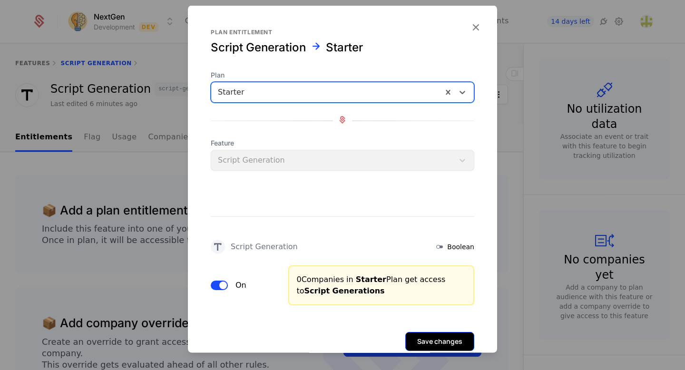
click at [439, 338] on button "Save changes" at bounding box center [439, 341] width 69 height 19
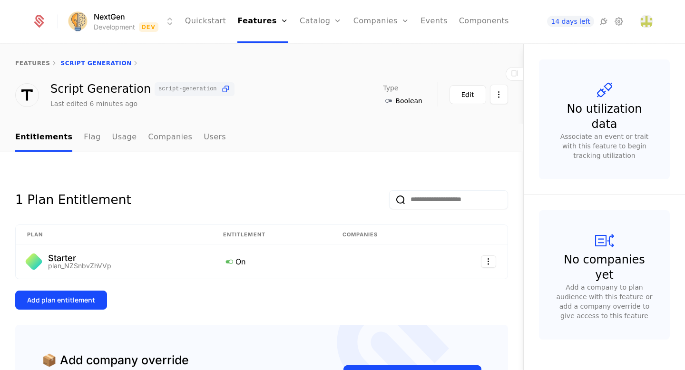
scroll to position [20, 0]
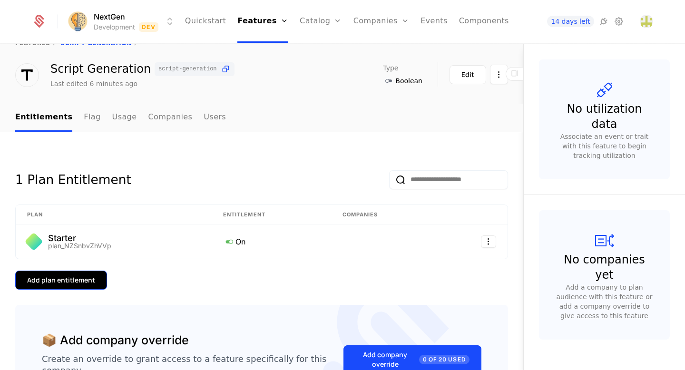
click at [78, 281] on div "Add plan entitlement" at bounding box center [61, 280] width 68 height 10
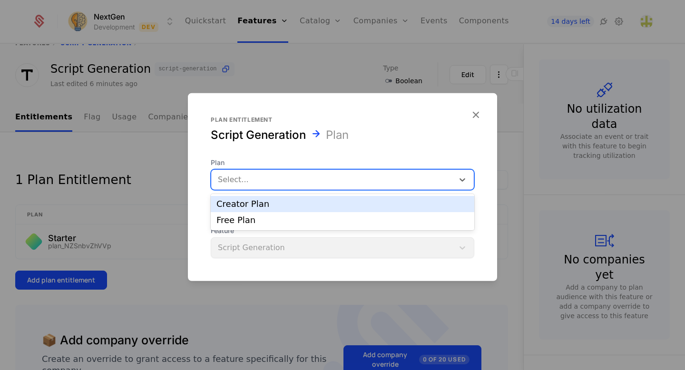
click at [286, 179] on div at bounding box center [332, 179] width 229 height 13
click at [262, 209] on div "Creator Plan" at bounding box center [342, 204] width 263 height 16
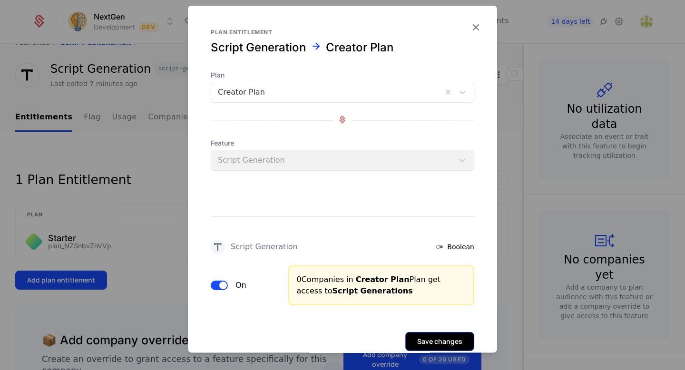
click at [450, 340] on button "Save changes" at bounding box center [439, 341] width 69 height 19
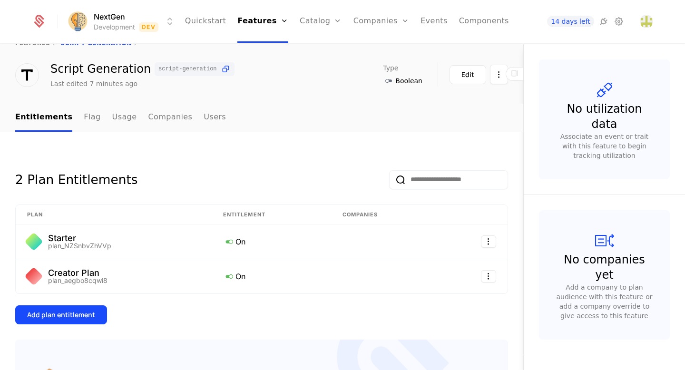
scroll to position [0, 0]
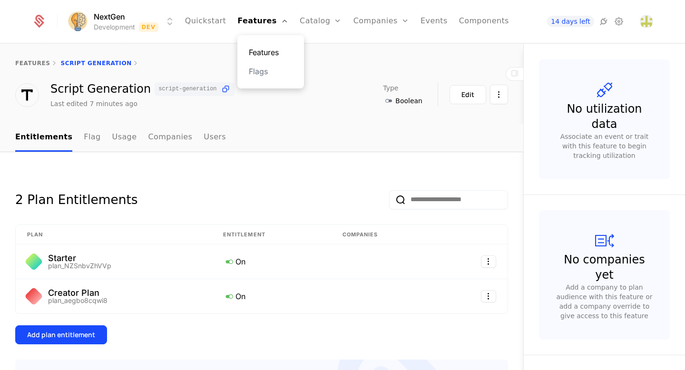
click at [266, 50] on link "Features" at bounding box center [271, 52] width 44 height 11
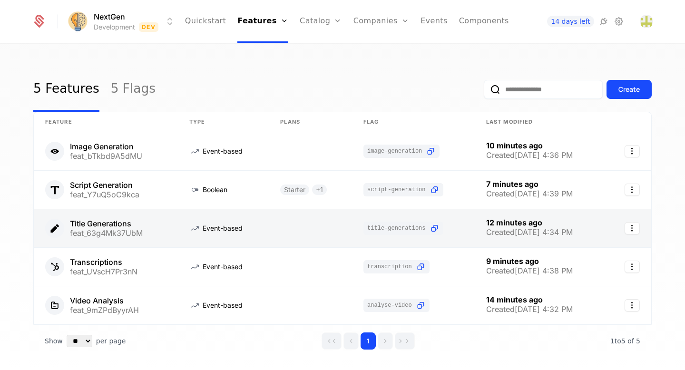
click at [118, 225] on link at bounding box center [106, 228] width 144 height 38
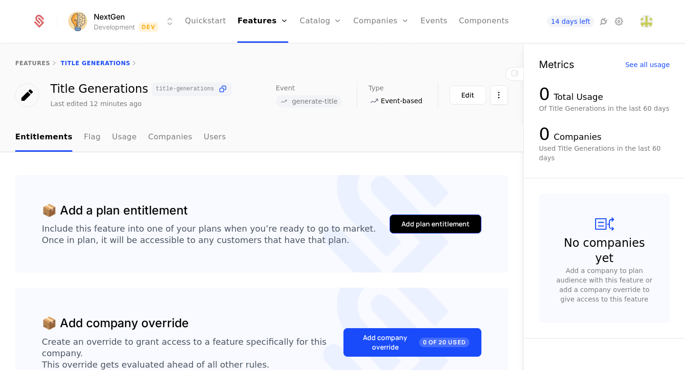
click at [419, 221] on div "Add plan entitlement" at bounding box center [435, 224] width 68 height 10
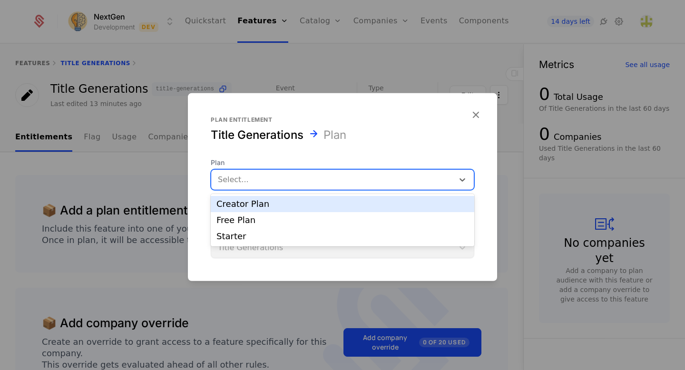
click at [331, 179] on div at bounding box center [332, 179] width 229 height 13
click at [306, 206] on div "Creator Plan" at bounding box center [342, 204] width 252 height 9
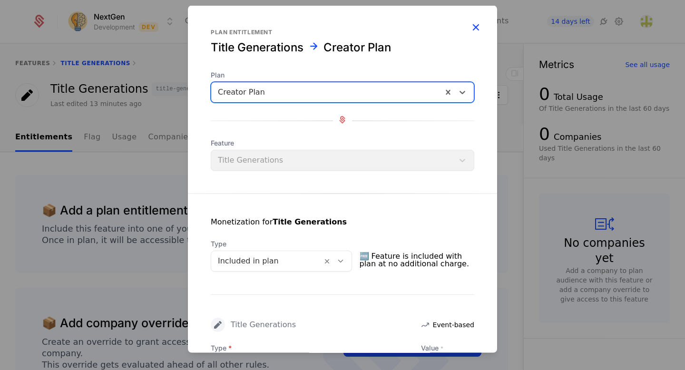
click at [475, 24] on icon "button" at bounding box center [475, 27] width 12 height 12
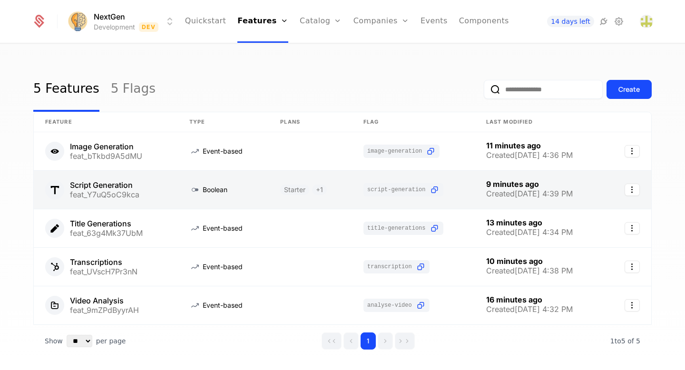
click at [319, 190] on link at bounding box center [310, 190] width 83 height 38
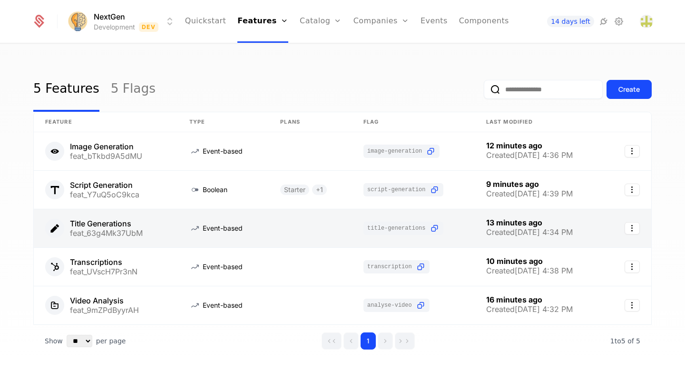
click at [205, 227] on link at bounding box center [223, 228] width 91 height 38
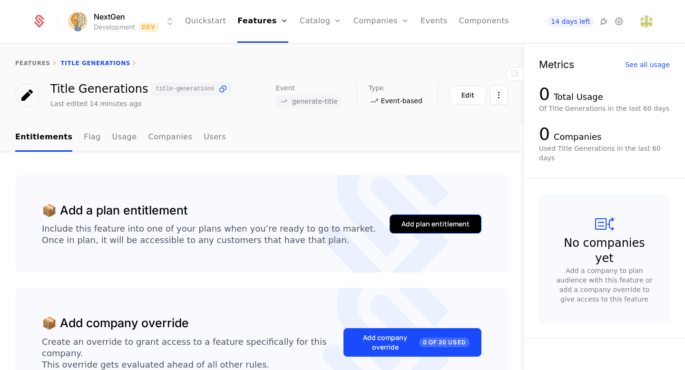
click at [430, 224] on div "Add plan entitlement" at bounding box center [435, 224] width 68 height 10
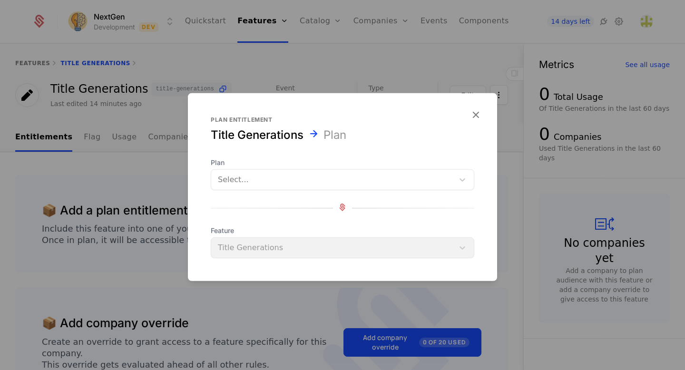
click at [303, 180] on div at bounding box center [332, 179] width 229 height 13
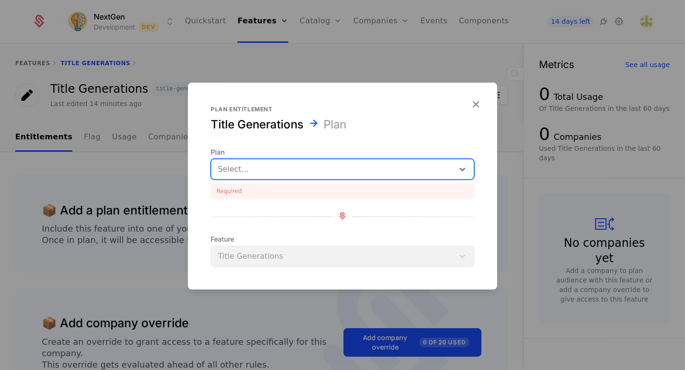
click at [271, 175] on div at bounding box center [332, 169] width 229 height 13
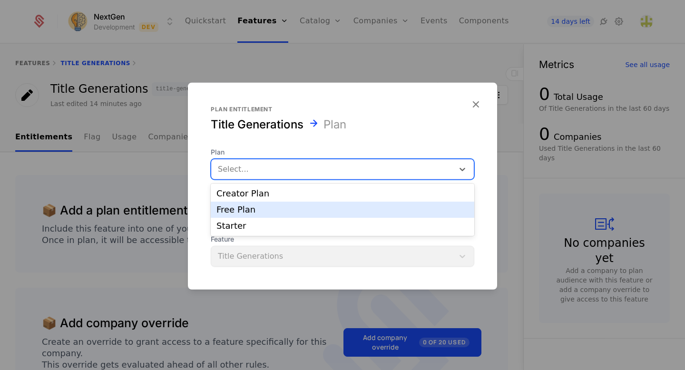
click at [260, 210] on div "Free Plan" at bounding box center [342, 209] width 252 height 9
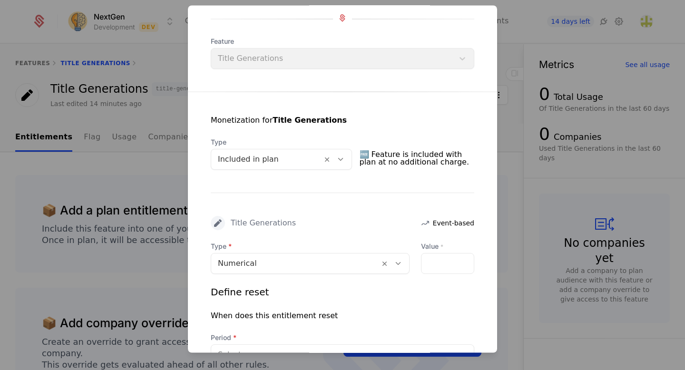
scroll to position [106, 0]
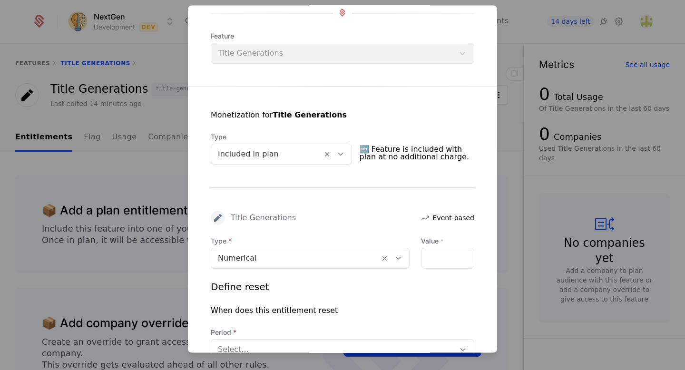
click at [244, 258] on div at bounding box center [295, 258] width 155 height 13
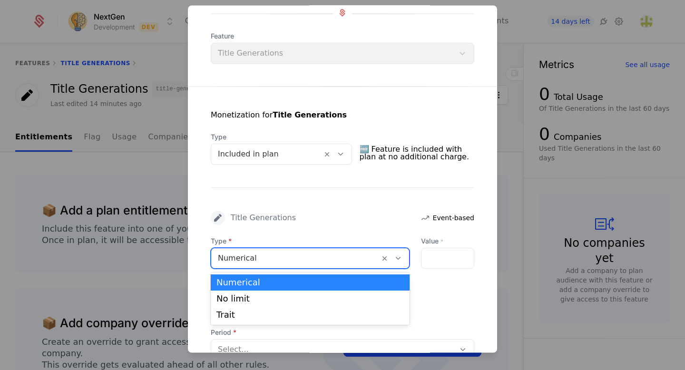
click at [239, 283] on div "Numerical" at bounding box center [309, 282] width 187 height 9
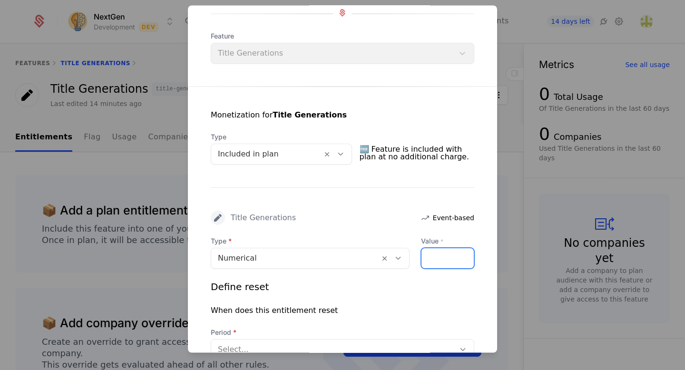
click at [435, 263] on input "Value *" at bounding box center [447, 259] width 52 height 20
type input "*"
click at [386, 294] on div "Define reset When does this entitlement reset Period Select..." at bounding box center [342, 321] width 263 height 80
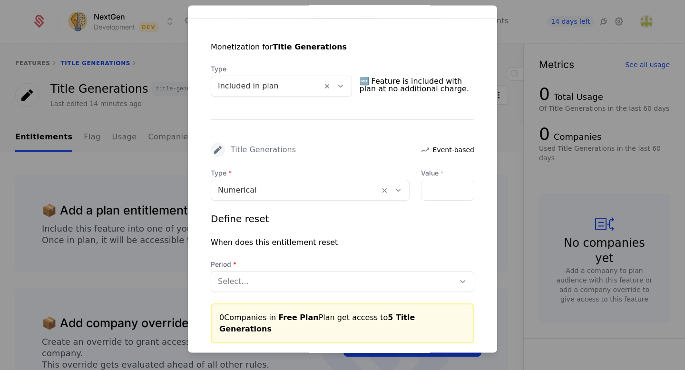
scroll to position [182, 0]
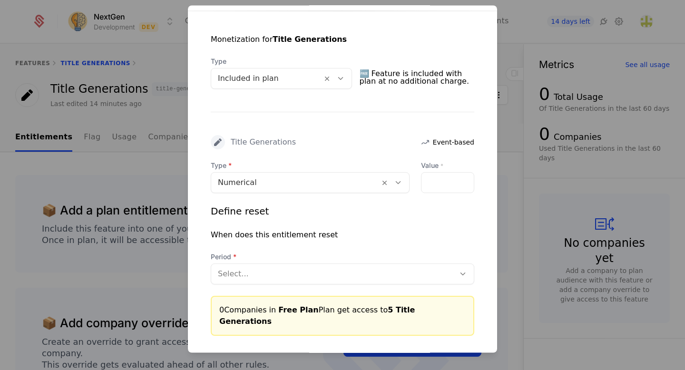
click at [385, 281] on div "Select..." at bounding box center [332, 274] width 243 height 17
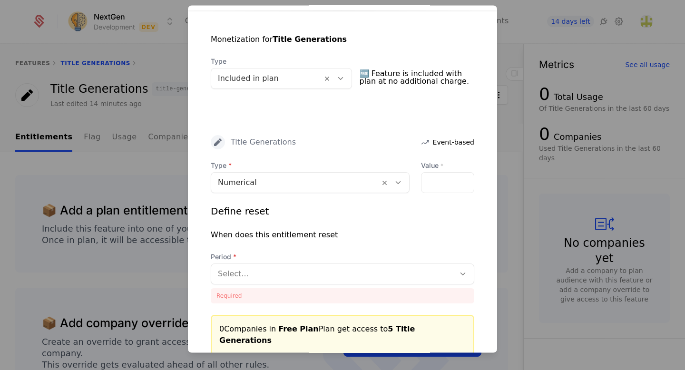
click at [385, 235] on div "When does this entitlement reset" at bounding box center [342, 235] width 263 height 11
click at [373, 272] on div at bounding box center [333, 274] width 230 height 13
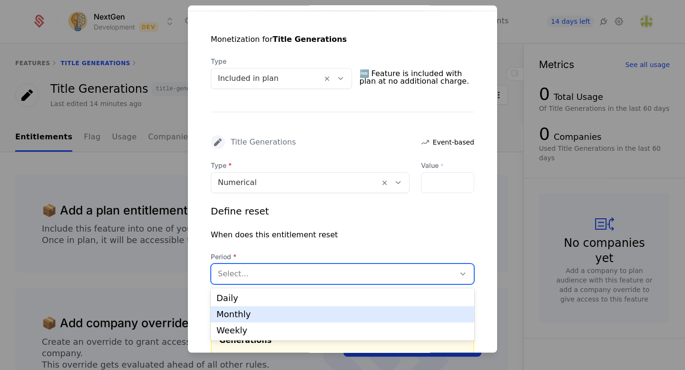
click at [288, 312] on div "Monthly" at bounding box center [342, 314] width 252 height 9
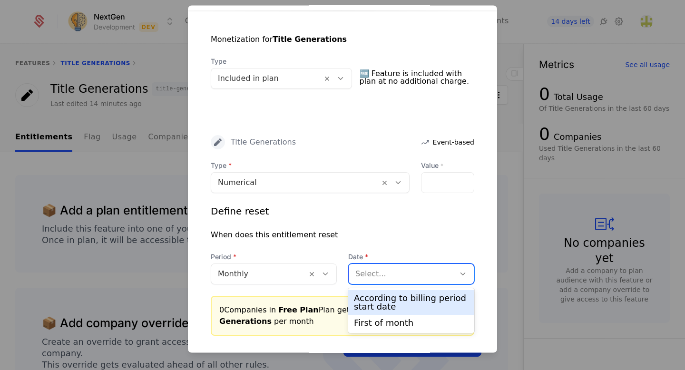
click at [372, 275] on div at bounding box center [401, 274] width 93 height 13
click at [370, 303] on div "According to billing period start date" at bounding box center [411, 302] width 115 height 17
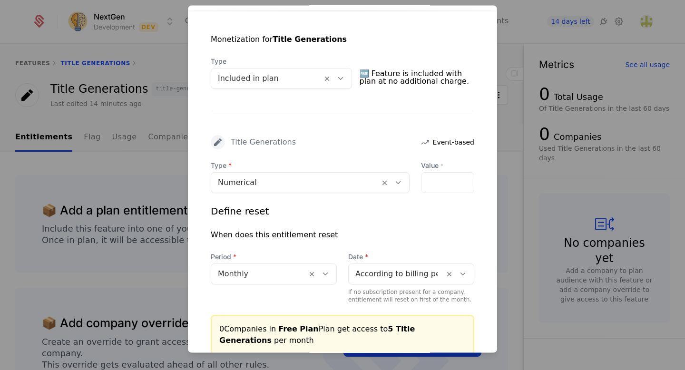
click at [378, 211] on div "Define reset" at bounding box center [342, 211] width 263 height 13
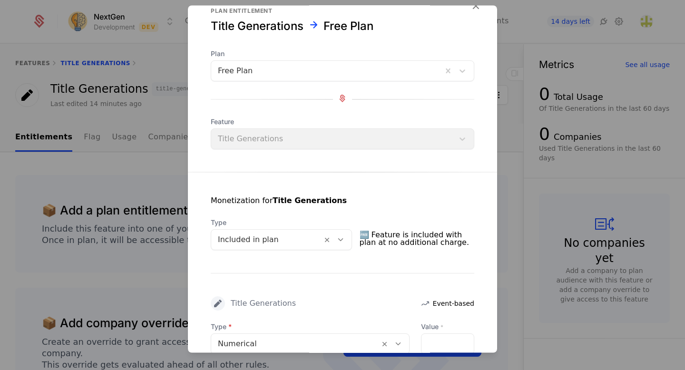
scroll to position [0, 0]
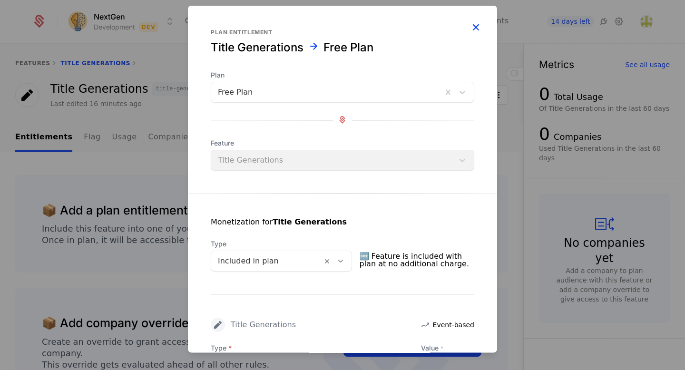
click at [477, 29] on icon "button" at bounding box center [475, 27] width 12 height 12
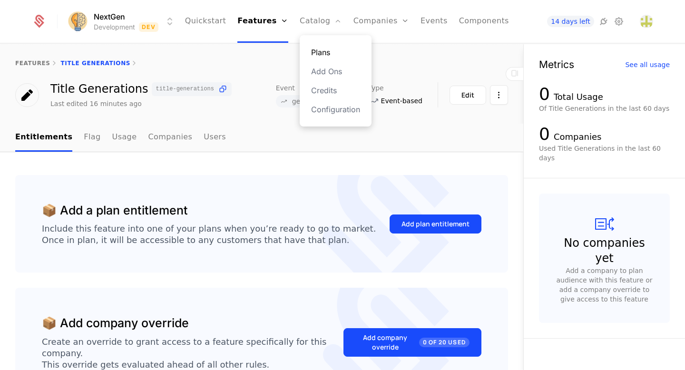
click at [323, 52] on link "Plans" at bounding box center [335, 52] width 49 height 11
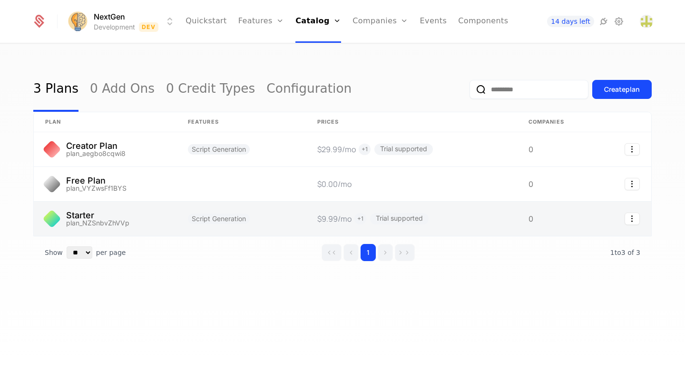
click at [119, 216] on link at bounding box center [105, 219] width 143 height 34
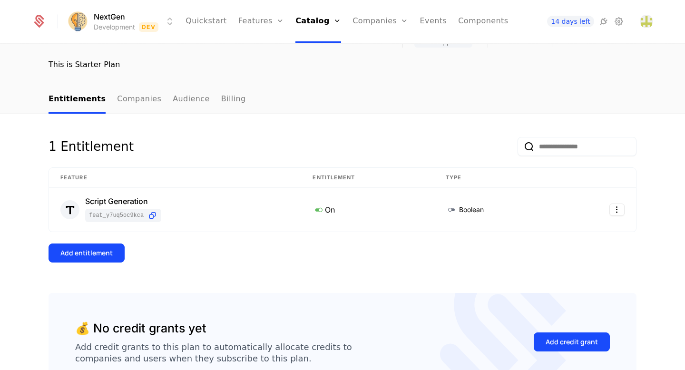
scroll to position [76, 0]
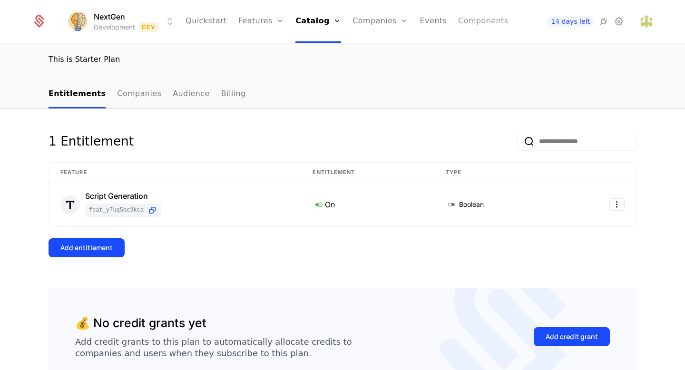
click at [478, 19] on link "Components" at bounding box center [483, 21] width 50 height 43
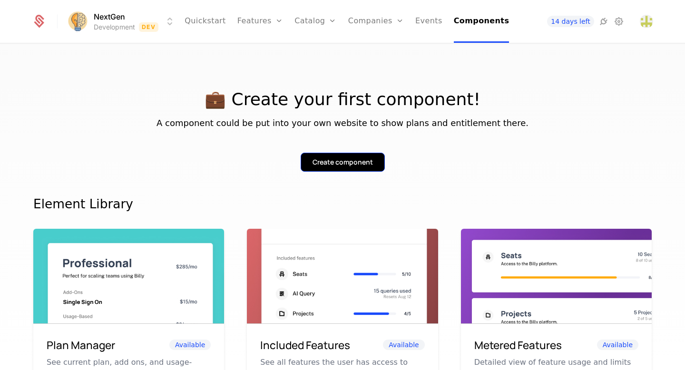
click at [356, 158] on div "Create component" at bounding box center [342, 162] width 60 height 10
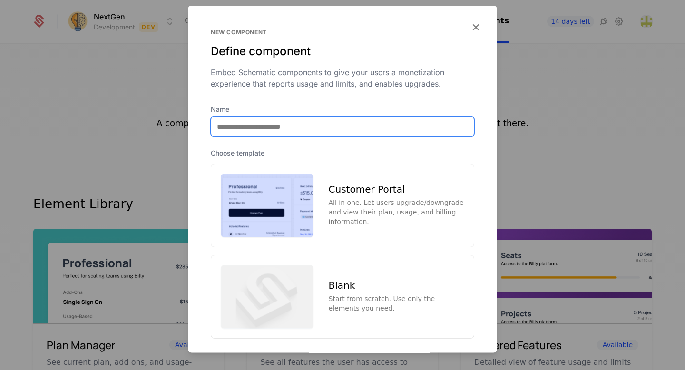
click at [302, 129] on input "Name" at bounding box center [342, 126] width 262 height 20
type input "**********"
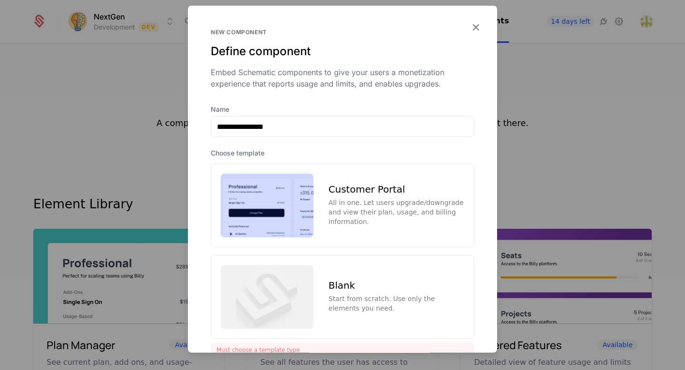
click at [318, 195] on div "Customer Portal All in one. Let users upgrade/downgrade and view their plan, us…" at bounding box center [342, 206] width 263 height 84
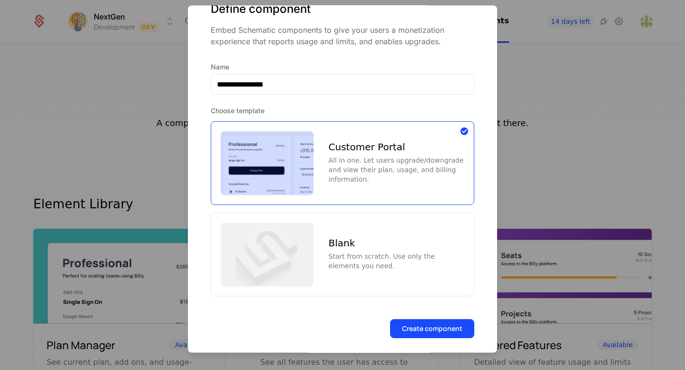
scroll to position [50, 0]
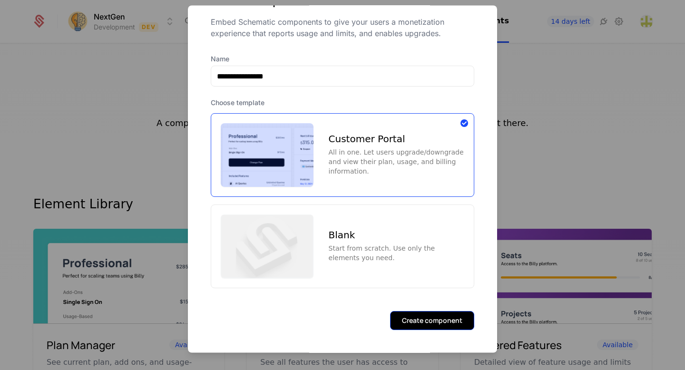
click at [411, 323] on button "Create component" at bounding box center [432, 320] width 84 height 19
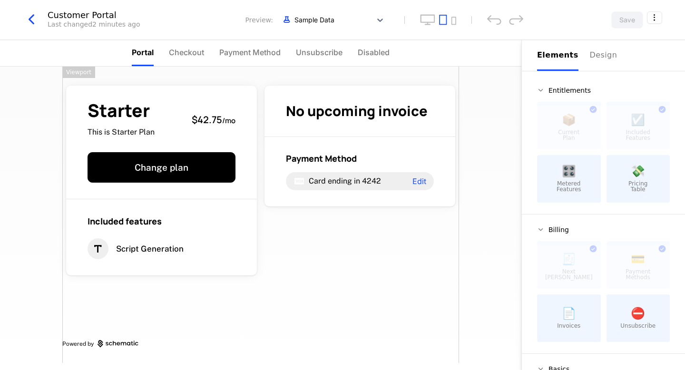
click at [327, 249] on div "Starter This is Starter Plan $42.75 / mo Change plan Included features Script G…" at bounding box center [260, 215] width 397 height 296
click at [493, 158] on div "Starter This is Starter Plan $42.75 / mo Change plan Included features Script G…" at bounding box center [260, 218] width 521 height 303
click at [601, 24] on div "Save" at bounding box center [600, 19] width 124 height 17
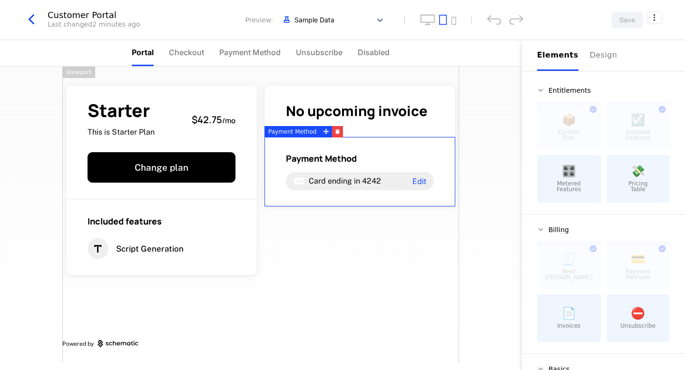
click at [280, 189] on div "Payment Method Card ending in 4242 Edit" at bounding box center [359, 171] width 191 height 69
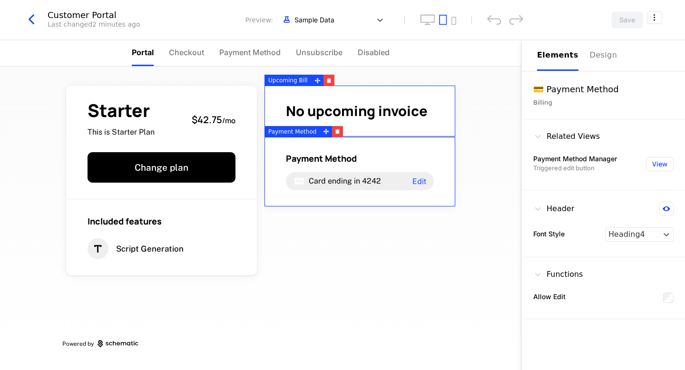
click at [416, 122] on div "No upcoming invoice" at bounding box center [359, 111] width 191 height 51
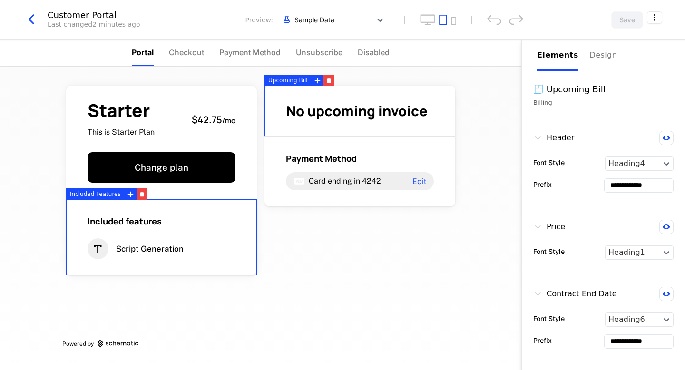
click at [212, 202] on div "Included features Script Generation" at bounding box center [161, 237] width 191 height 76
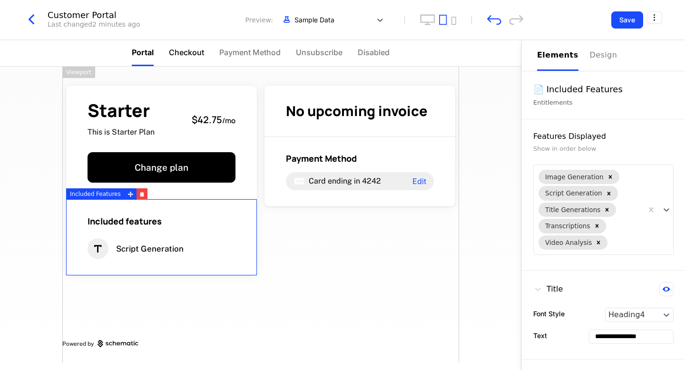
click at [194, 58] on li "Checkout" at bounding box center [186, 53] width 35 height 26
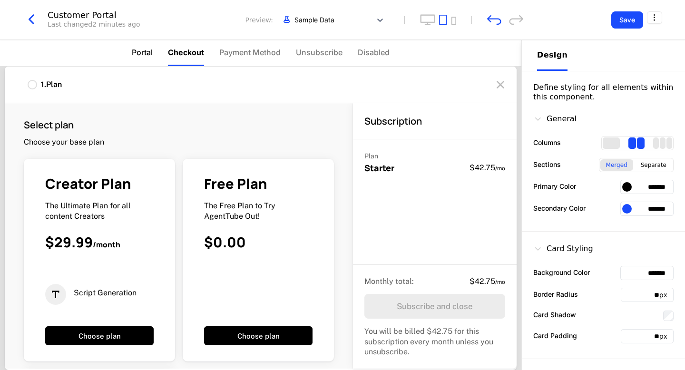
click at [143, 54] on span "Portal" at bounding box center [142, 52] width 21 height 11
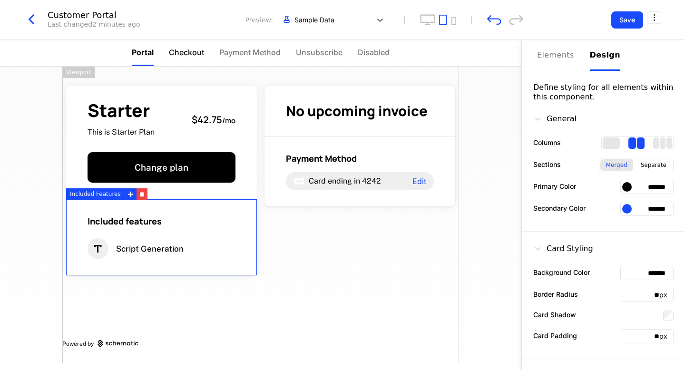
click at [193, 58] on li "Checkout" at bounding box center [186, 53] width 35 height 26
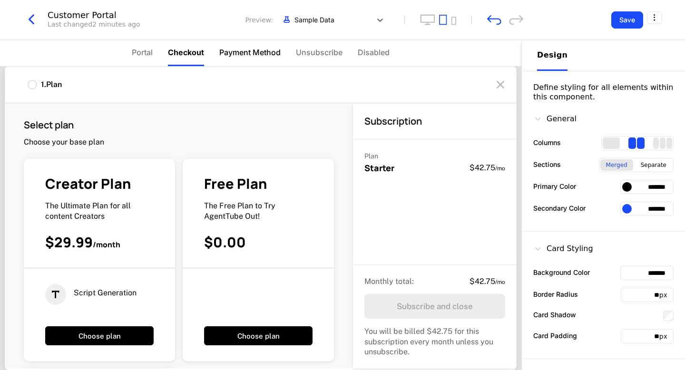
click at [242, 56] on span "Payment Method" at bounding box center [249, 52] width 61 height 11
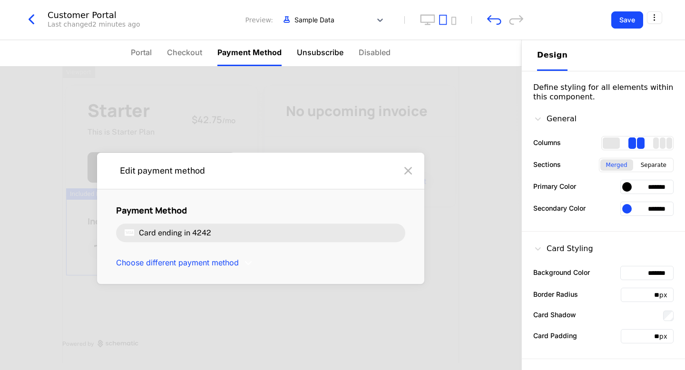
click at [321, 58] on span "Unsubscribe" at bounding box center [320, 52] width 47 height 11
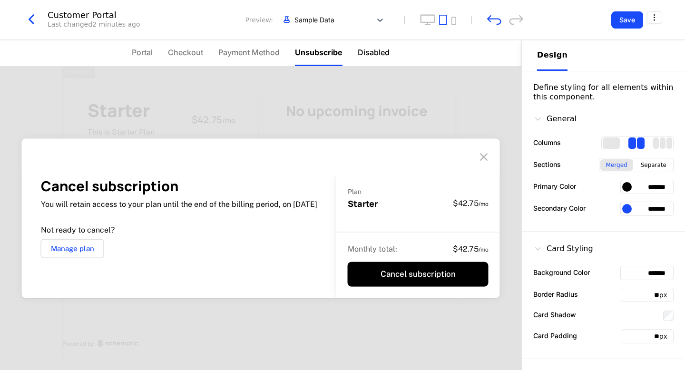
click at [362, 58] on span "Disabled" at bounding box center [374, 52] width 32 height 11
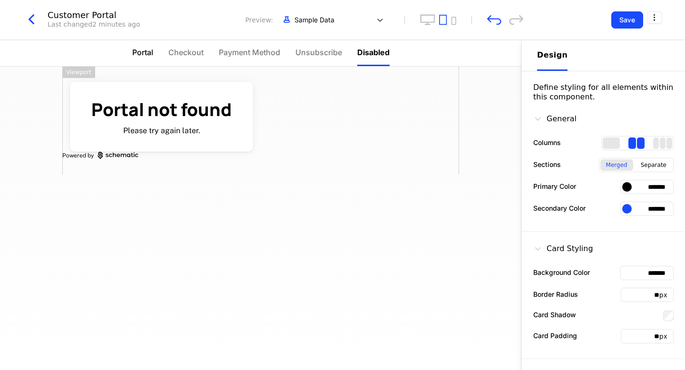
click at [135, 55] on span "Portal" at bounding box center [142, 52] width 21 height 11
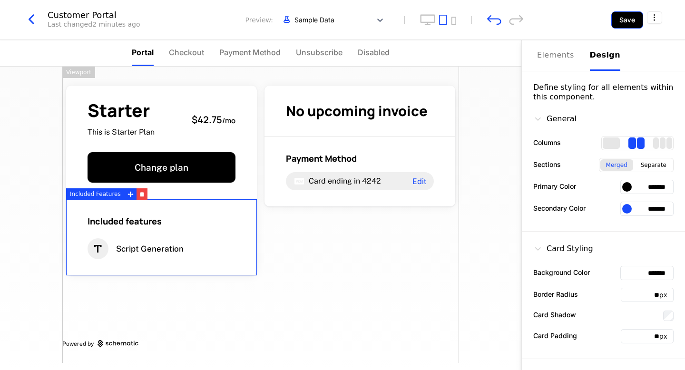
click at [629, 21] on button "Save" at bounding box center [627, 19] width 32 height 17
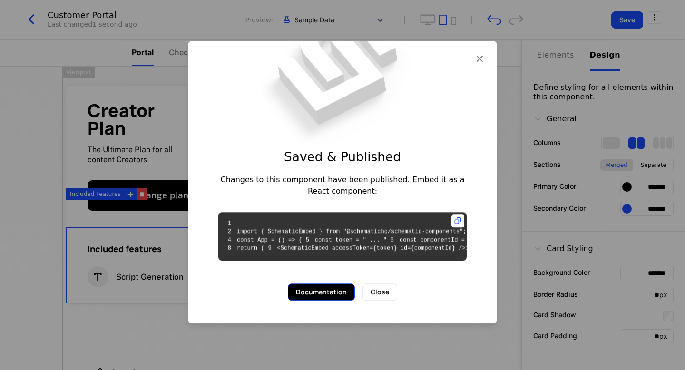
click at [338, 300] on button "Documentation" at bounding box center [321, 291] width 67 height 17
click at [457, 214] on icon at bounding box center [457, 220] width 13 height 13
click at [481, 52] on icon "button" at bounding box center [479, 58] width 12 height 12
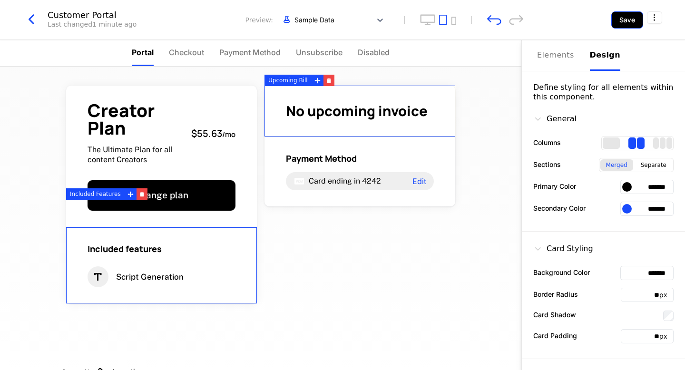
click at [630, 19] on button "Save" at bounding box center [627, 19] width 32 height 17
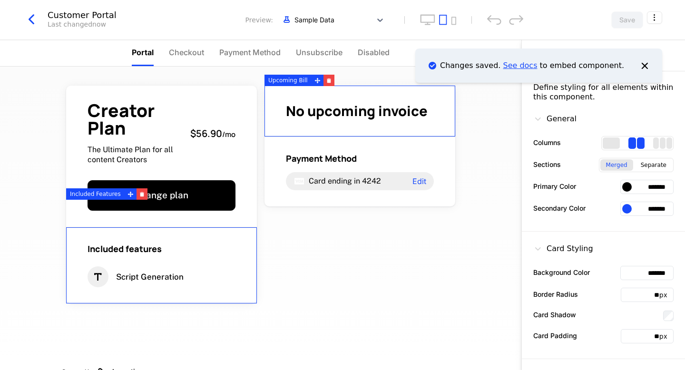
click at [523, 65] on link "See docs" at bounding box center [520, 65] width 34 height 9
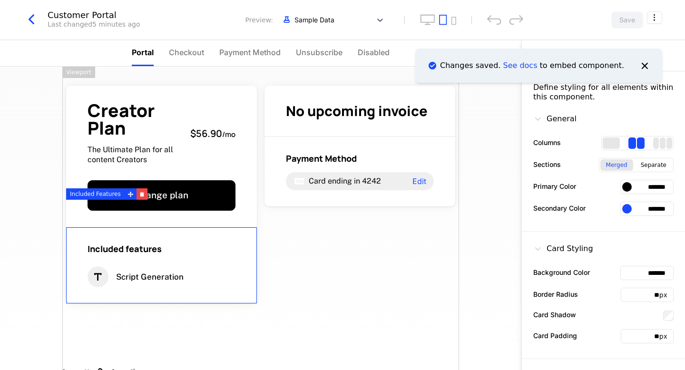
click at [444, 231] on div "Creator Plan The Ultimate Plan for all content Creators $56.90 / mo Change plan…" at bounding box center [260, 229] width 397 height 324
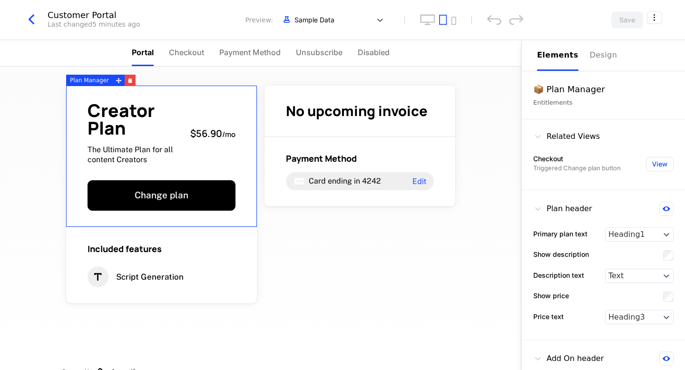
click at [195, 138] on span "$56.90" at bounding box center [206, 133] width 32 height 13
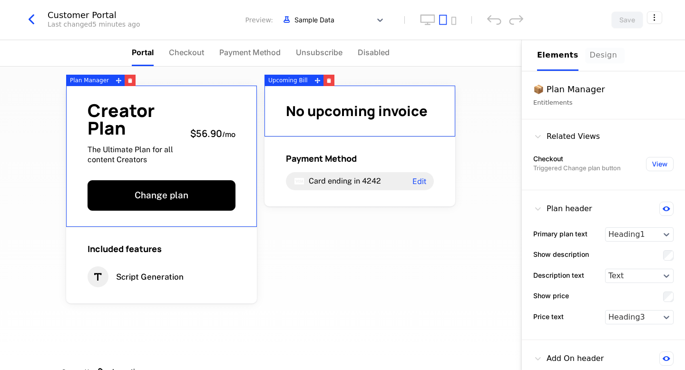
click at [597, 56] on div "Design" at bounding box center [605, 54] width 30 height 11
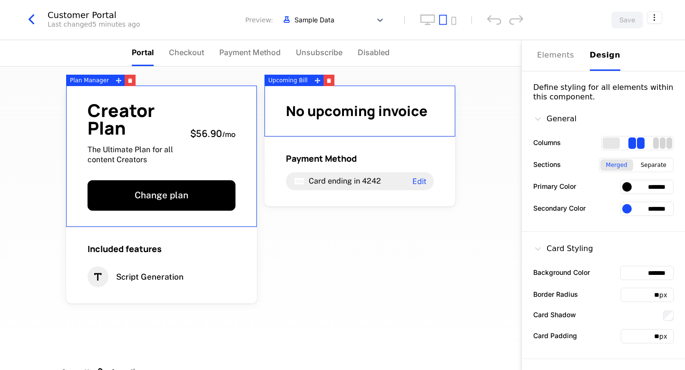
click at [659, 141] on div "3 columns" at bounding box center [662, 142] width 19 height 11
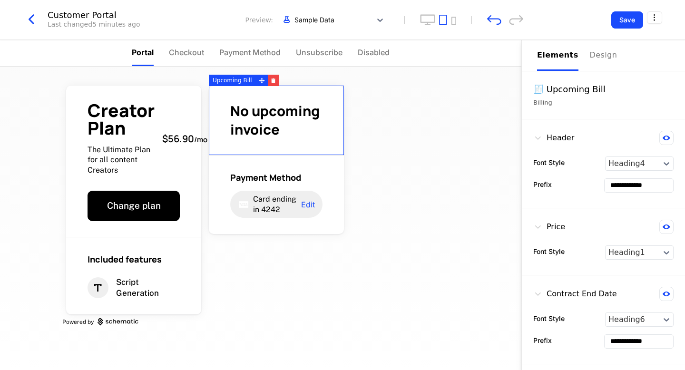
click at [255, 116] on span "No upcoming invoice" at bounding box center [274, 120] width 89 height 38
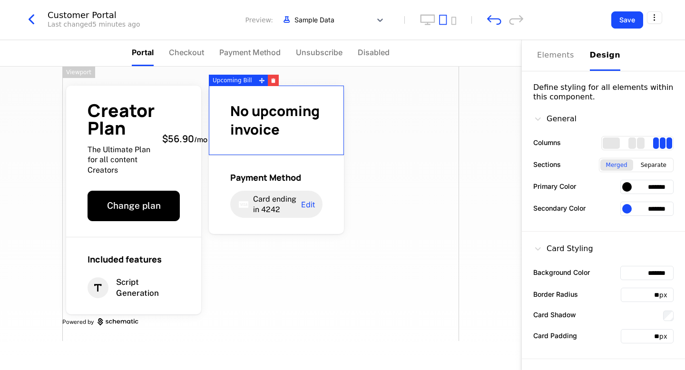
click at [600, 60] on div "Design" at bounding box center [605, 54] width 30 height 11
click at [558, 59] on div "Elements" at bounding box center [557, 54] width 41 height 11
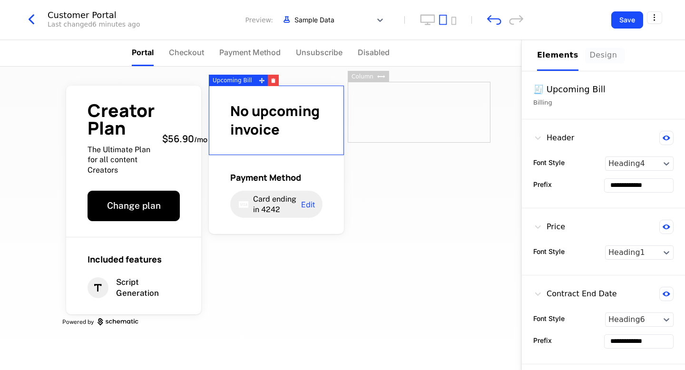
click at [597, 58] on div "Design" at bounding box center [605, 54] width 30 height 11
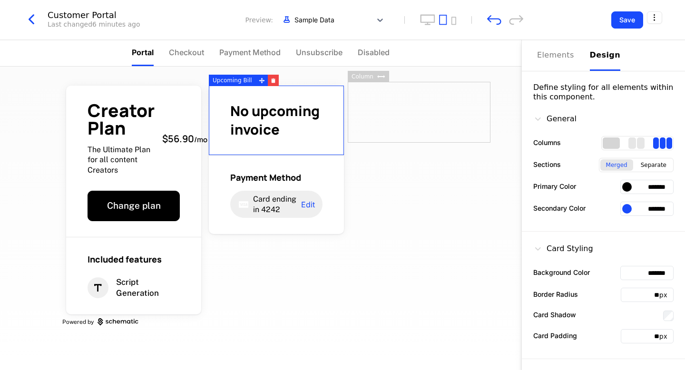
click at [610, 143] on div "1 columns" at bounding box center [610, 142] width 17 height 11
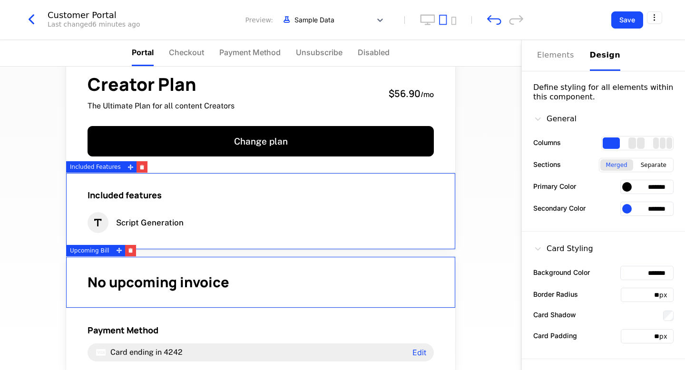
scroll to position [27, 0]
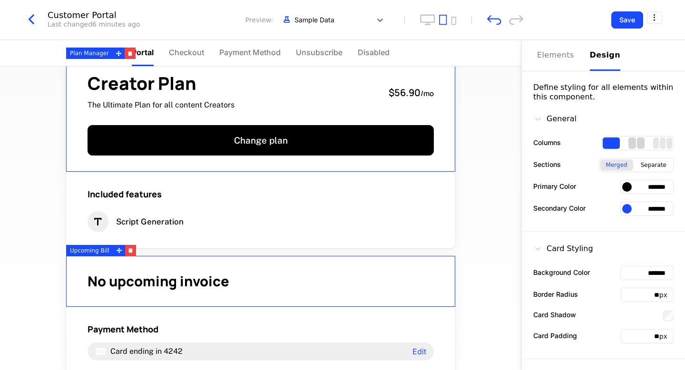
click at [640, 139] on div "2 columns" at bounding box center [641, 142] width 8 height 11
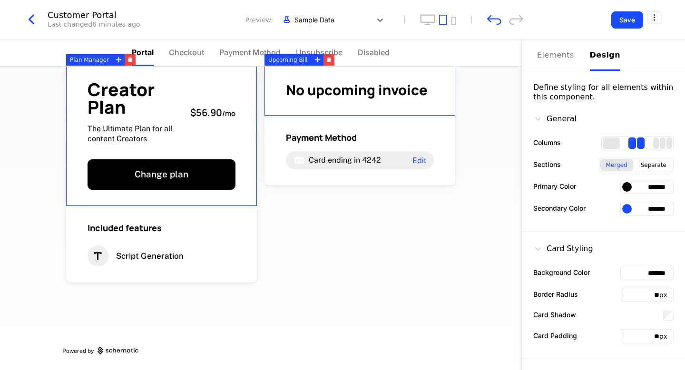
scroll to position [20, 0]
click at [651, 162] on div "Separate" at bounding box center [653, 164] width 37 height 11
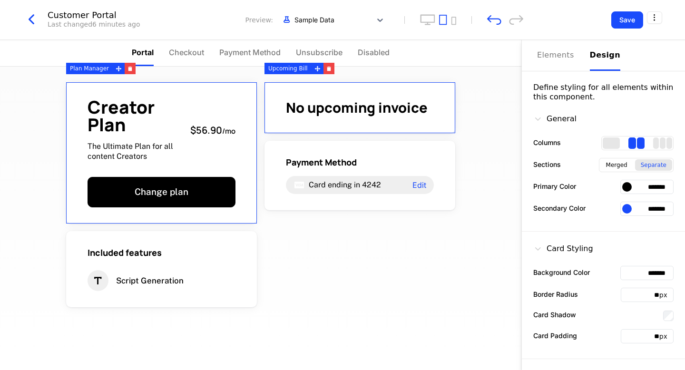
scroll to position [0, 0]
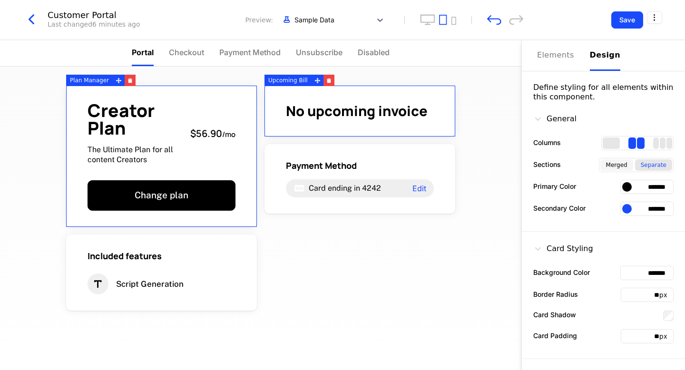
click at [616, 169] on div "Merged" at bounding box center [616, 164] width 33 height 11
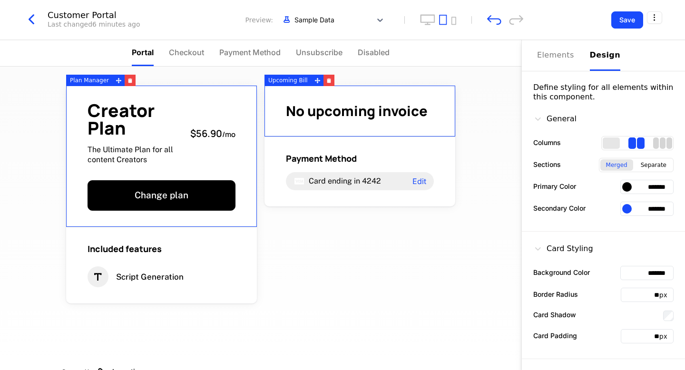
click at [664, 143] on div "3 columns" at bounding box center [662, 142] width 6 height 11
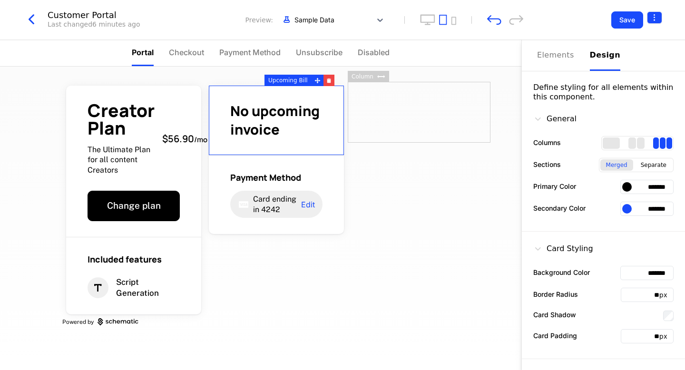
click at [654, 20] on html "NextGen Development Dev Quickstart Features Features Flags Catalog Plans Add On…" at bounding box center [342, 185] width 685 height 370
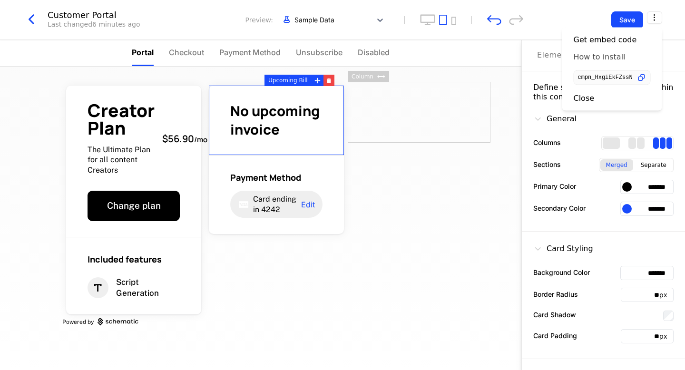
click at [604, 57] on div "How to install" at bounding box center [599, 57] width 52 height 10
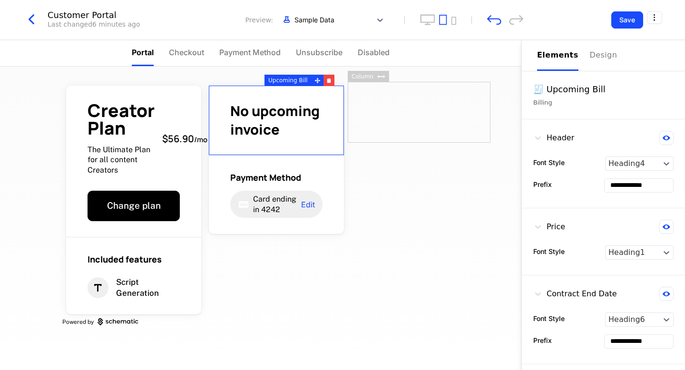
click at [559, 61] on div "Elements" at bounding box center [557, 55] width 41 height 12
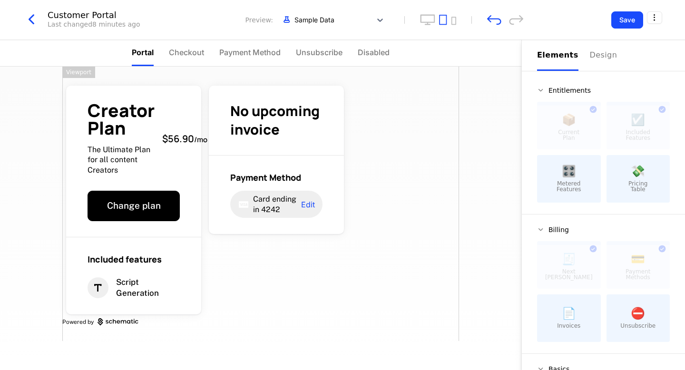
click at [406, 187] on div "Creator Plan The Ultimate Plan for all content Creators $56.90 / mo Change plan…" at bounding box center [260, 204] width 397 height 274
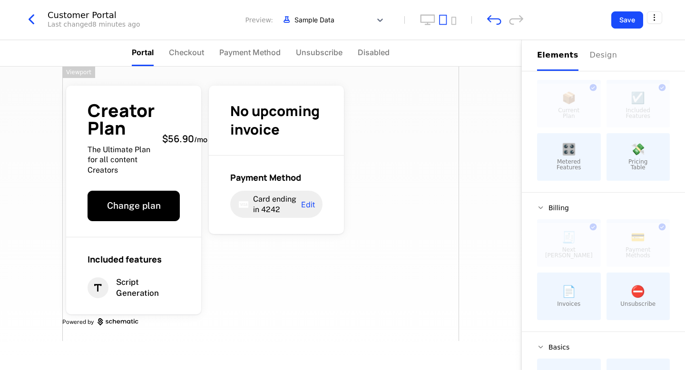
scroll to position [23, 0]
click at [407, 157] on div "Creator Plan The Ultimate Plan for all content Creators $56.90 / mo Change plan…" at bounding box center [260, 204] width 397 height 274
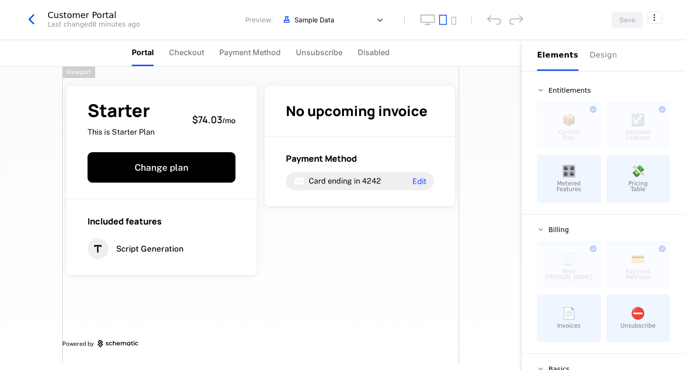
click at [382, 233] on div "Starter This is Starter Plan $74.03 / mo Change plan Included features Script G…" at bounding box center [260, 215] width 397 height 296
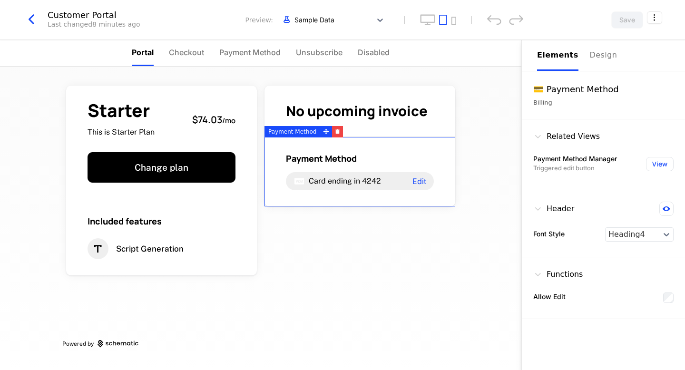
click at [388, 197] on div "Payment Method Card ending in 4242 Edit" at bounding box center [359, 171] width 191 height 69
click at [483, 183] on div "Starter This is Starter Plan $74.03 / mo Change plan Included features Script G…" at bounding box center [260, 218] width 521 height 303
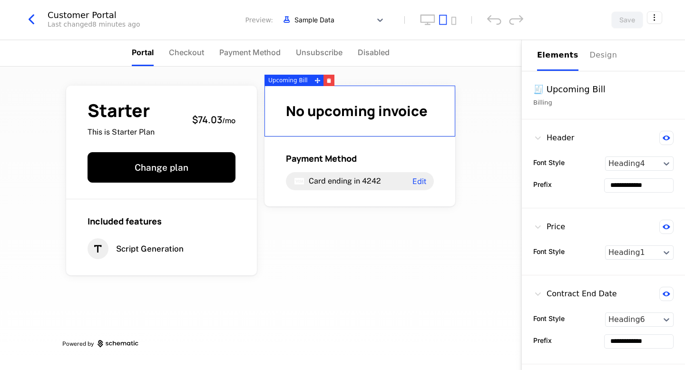
click at [430, 125] on div "No upcoming invoice" at bounding box center [359, 111] width 191 height 51
click at [493, 119] on div "Starter This is Starter Plan $74.03 / mo Change plan Included features Script G…" at bounding box center [260, 218] width 521 height 303
click at [505, 120] on div "Starter This is Starter Plan $74.03 / mo Change plan Included features Script G…" at bounding box center [260, 218] width 521 height 303
click at [316, 80] on icon at bounding box center [317, 80] width 6 height 6
click at [479, 129] on div "Starter This is Starter Plan $74.03 / mo Change plan Included features Script G…" at bounding box center [260, 218] width 521 height 303
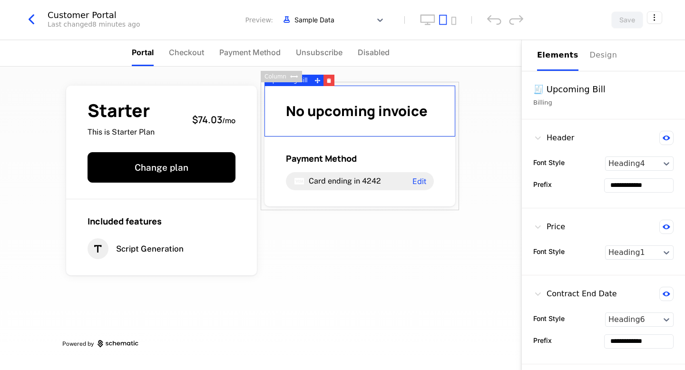
click at [509, 184] on div "Starter This is Starter Plan $74.03 / mo Change plan Included features Script G…" at bounding box center [260, 218] width 521 height 303
